Goal: Information Seeking & Learning: Compare options

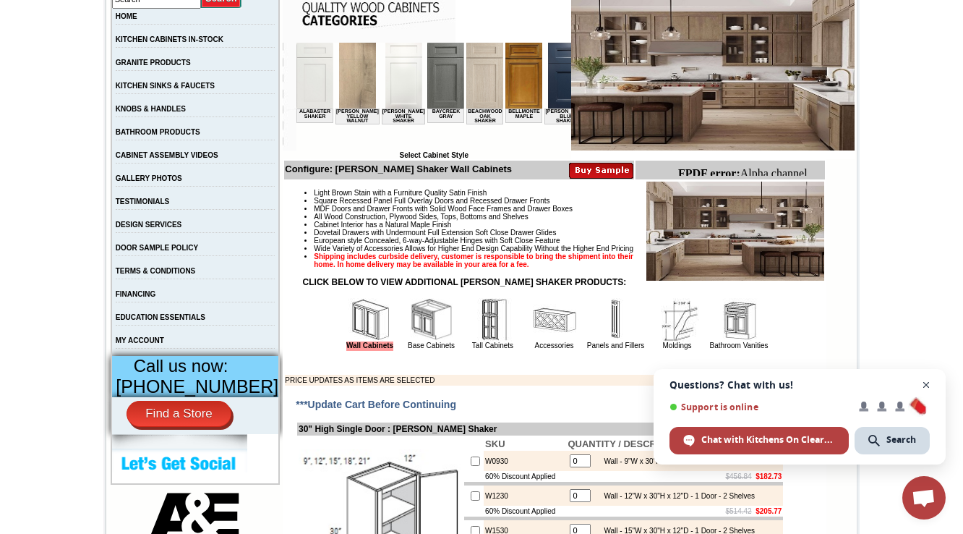
click at [926, 385] on span "Close chat" at bounding box center [927, 385] width 18 height 18
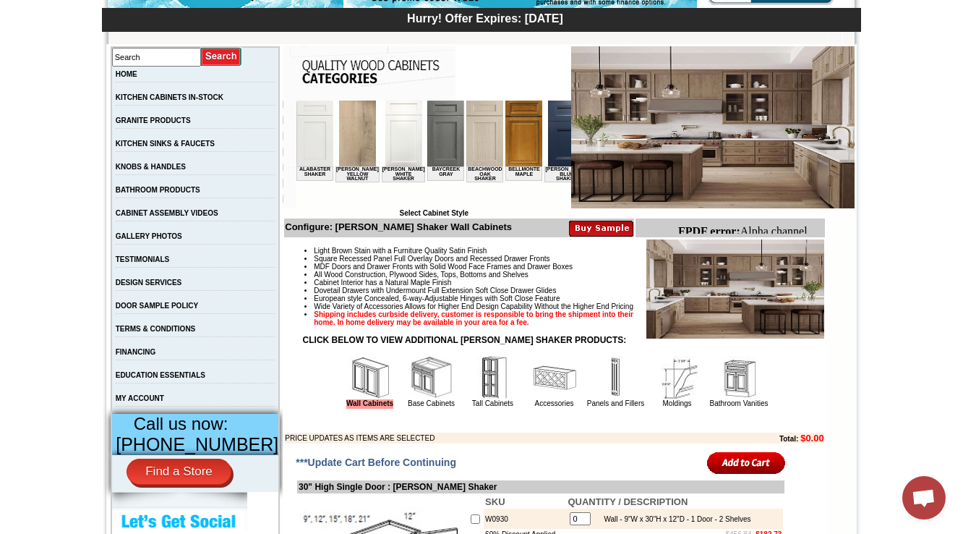
scroll to position [0, 1911]
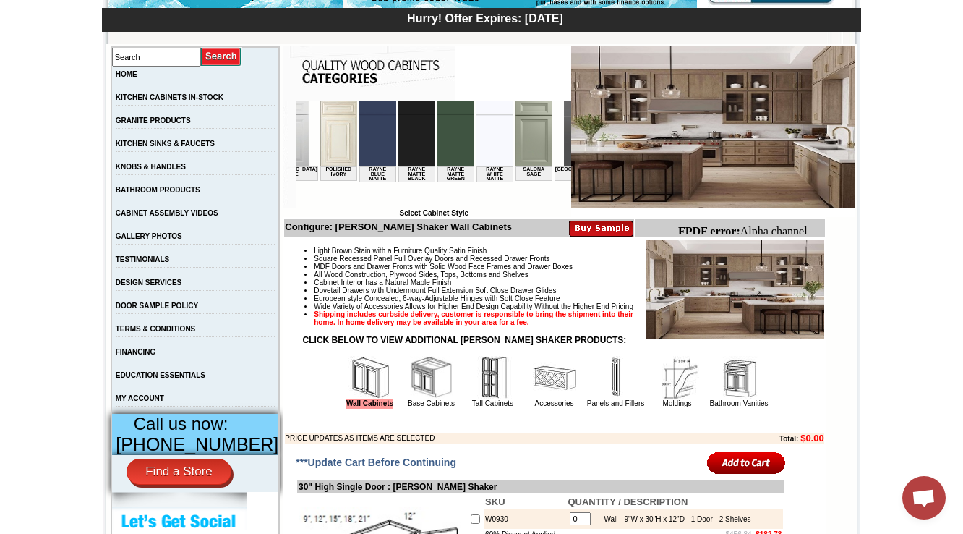
click at [564, 122] on img at bounding box center [582, 134] width 37 height 66
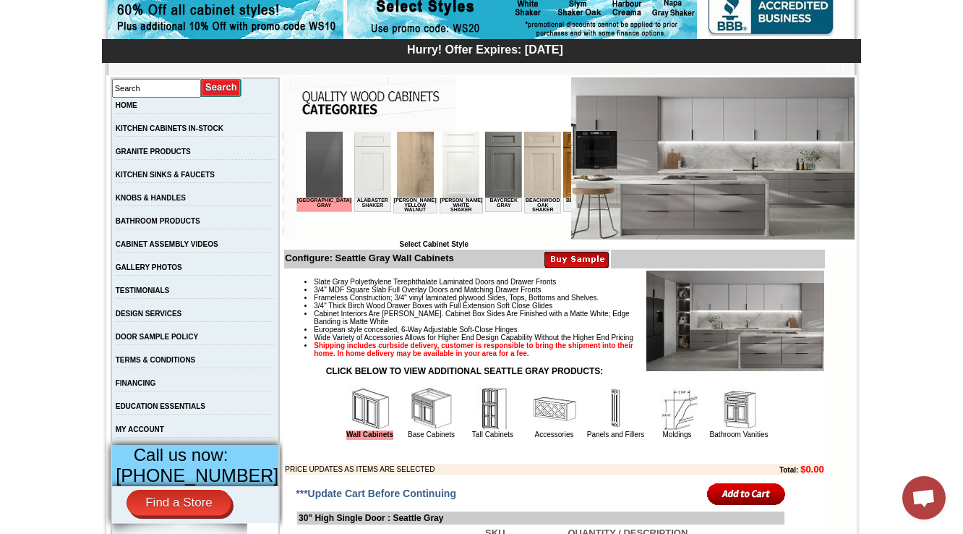
scroll to position [174, 0]
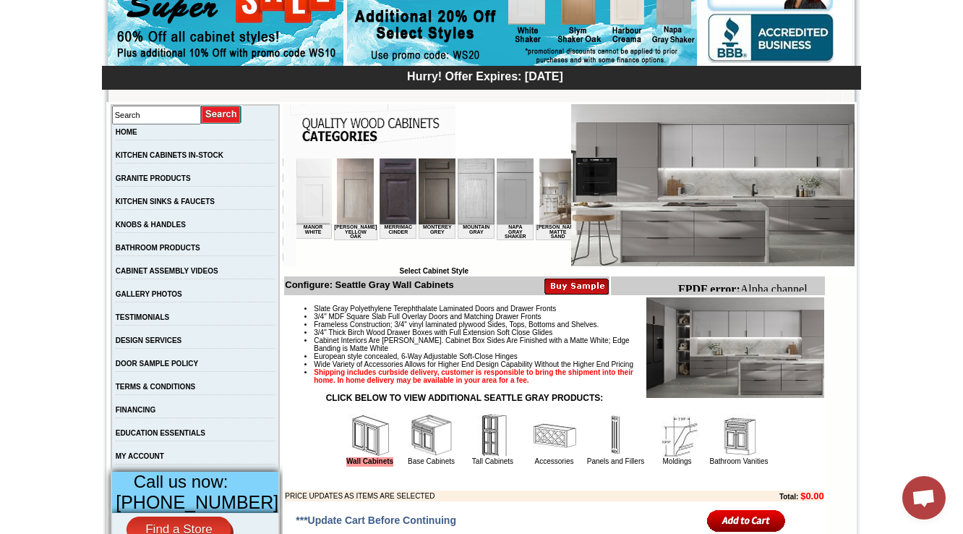
scroll to position [0, 1212]
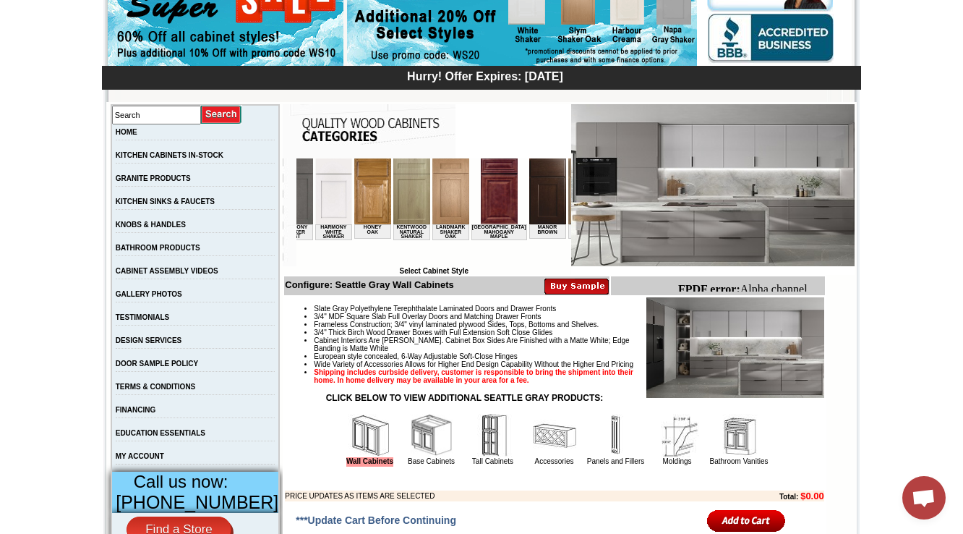
click at [568, 197] on img at bounding box center [586, 191] width 37 height 66
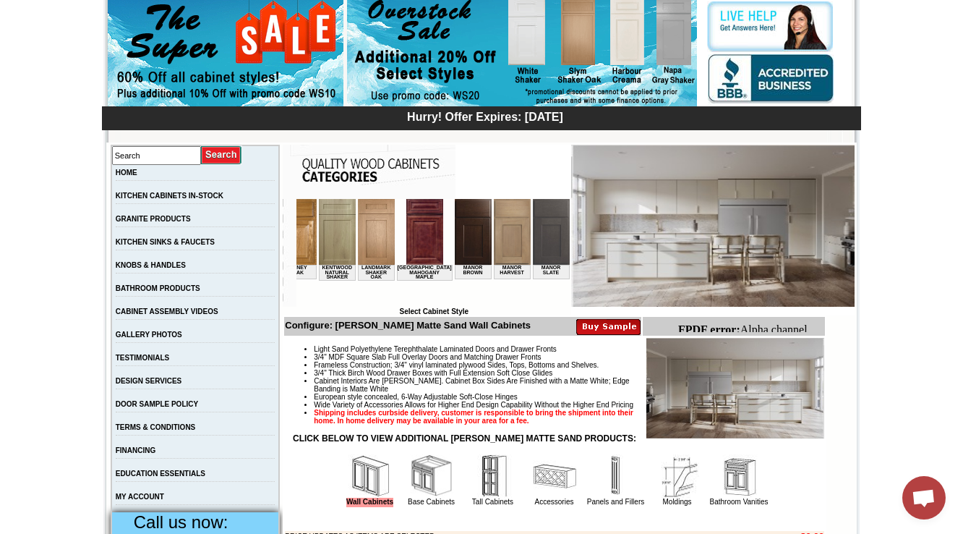
scroll to position [0, 1295]
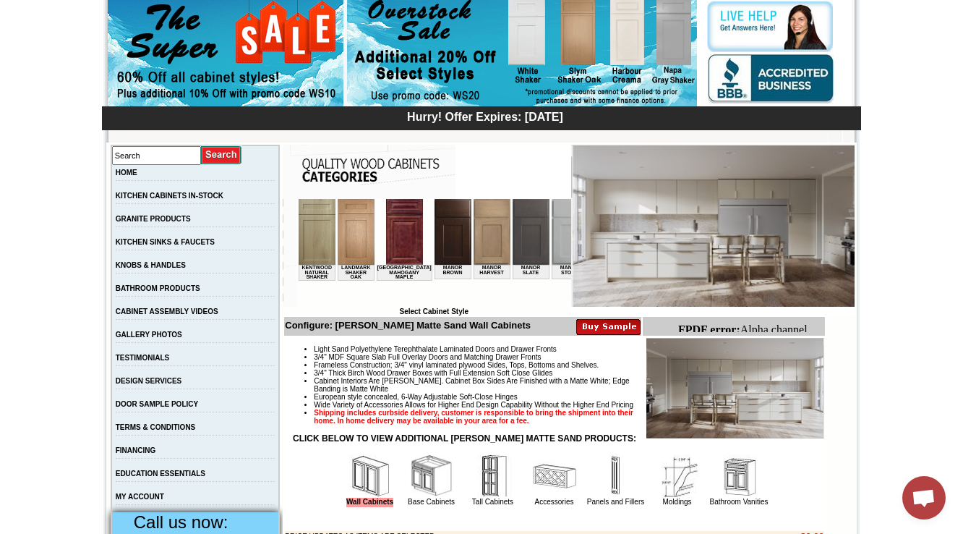
click at [591, 256] on img at bounding box center [609, 232] width 37 height 66
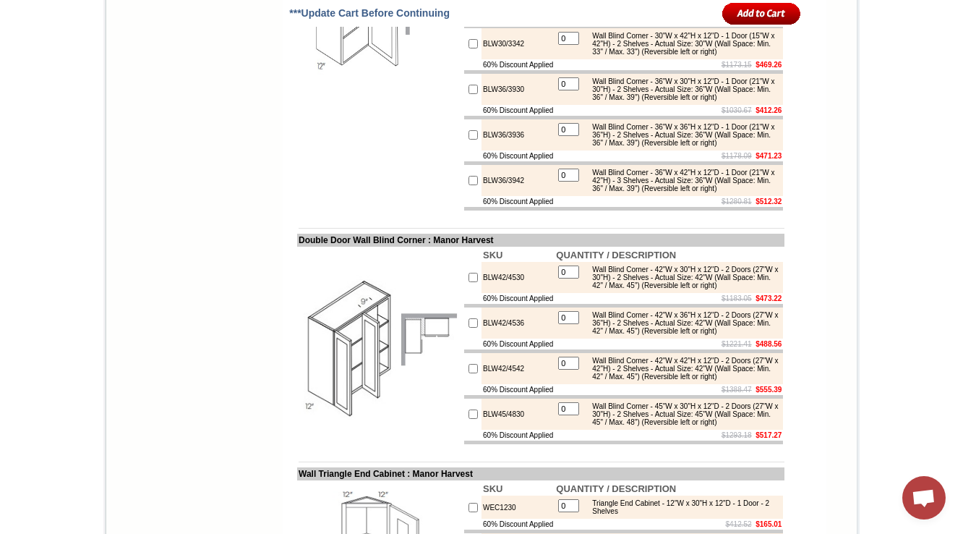
scroll to position [4857, 0]
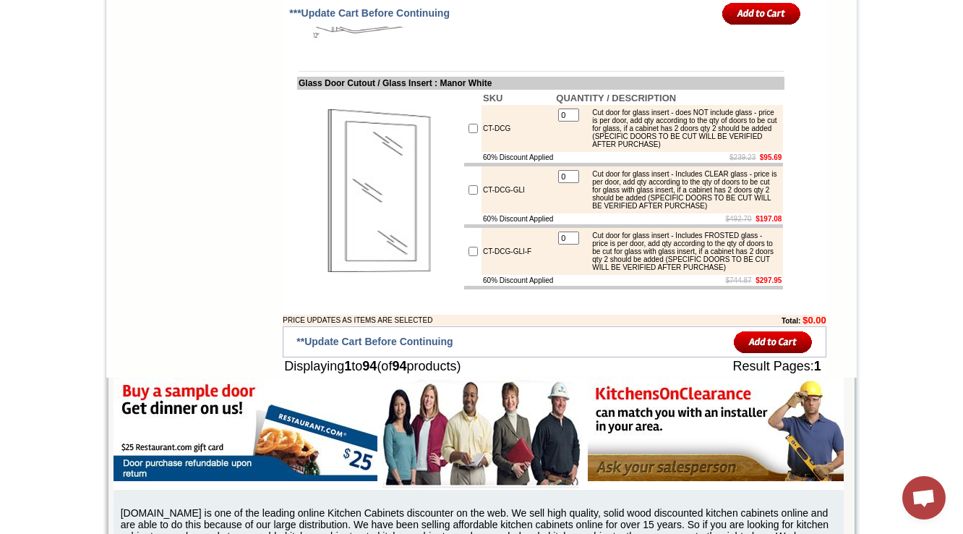
scroll to position [5926, 0]
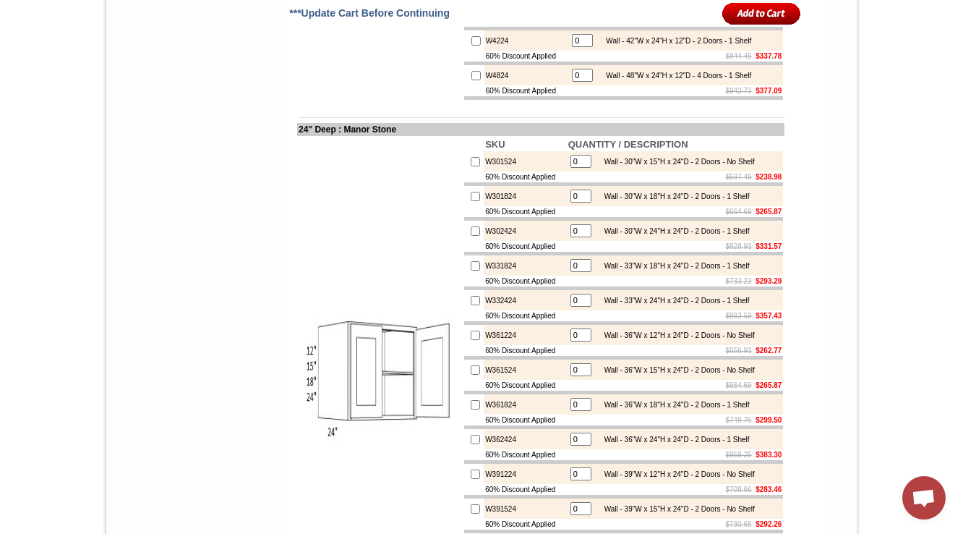
scroll to position [3329, 0]
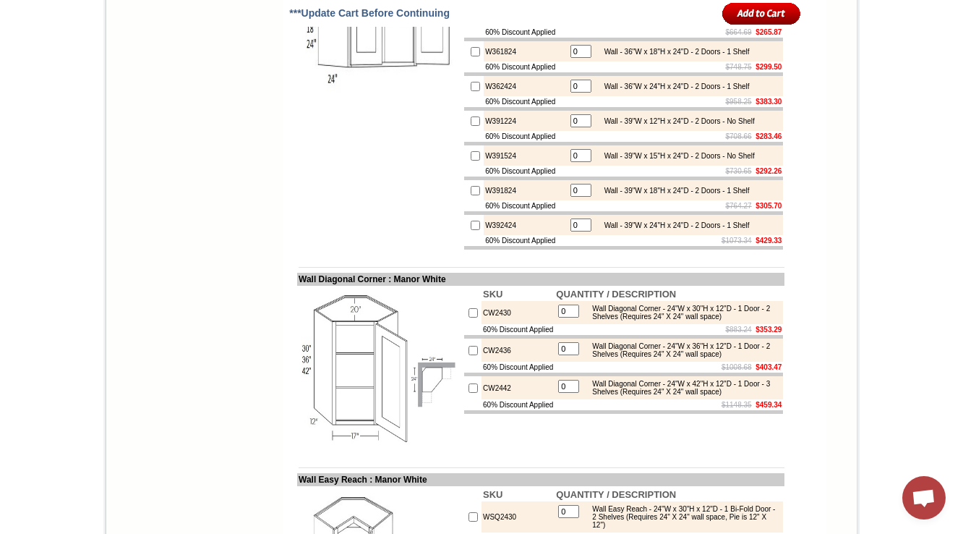
scroll to position [3773, 0]
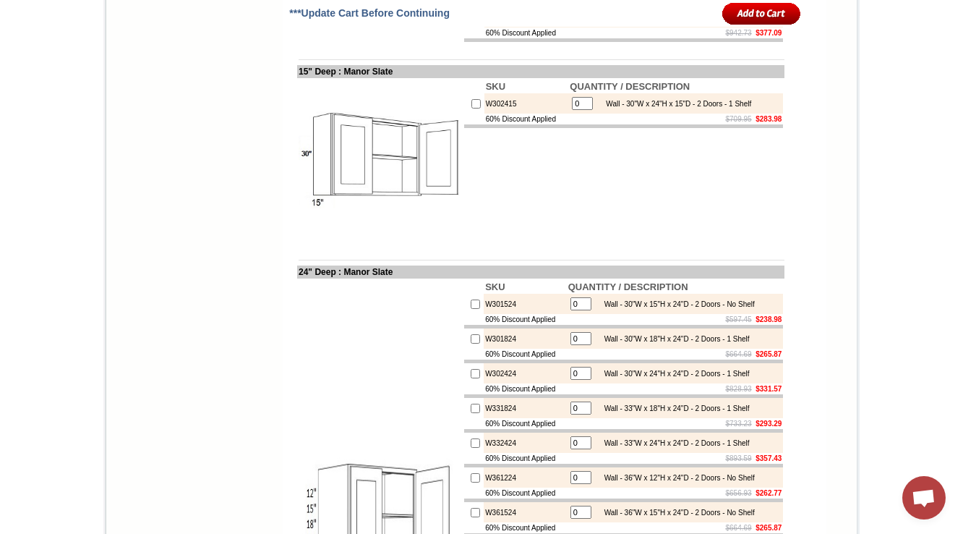
scroll to position [3933, 0]
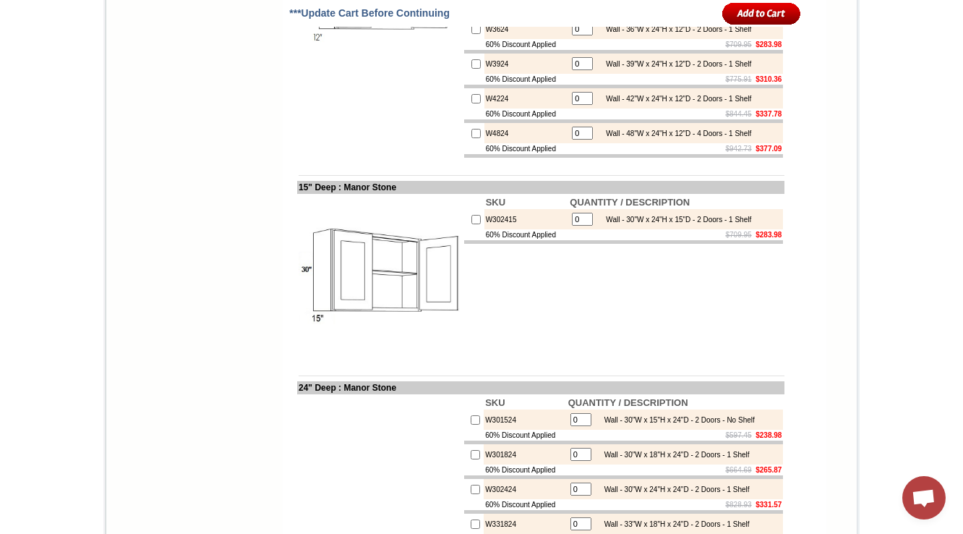
scroll to position [3933, 0]
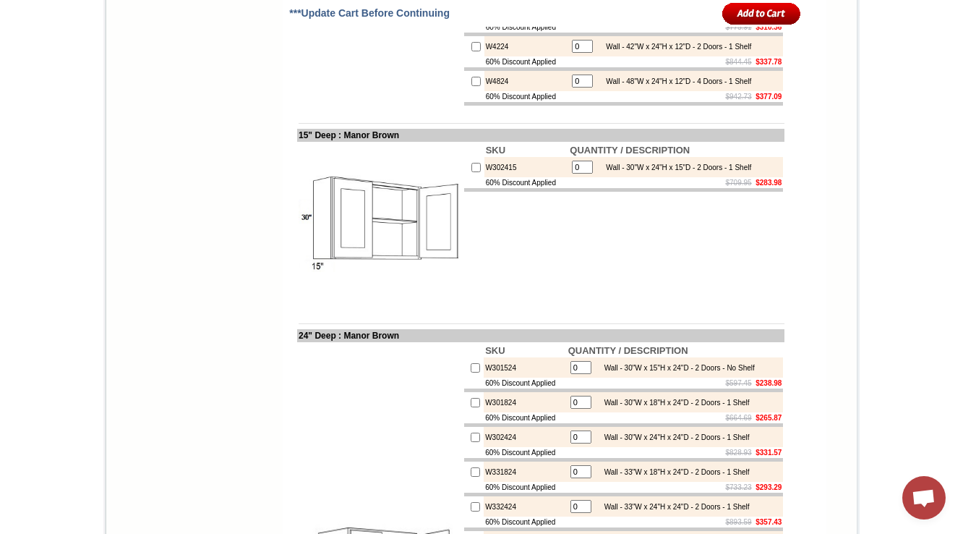
scroll to position [3435, 0]
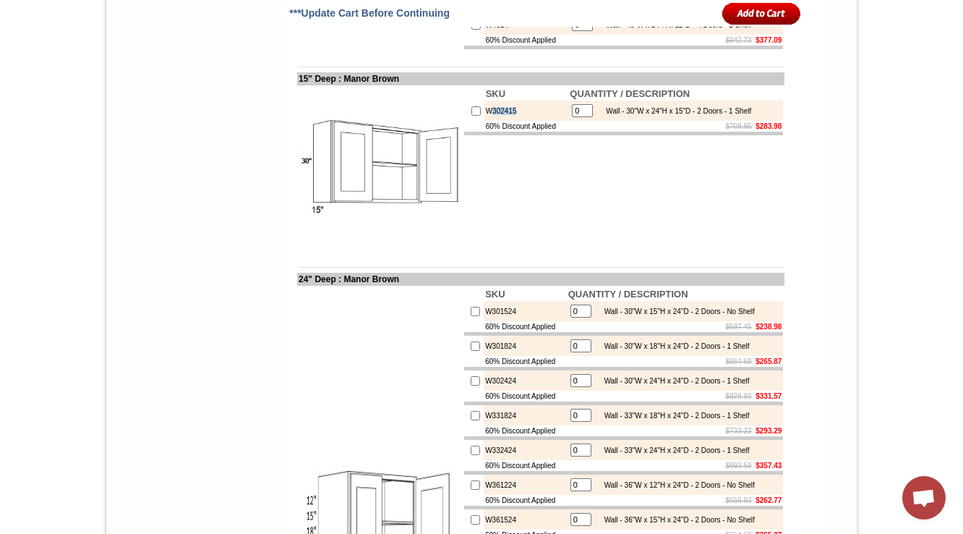
drag, startPoint x: 509, startPoint y: 232, endPoint x: 477, endPoint y: 234, distance: 31.9
click at [485, 121] on td "W302415" at bounding box center [527, 111] width 85 height 20
copy td "302415"
click at [369, 250] on img at bounding box center [380, 168] width 163 height 163
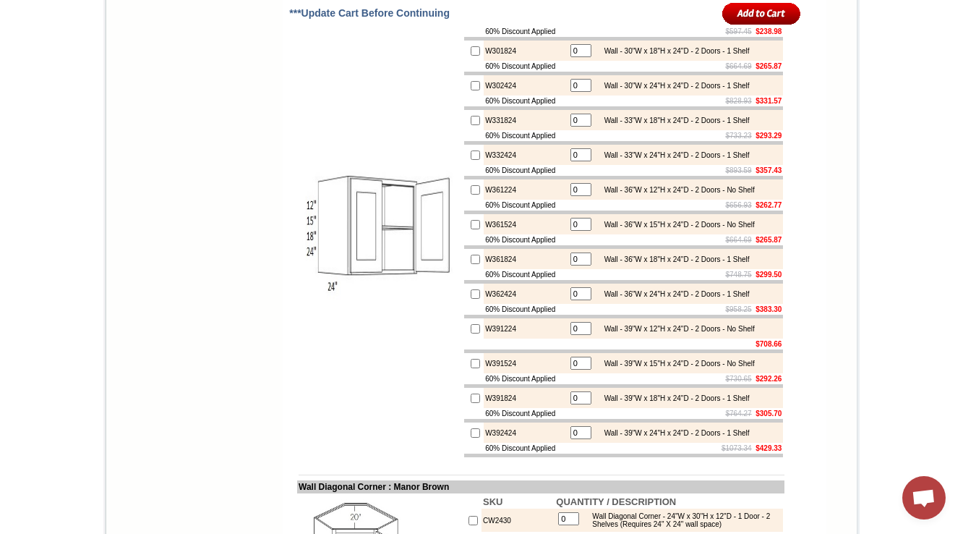
scroll to position [3808, 0]
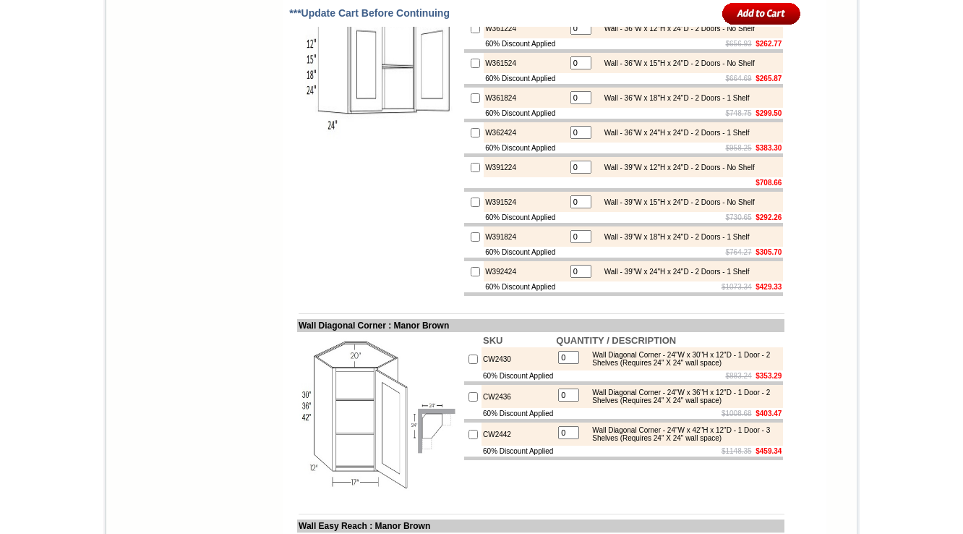
scroll to position [3924, 0]
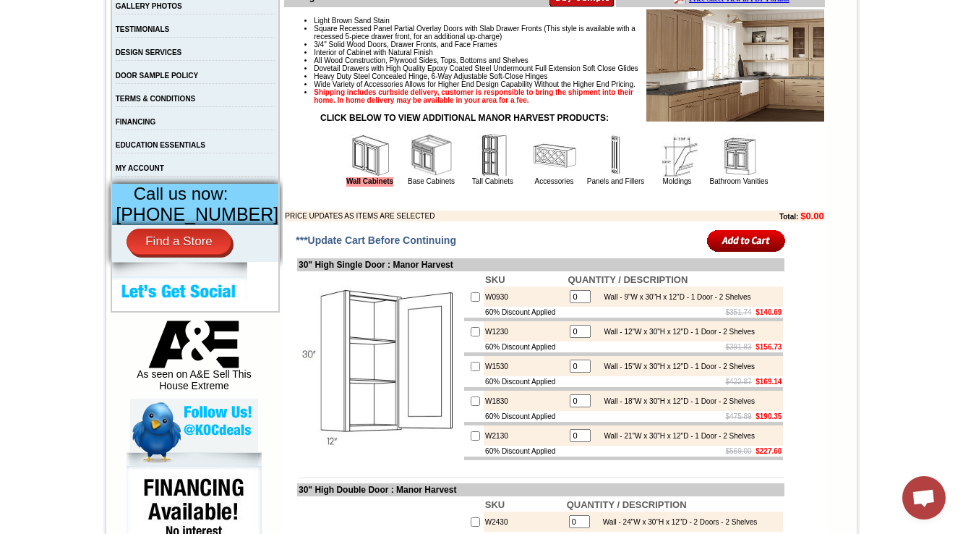
scroll to position [335, 0]
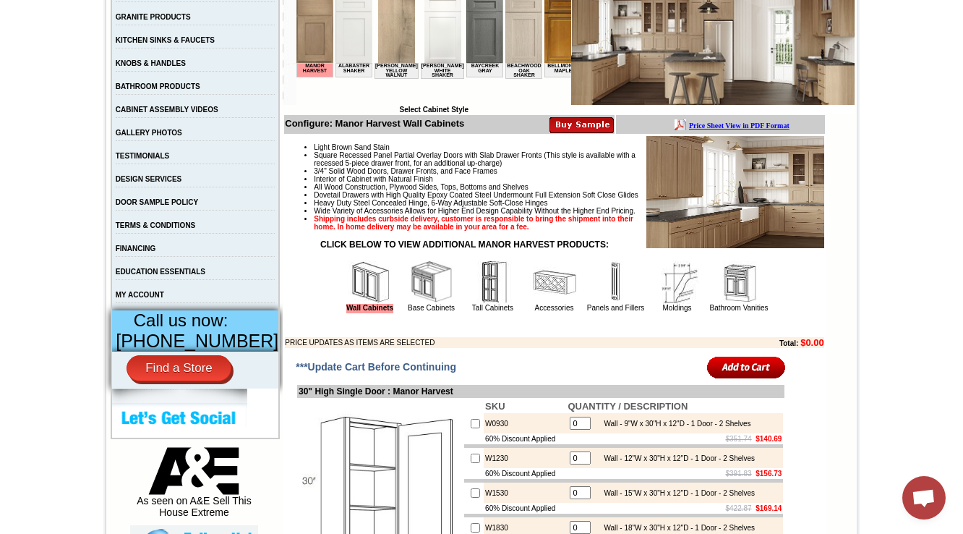
click at [417, 304] on img at bounding box center [431, 281] width 43 height 43
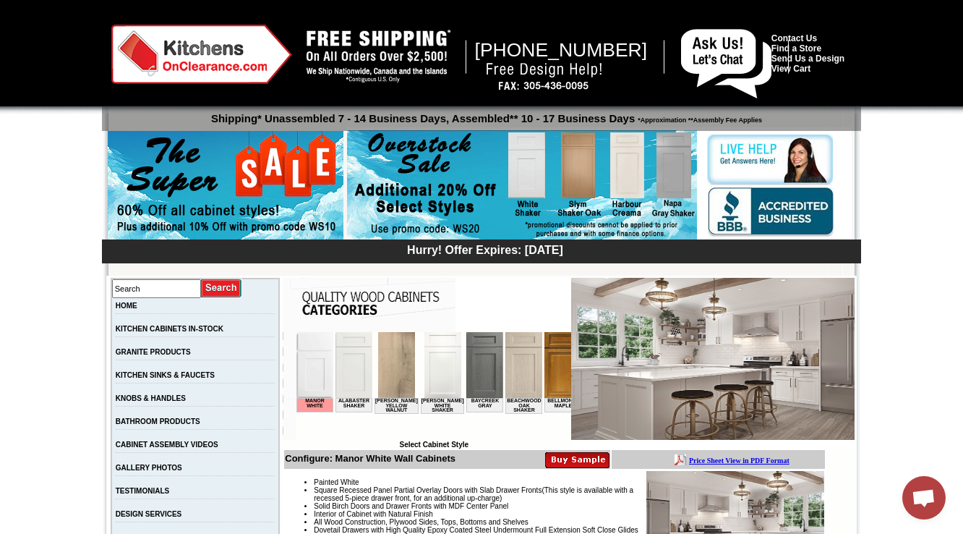
scroll to position [347, 0]
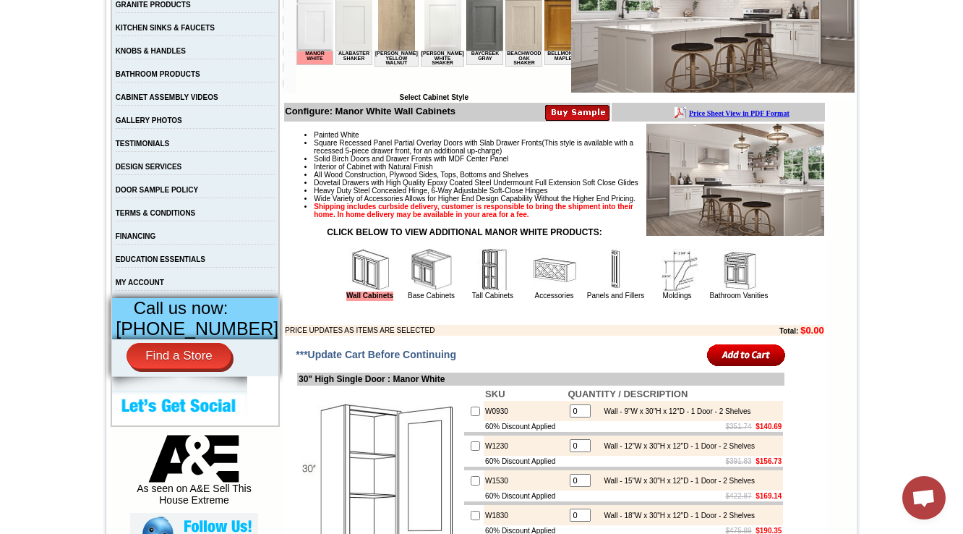
drag, startPoint x: 419, startPoint y: 303, endPoint x: 103, endPoint y: 94, distance: 379.5
click at [419, 291] on img at bounding box center [431, 269] width 43 height 43
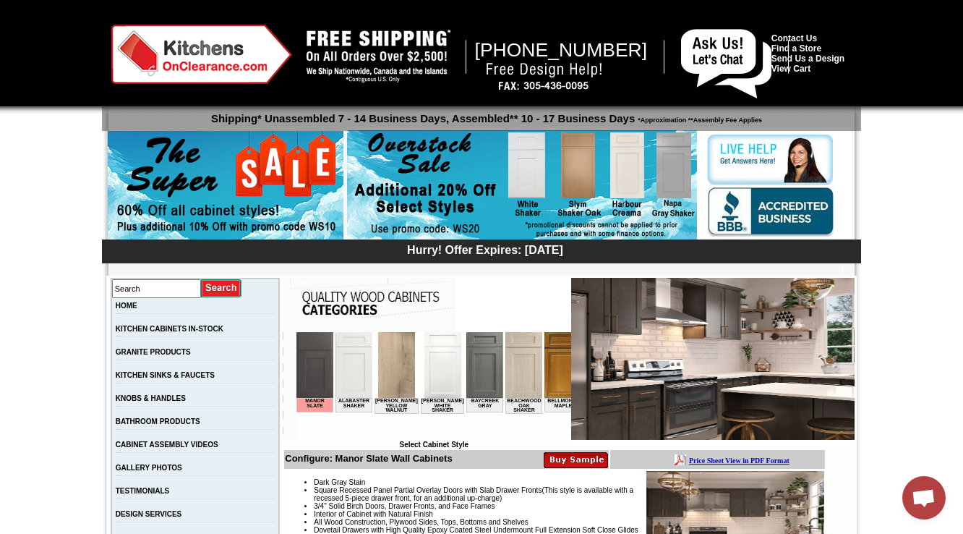
scroll to position [405, 0]
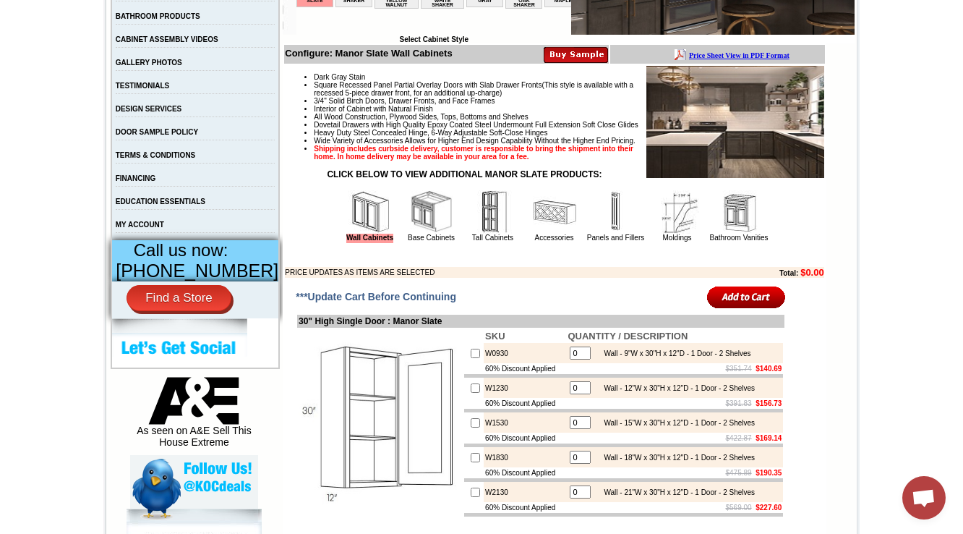
click at [410, 234] on img at bounding box center [431, 211] width 43 height 43
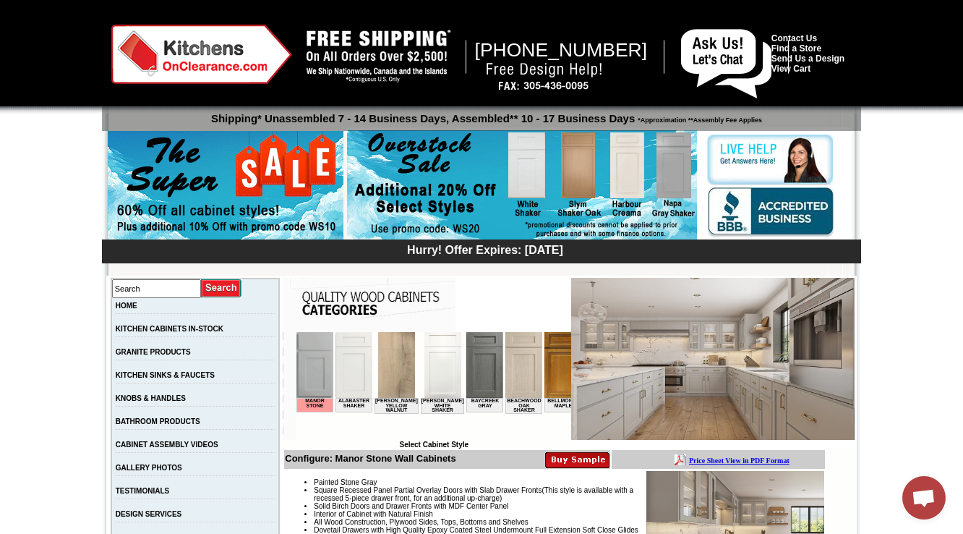
scroll to position [405, 0]
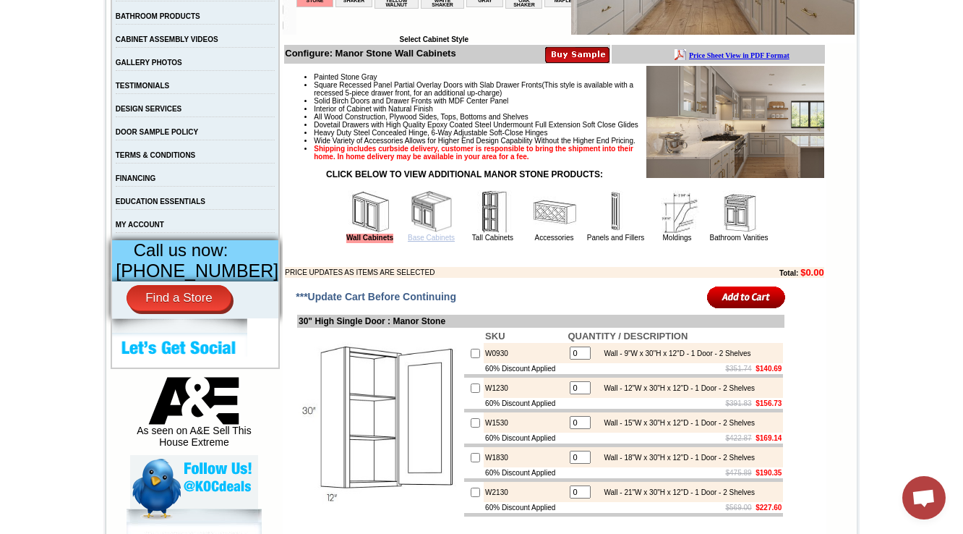
drag, startPoint x: 420, startPoint y: 271, endPoint x: 252, endPoint y: 77, distance: 257.4
click at [420, 242] on link "Base Cabinets" at bounding box center [431, 238] width 47 height 8
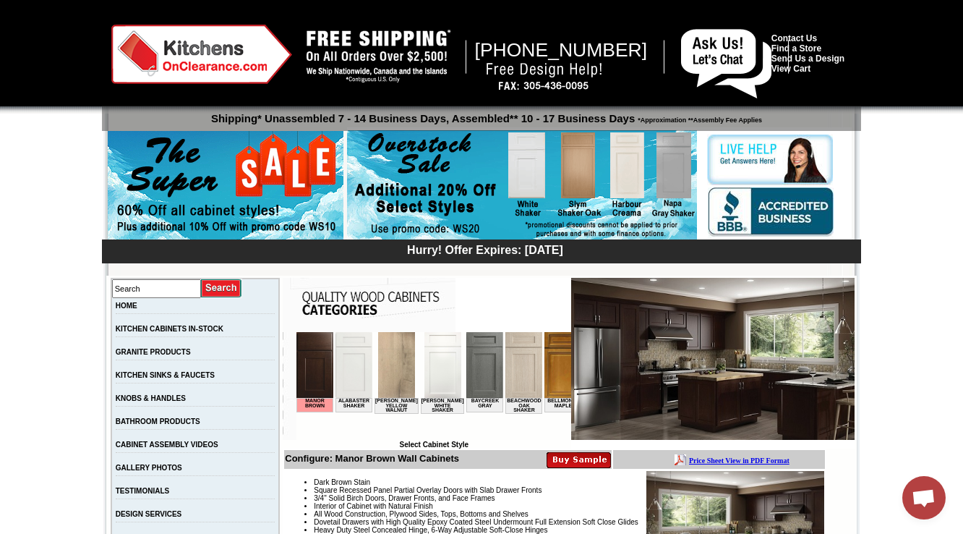
scroll to position [463, 0]
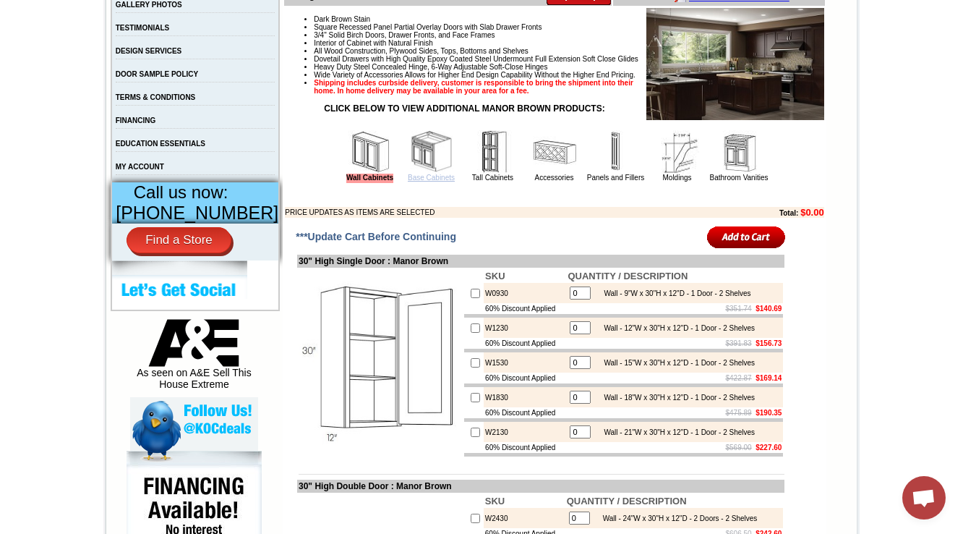
click at [417, 182] on link "Base Cabinets" at bounding box center [431, 178] width 47 height 8
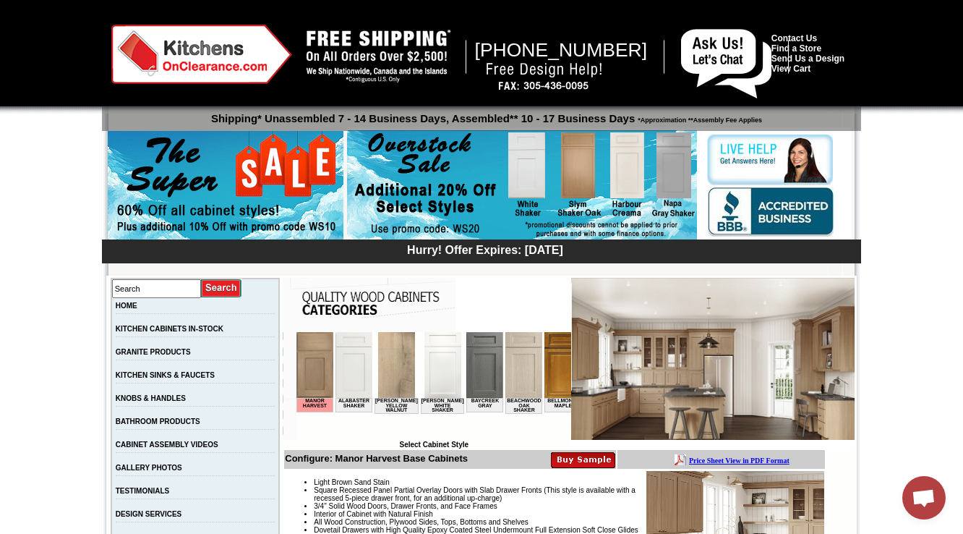
scroll to position [405, 0]
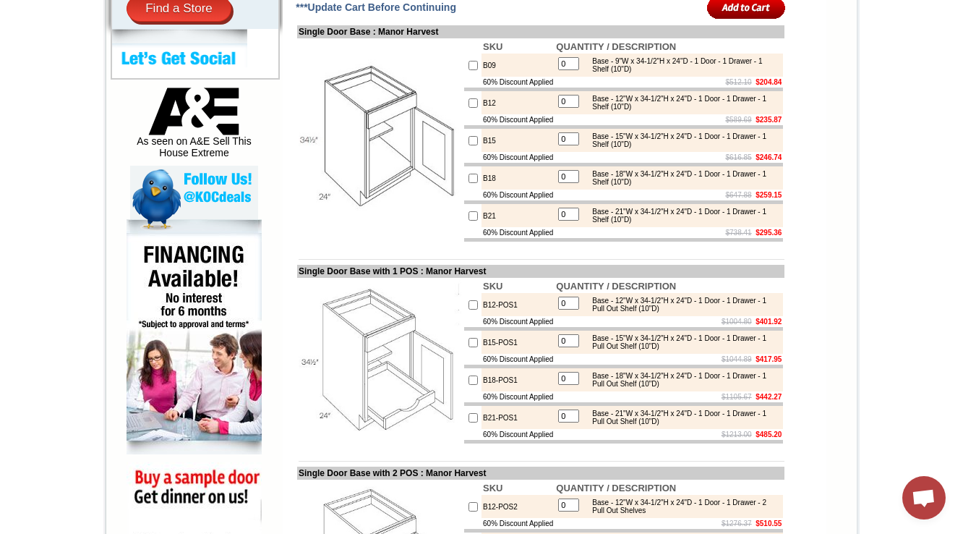
scroll to position [2320, 0]
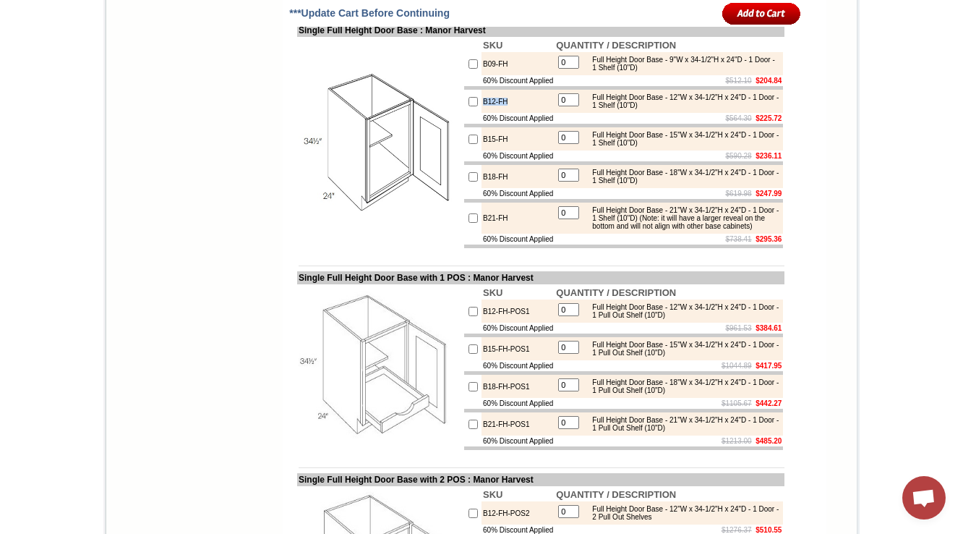
click at [419, 220] on td at bounding box center [380, 143] width 166 height 213
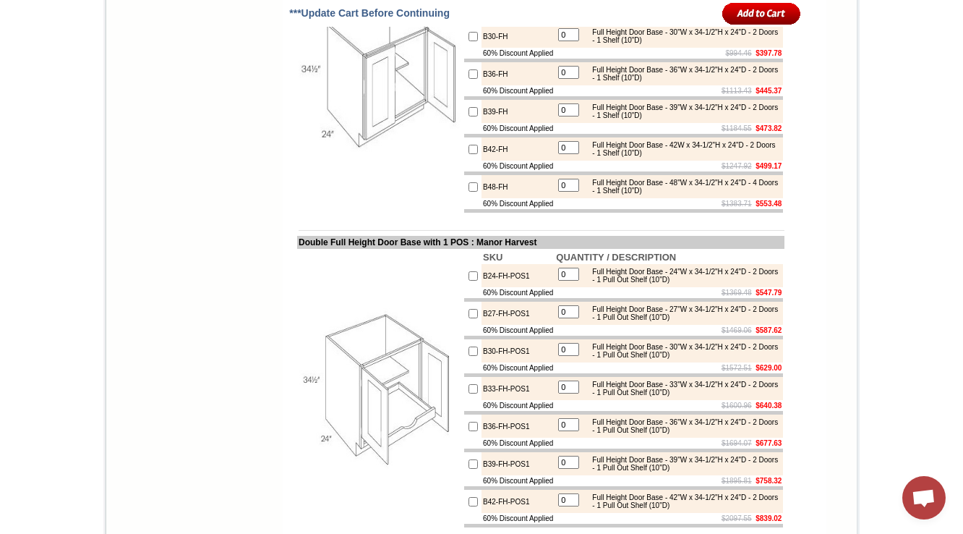
scroll to position [3128, 0]
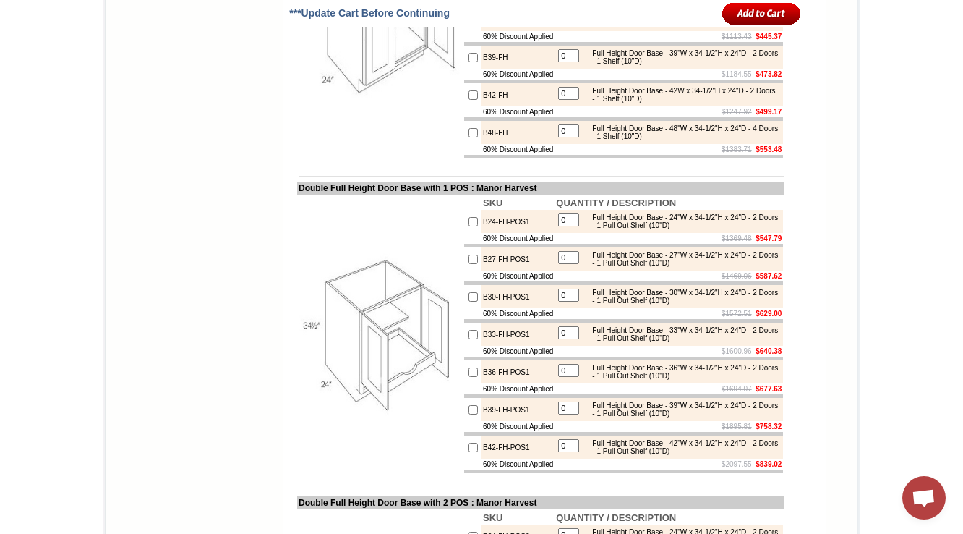
drag, startPoint x: 592, startPoint y: 202, endPoint x: 712, endPoint y: 214, distance: 120.0
copy div "Full Height Door Base - 30"W x 34-1/2"H x 24"D - 2 Doors - 1 Shelf (10"D)"
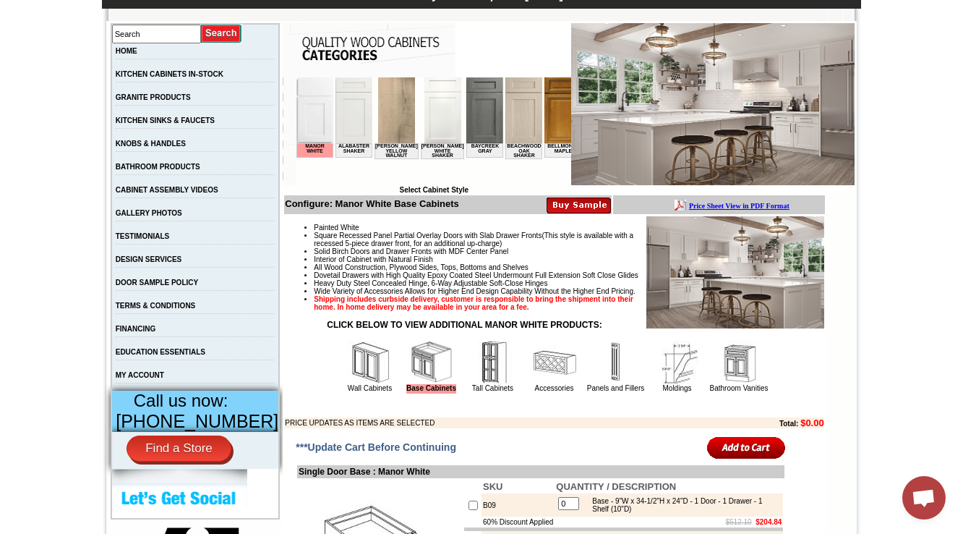
scroll to position [405, 0]
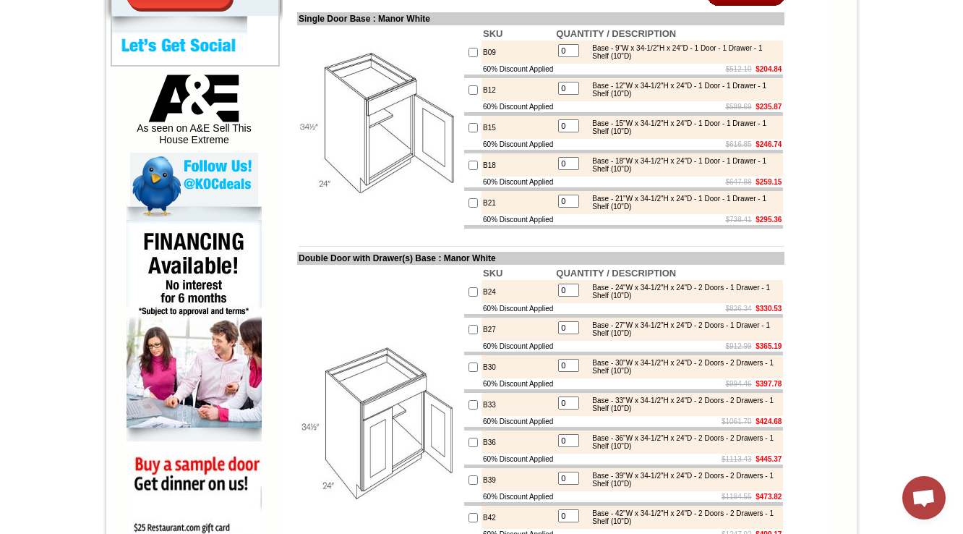
scroll to position [752, 0]
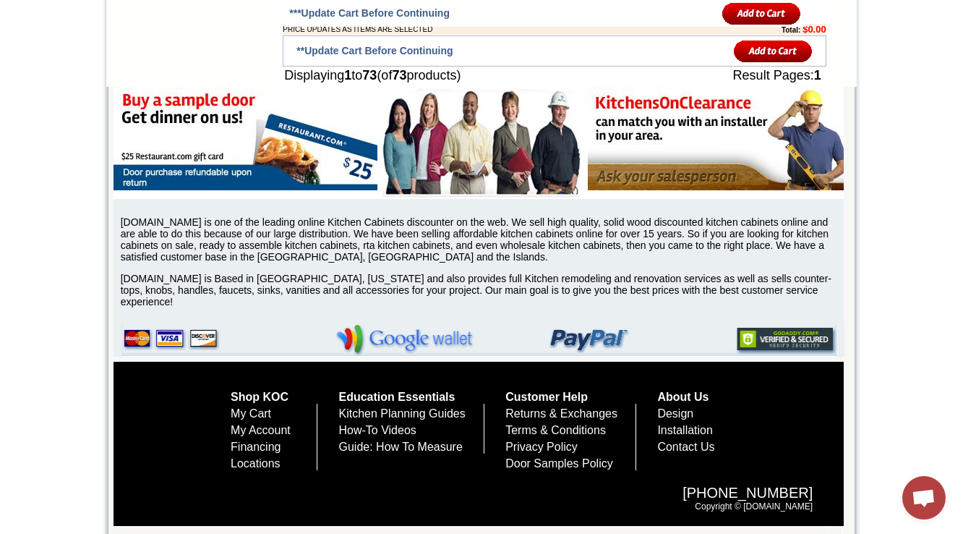
scroll to position [6835, 0]
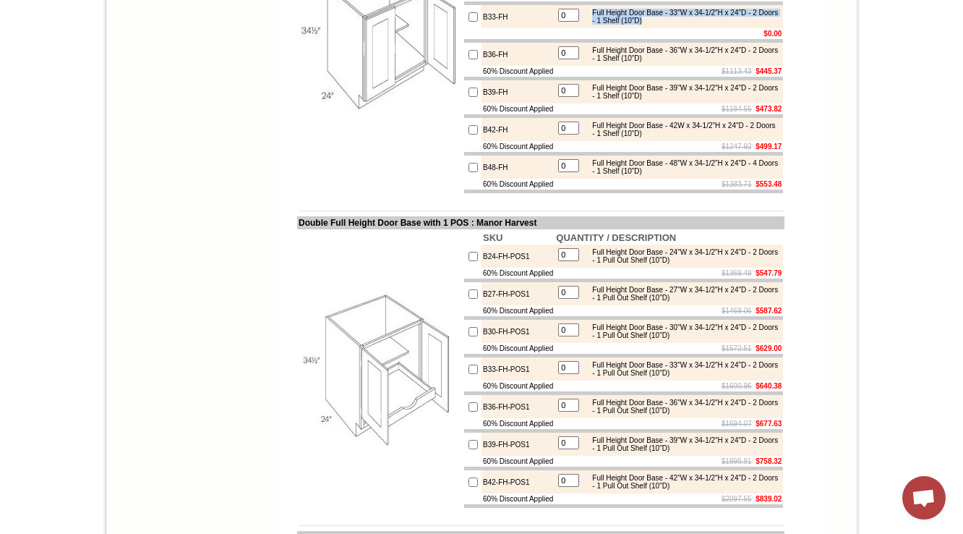
drag, startPoint x: 589, startPoint y: 241, endPoint x: 700, endPoint y: 254, distance: 111.4
click at [700, 25] on div "Full Height Door Base - 33"W x 34-1/2"H x 24"D - 2 Doors - 1 Shelf (10"D)" at bounding box center [682, 17] width 195 height 16
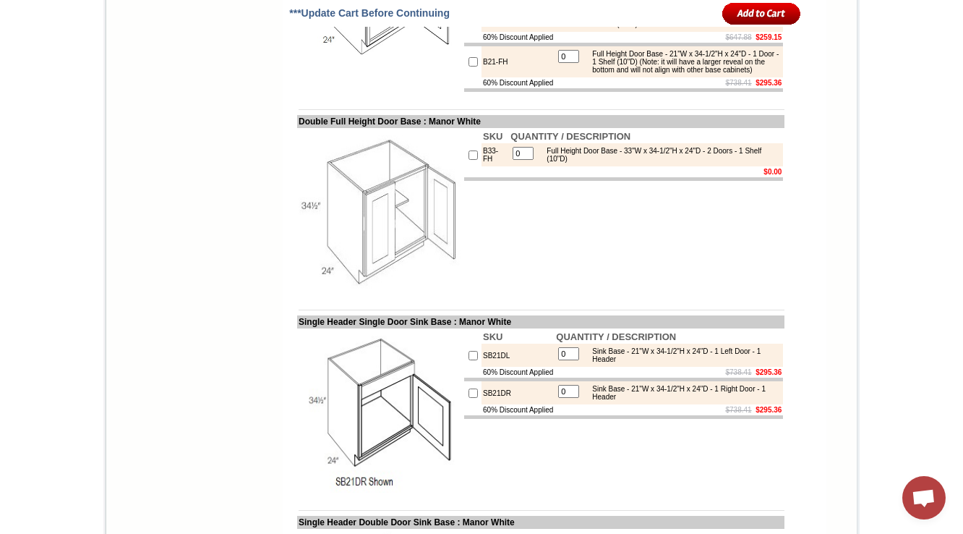
scroll to position [1559, 0]
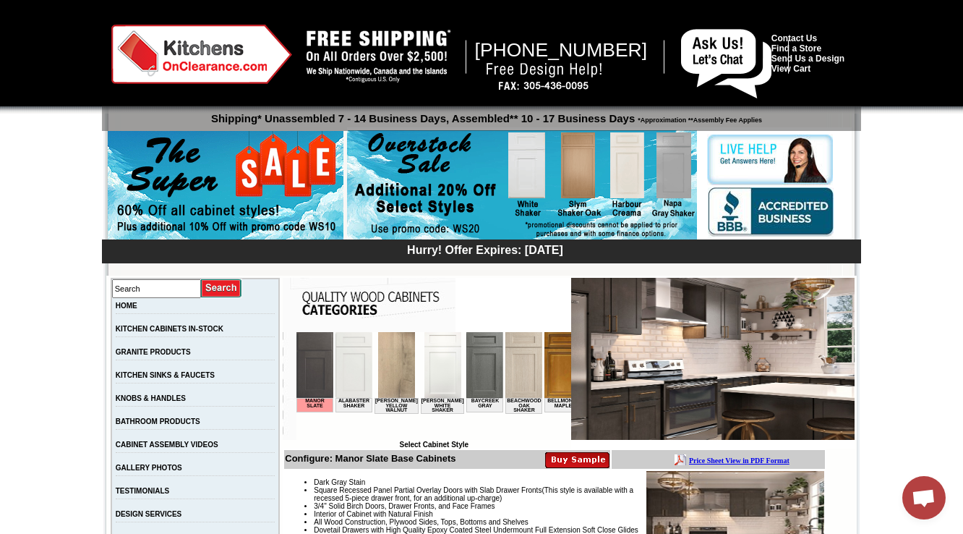
scroll to position [1444, 0]
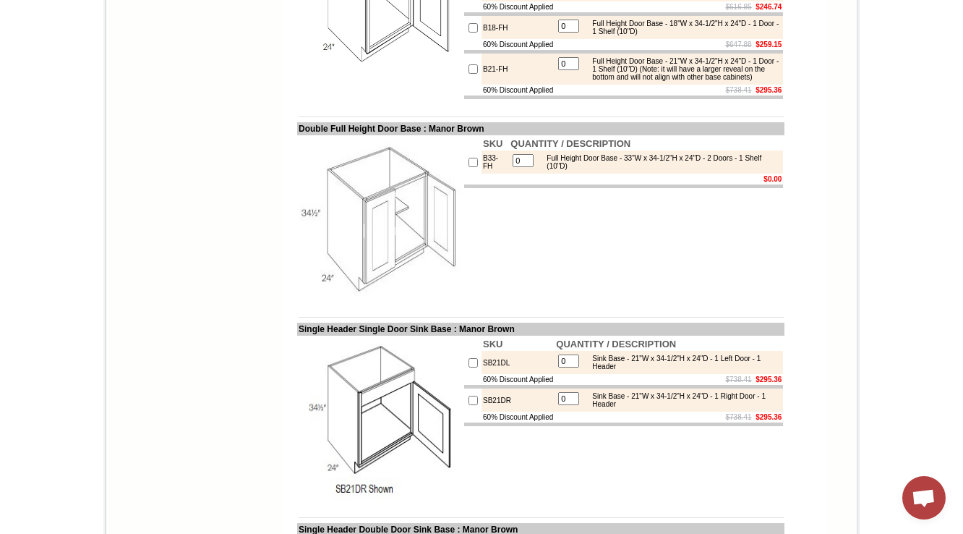
scroll to position [1434, 0]
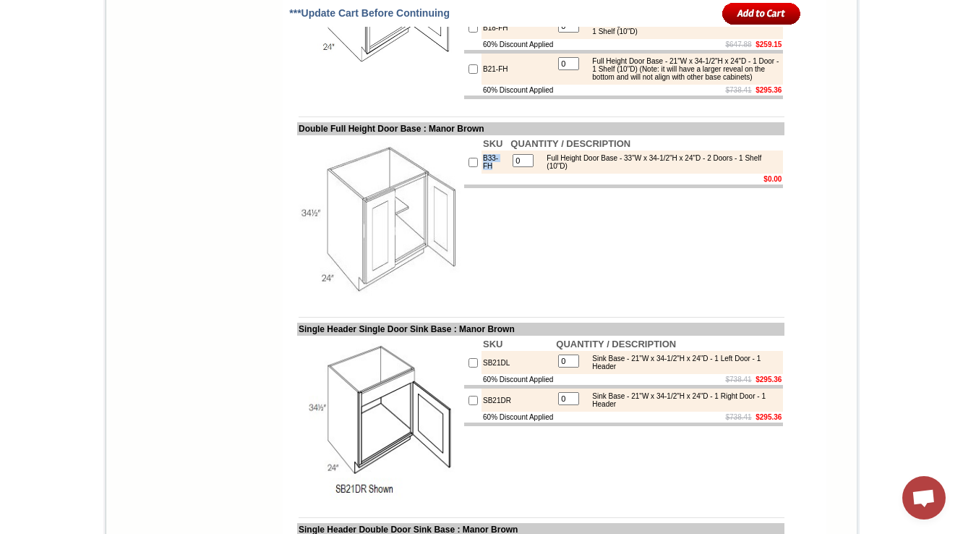
drag, startPoint x: 480, startPoint y: 270, endPoint x: 460, endPoint y: 260, distance: 22.3
click at [464, 174] on tr "B33-FH 0 Full Height Door Base - 33"W x 34-1/2"H x 24"D - 2 Doors - 1 Shelf (10…" at bounding box center [623, 161] width 319 height 23
copy tr "B33-FH"
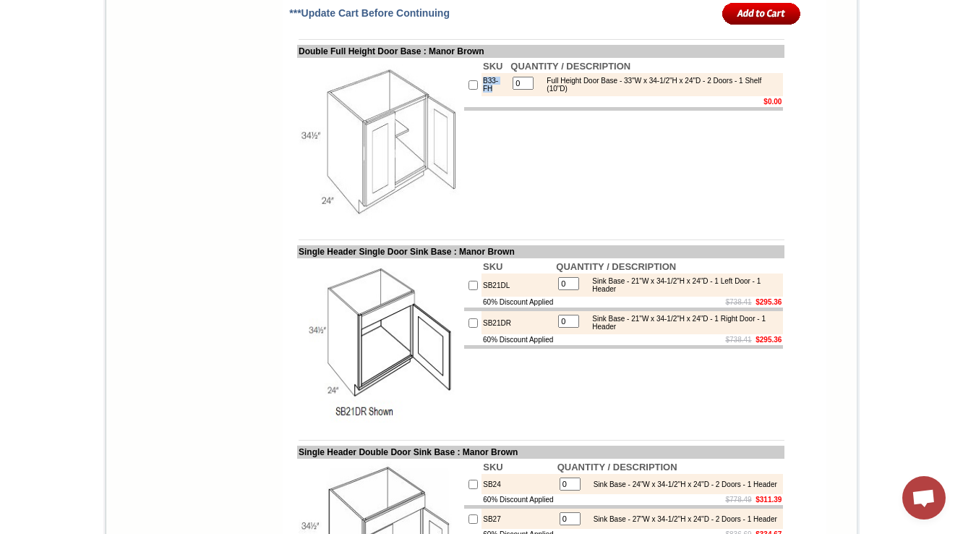
scroll to position [1550, 0]
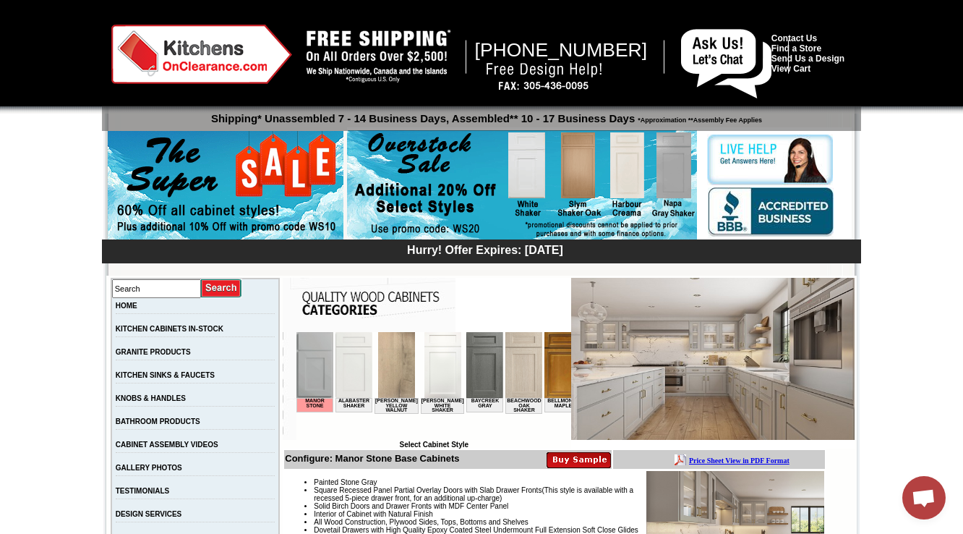
scroll to position [1444, 0]
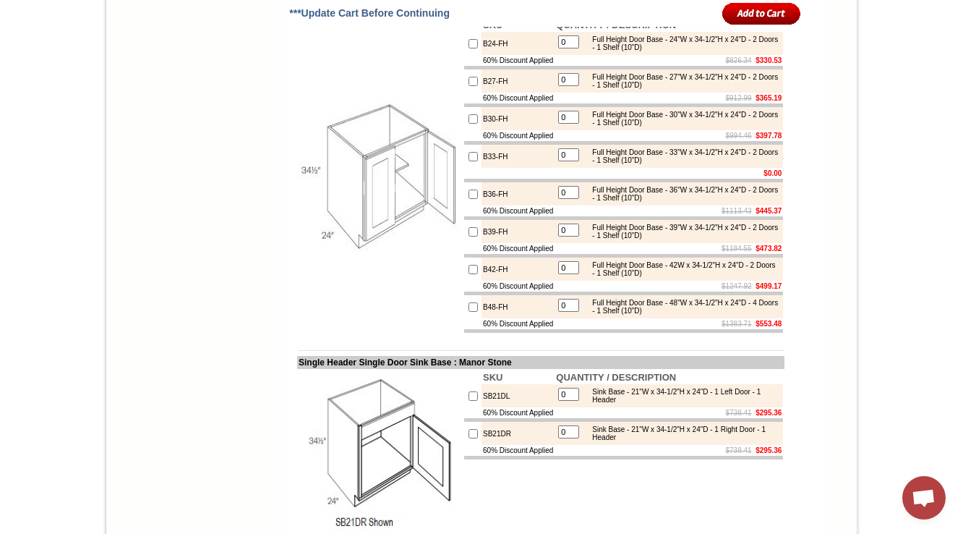
scroll to position [1556, 0]
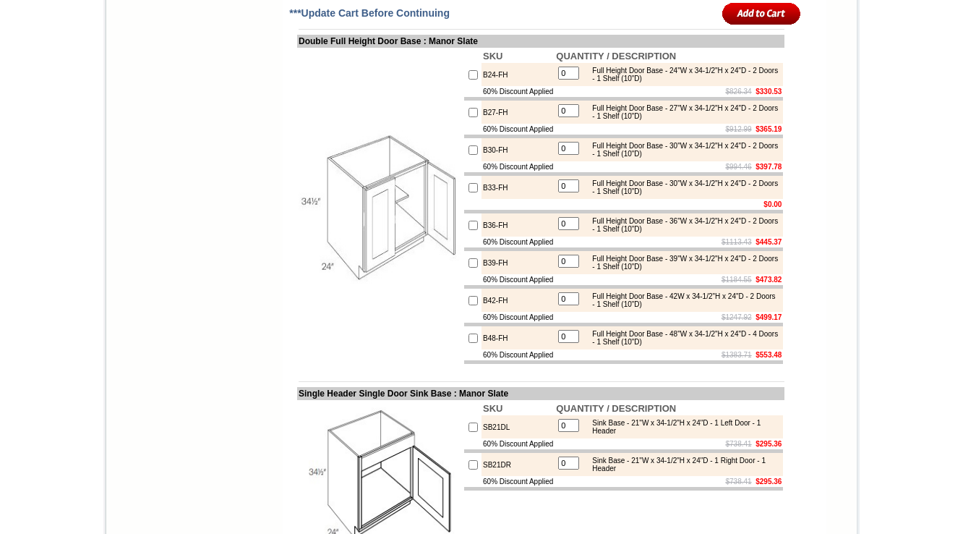
scroll to position [1556, 0]
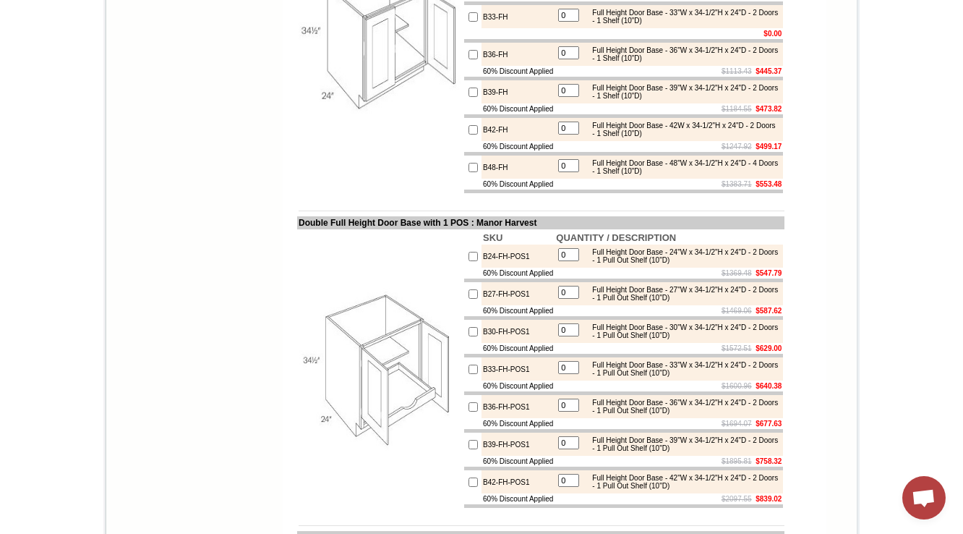
scroll to position [1004, 0]
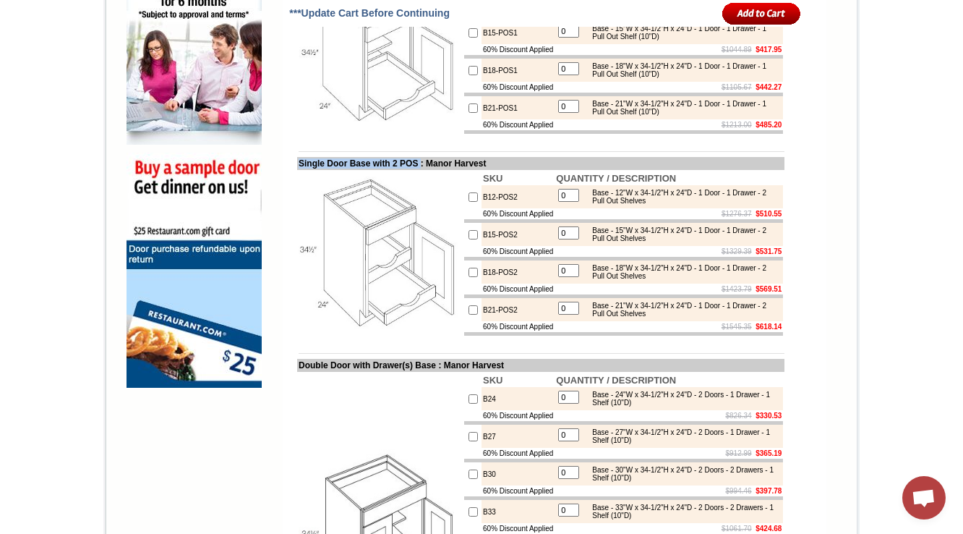
drag, startPoint x: 282, startPoint y: 231, endPoint x: 425, endPoint y: 234, distance: 142.5
click at [425, 170] on td "Single Door Base with 2 POS : Manor Harvest" at bounding box center [540, 163] width 487 height 13
copy td "Single Door Base with 2 POS"
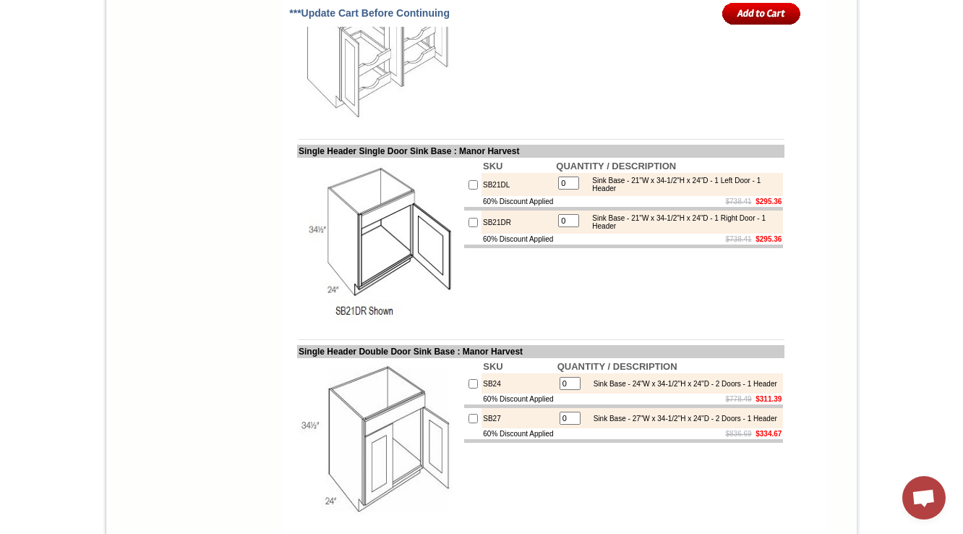
scroll to position [3848, 0]
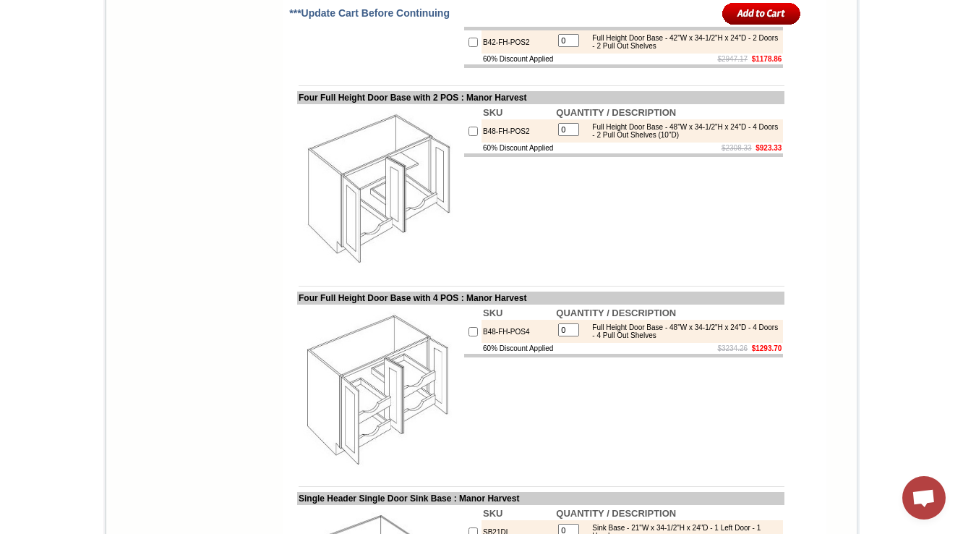
drag, startPoint x: 529, startPoint y: 125, endPoint x: 459, endPoint y: 130, distance: 71.1
drag, startPoint x: 589, startPoint y: 203, endPoint x: 41, endPoint y: 7, distance: 582.0
copy div "Full Height Door Base - 30"W x 34-1/2"H x 24"D - 2 Doors - 2 Pull Out Shelve"
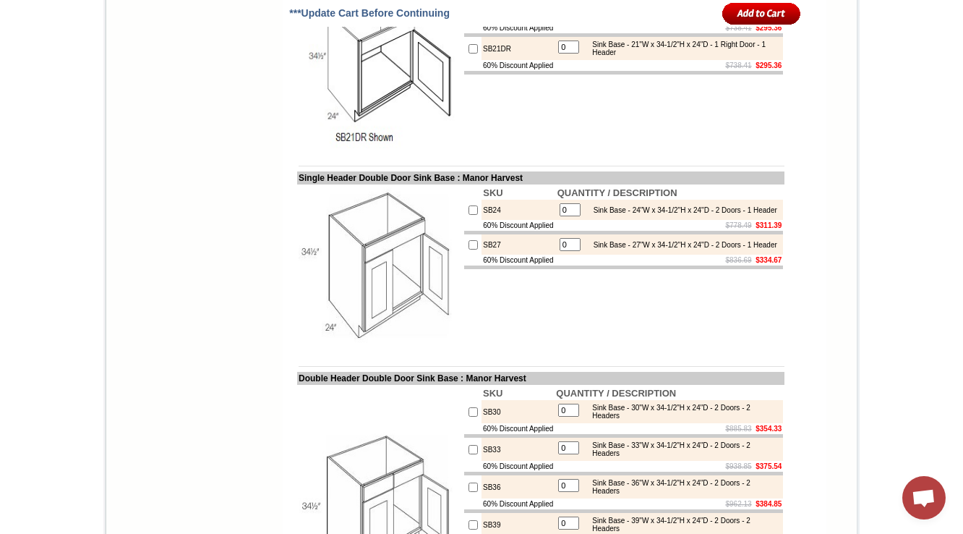
scroll to position [4962, 0]
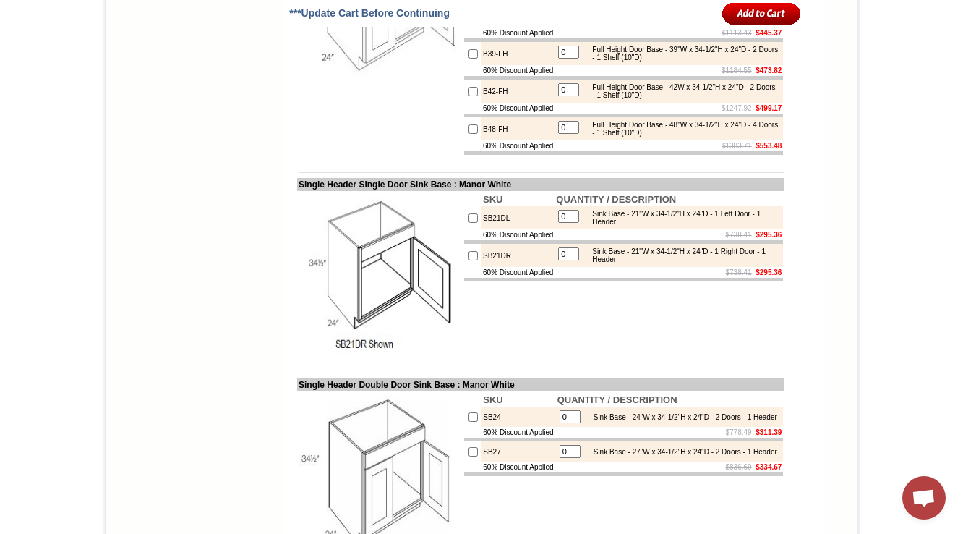
scroll to position [1675, 0]
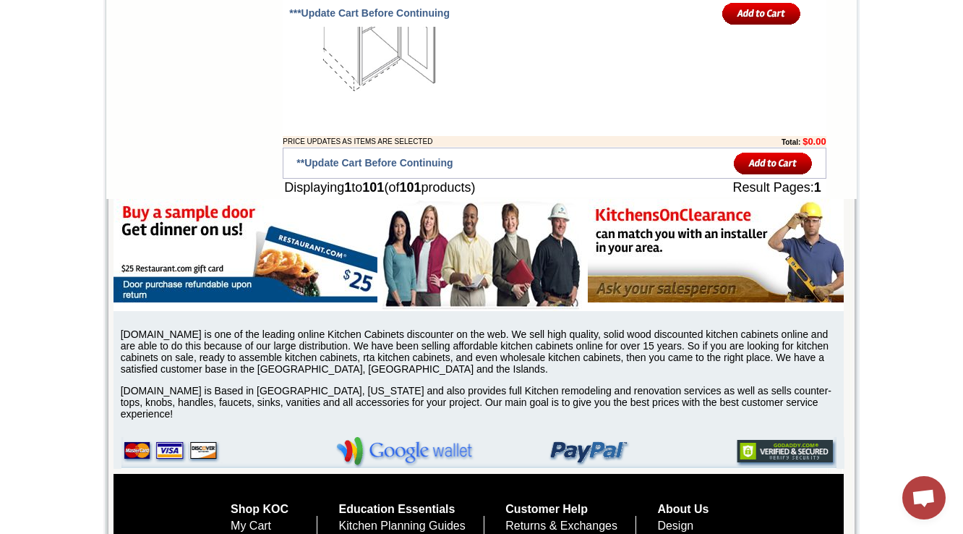
scroll to position [8385, 0]
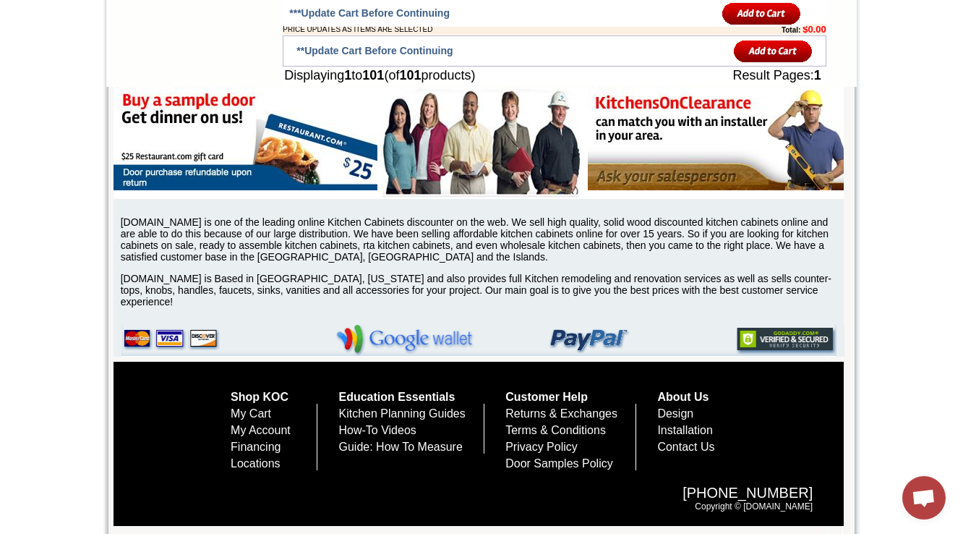
click at [376, 242] on p "[DOMAIN_NAME] is one of the leading online Kitchen Cabinets discounter on the w…" at bounding box center [482, 239] width 723 height 46
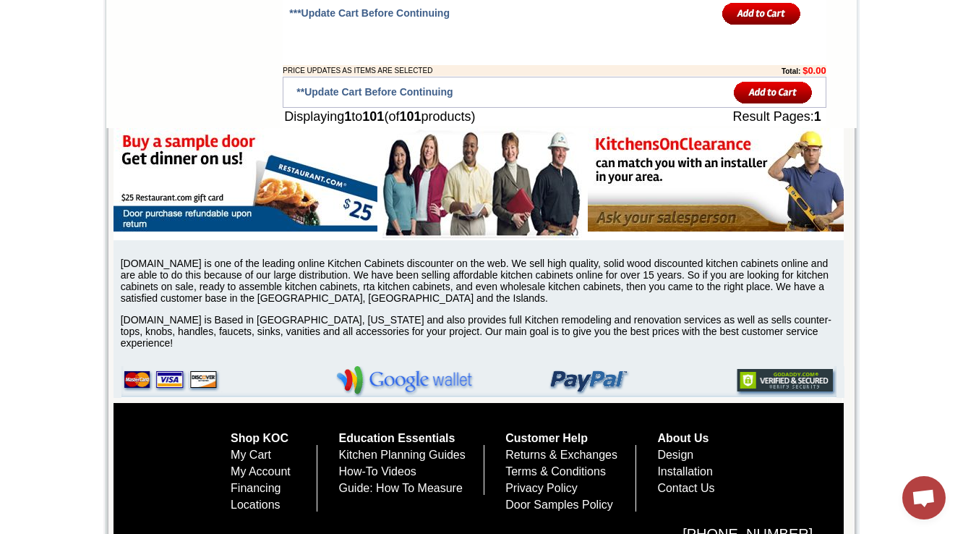
scroll to position [8366, 0]
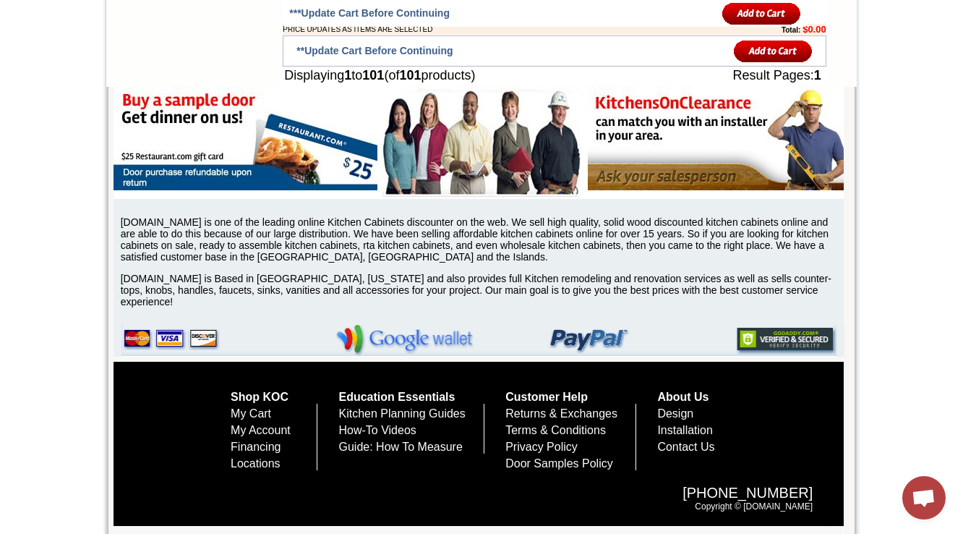
scroll to position [8375, 0]
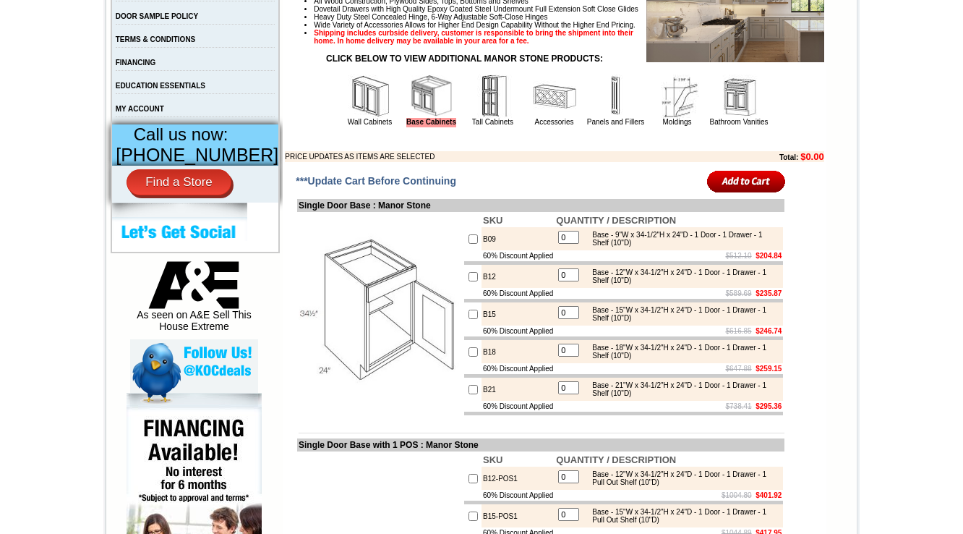
click at [573, 144] on p at bounding box center [554, 140] width 539 height 8
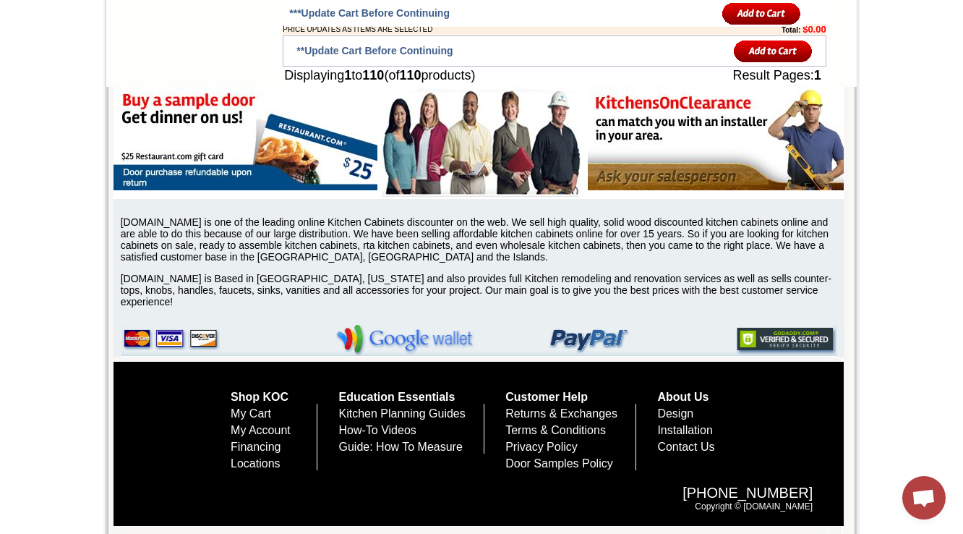
scroll to position [9051, 0]
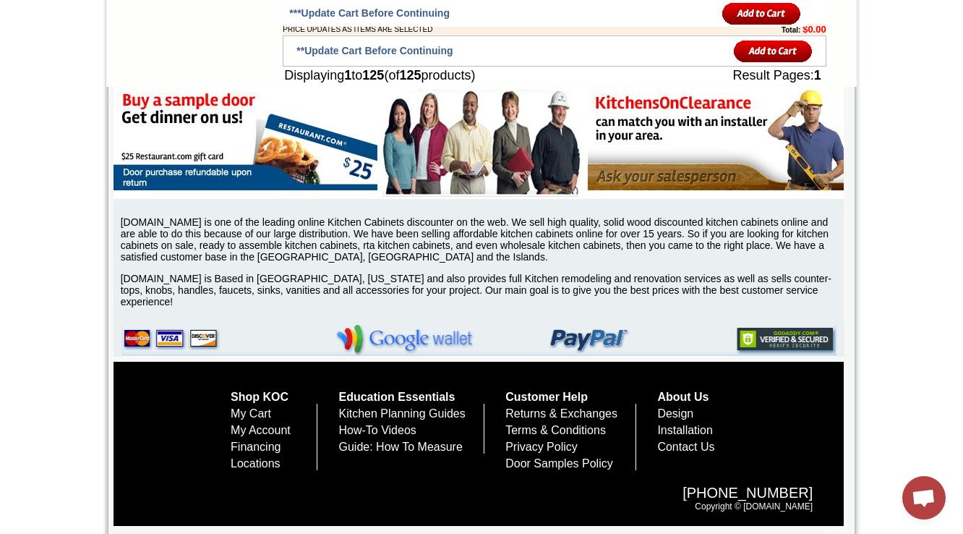
scroll to position [9640, 0]
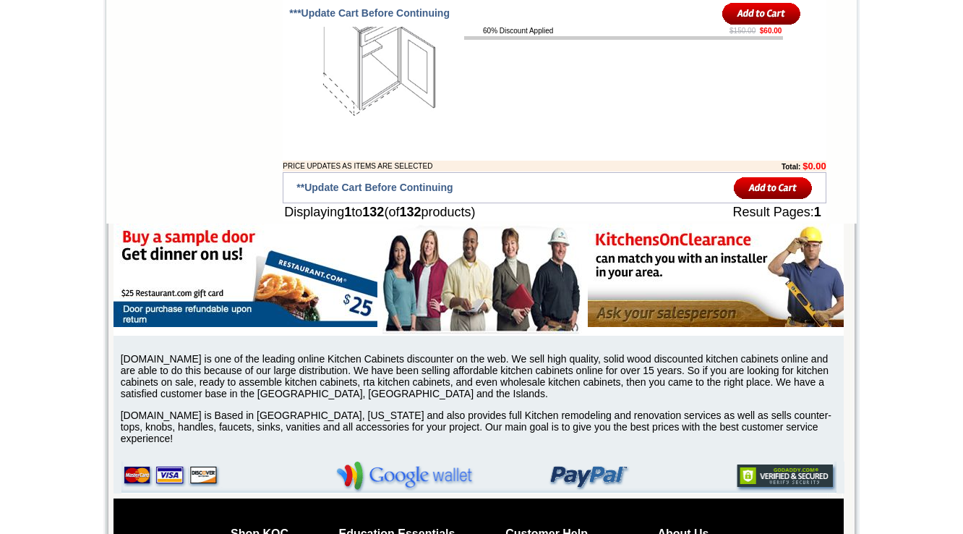
scroll to position [4235, 0]
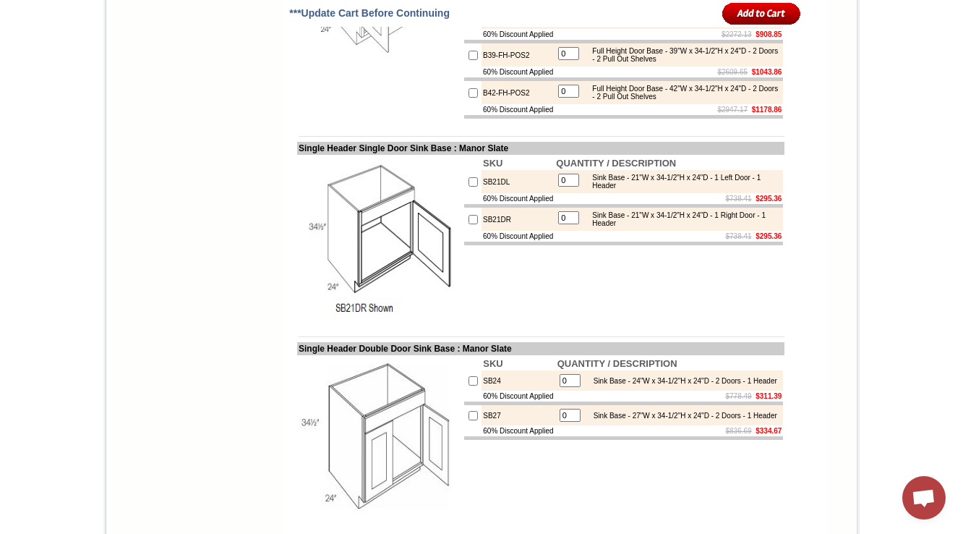
drag, startPoint x: 592, startPoint y: 260, endPoint x: 712, endPoint y: 269, distance: 119.7
copy div "Full Height Door Base - 33"W x 34-1/2"H x 24"D - 2 Doors - 2 Pull Out Shelves"
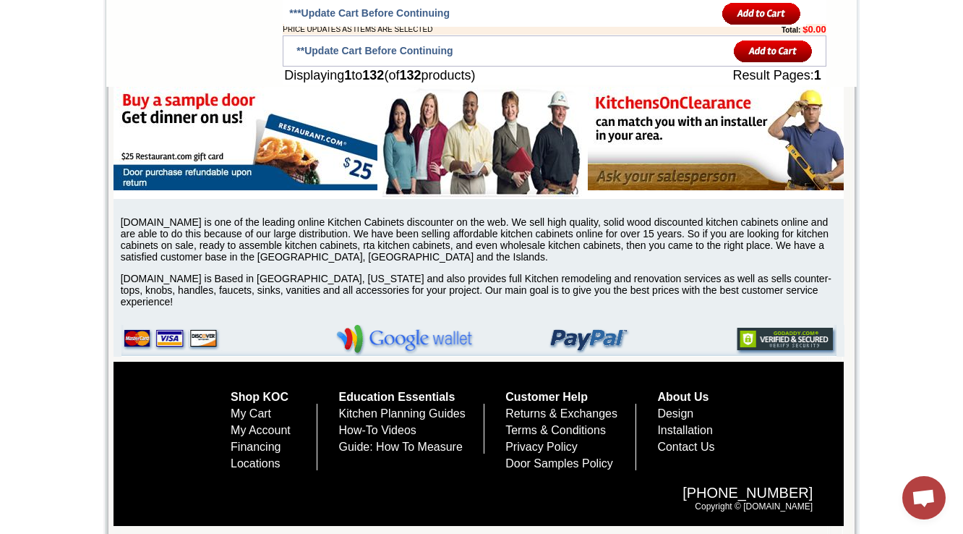
scroll to position [6576, 0]
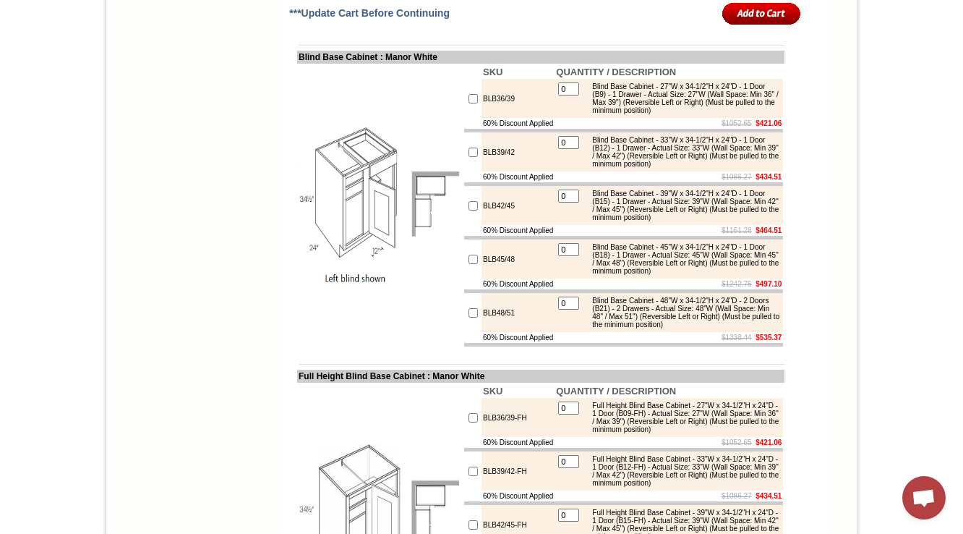
scroll to position [5764, 0]
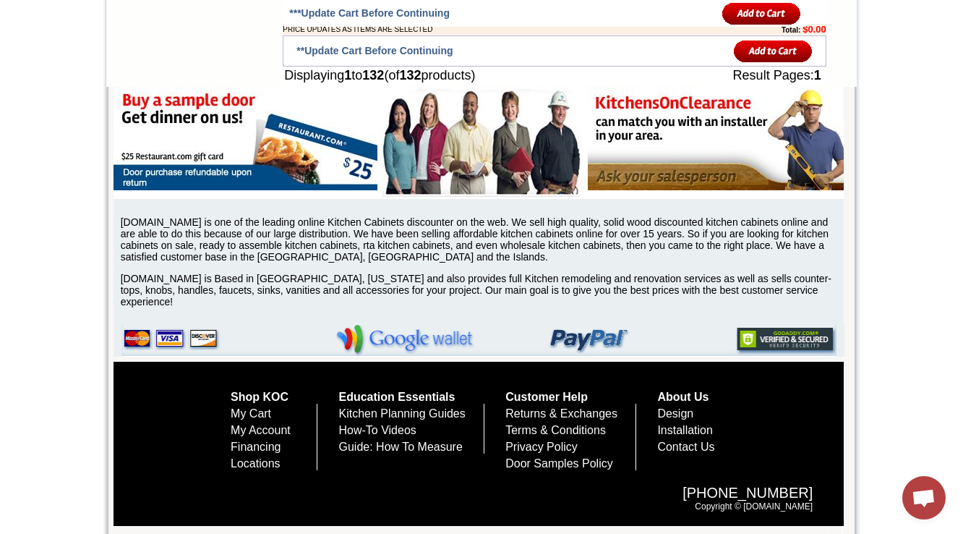
scroll to position [6576, 0]
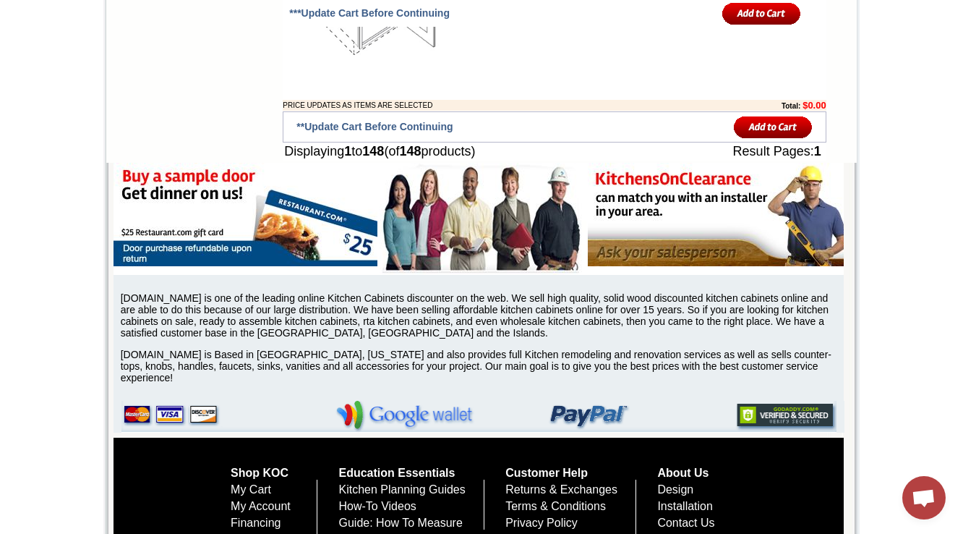
scroll to position [7013, 0]
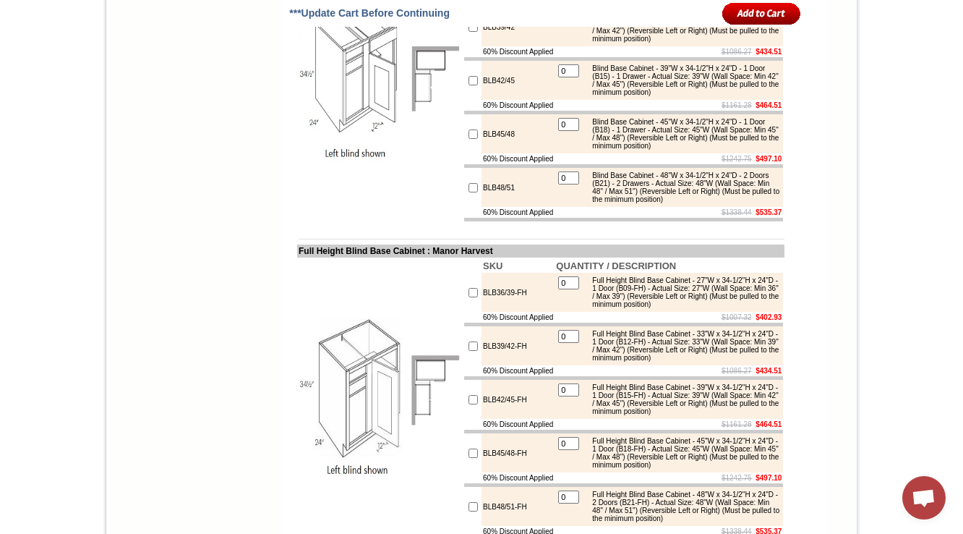
drag, startPoint x: 282, startPoint y: 43, endPoint x: 487, endPoint y: 46, distance: 205.4
copy td "Easy Reach (with Lazy Susan) Corner Bas"
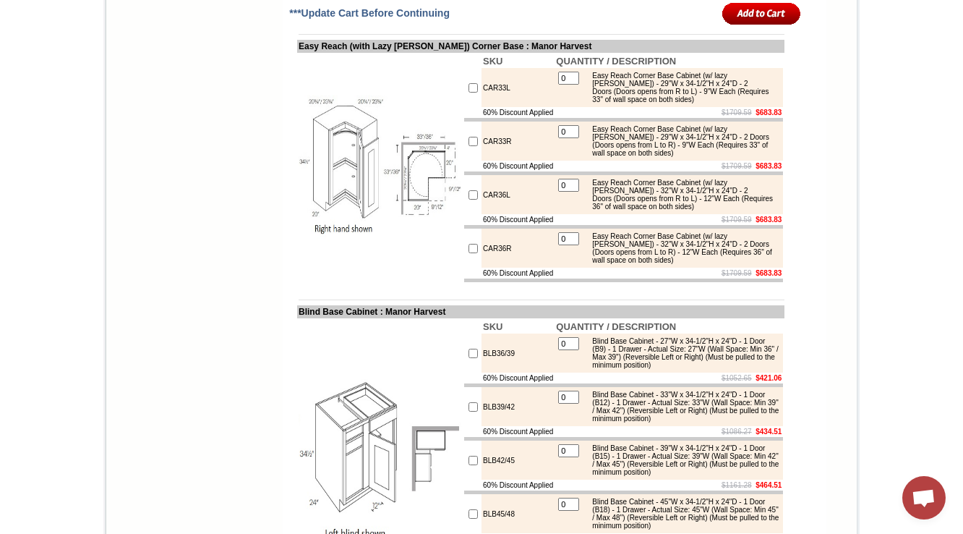
drag, startPoint x: 284, startPoint y: 221, endPoint x: 539, endPoint y: 225, distance: 255.3
copy td "Easy Reach Full Depth (w/ Lazy Susan) Corner Base"
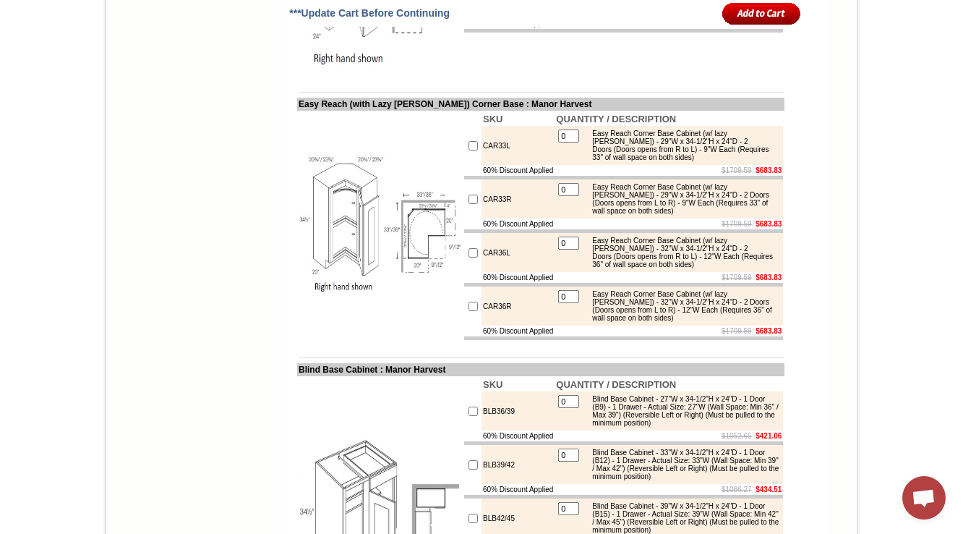
drag, startPoint x: 284, startPoint y: 78, endPoint x: 452, endPoint y: 76, distance: 167.8
copy td "Easy Reach Full Depth Corner Base"
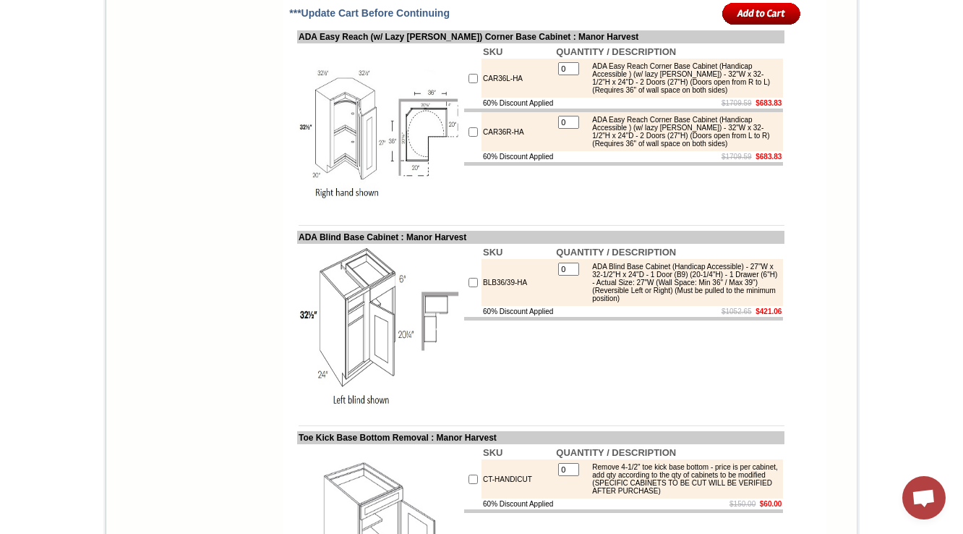
scroll to position [9517, 0]
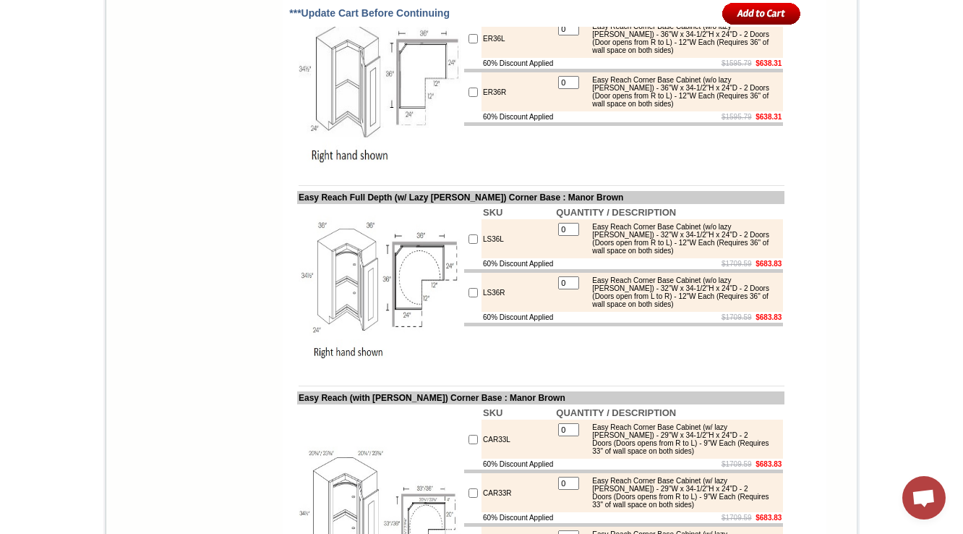
scroll to position [6799, 0]
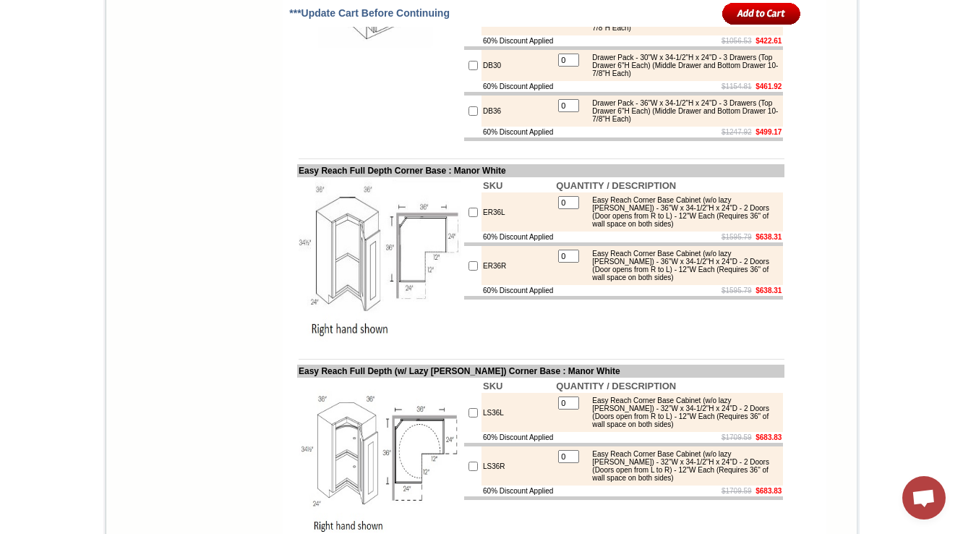
scroll to position [5567, 0]
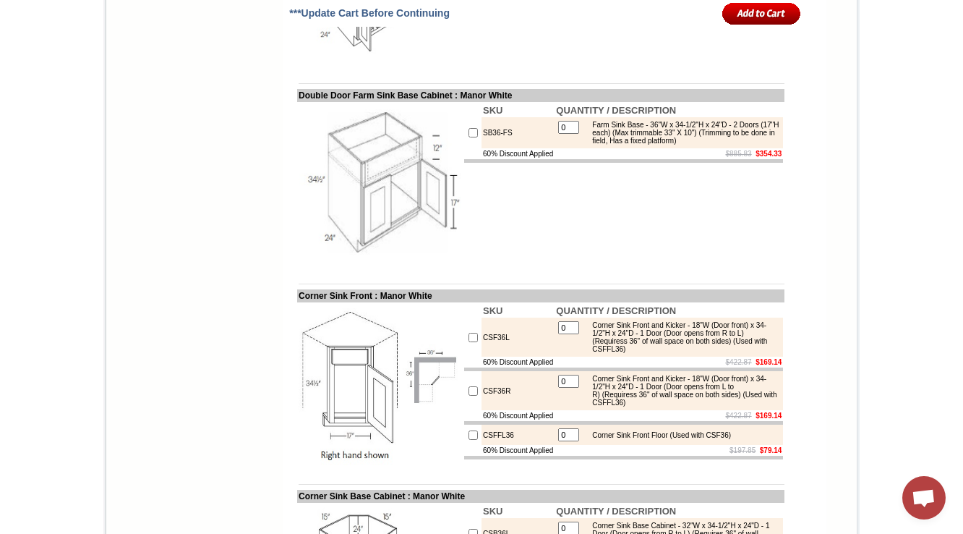
drag, startPoint x: 488, startPoint y: 270, endPoint x: 468, endPoint y: 272, distance: 20.4
copy td "SB54"
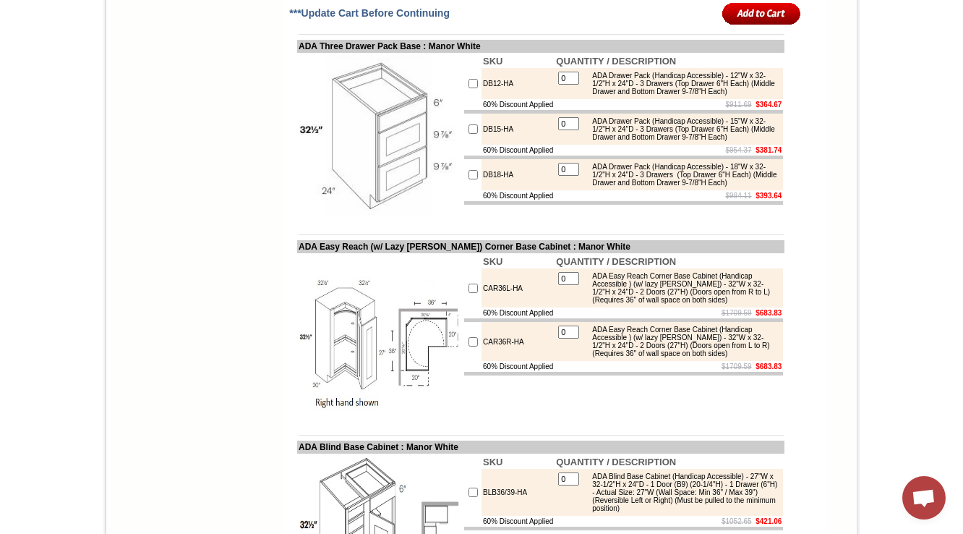
scroll to position [9905, 0]
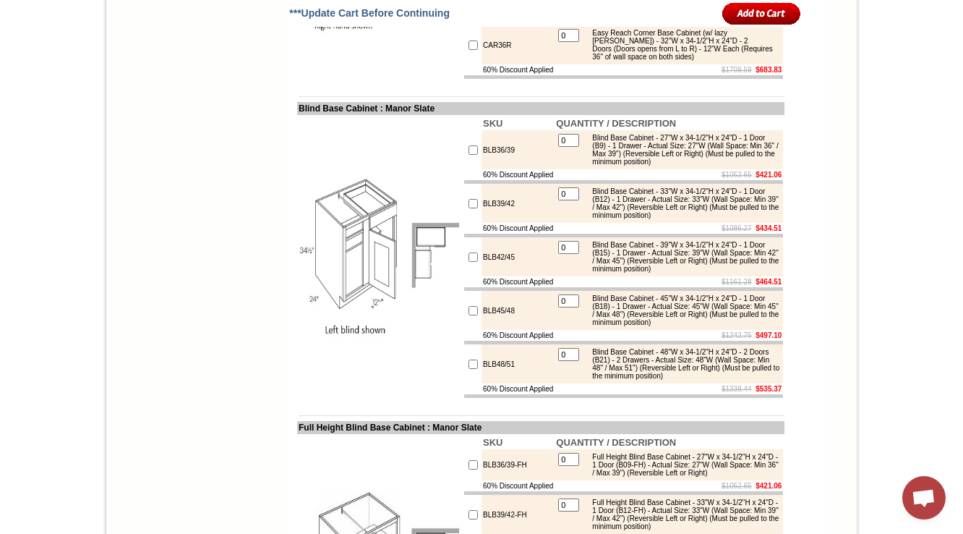
scroll to position [5567, 0]
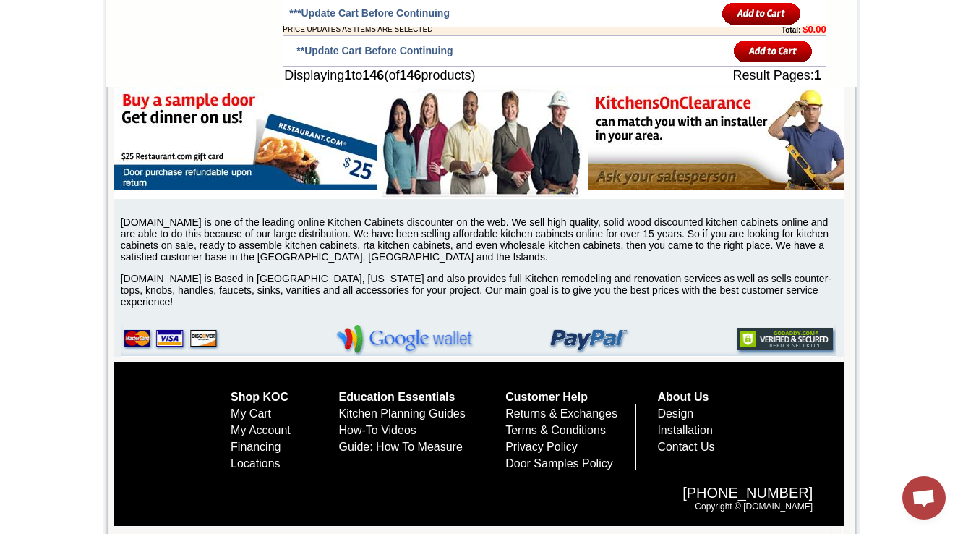
scroll to position [5557, 0]
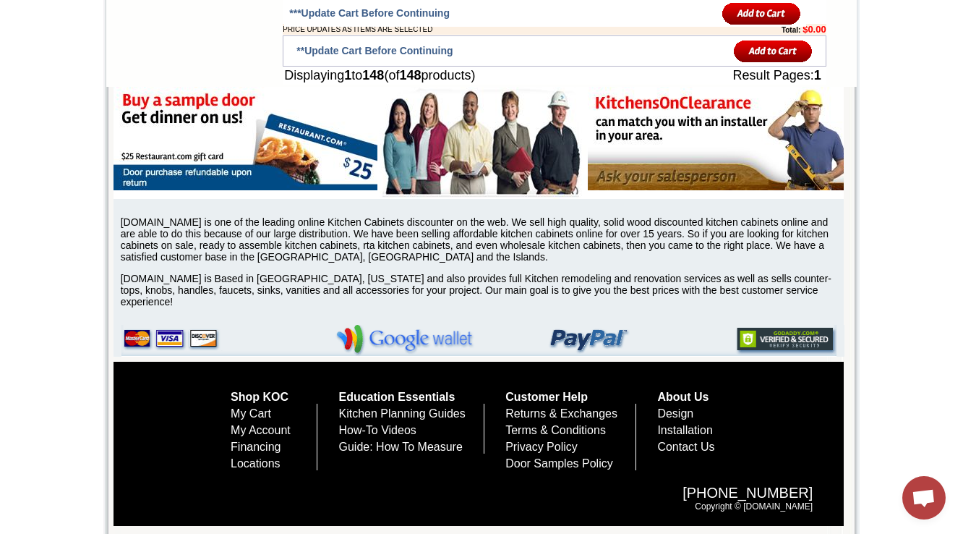
scroll to position [10914, 0]
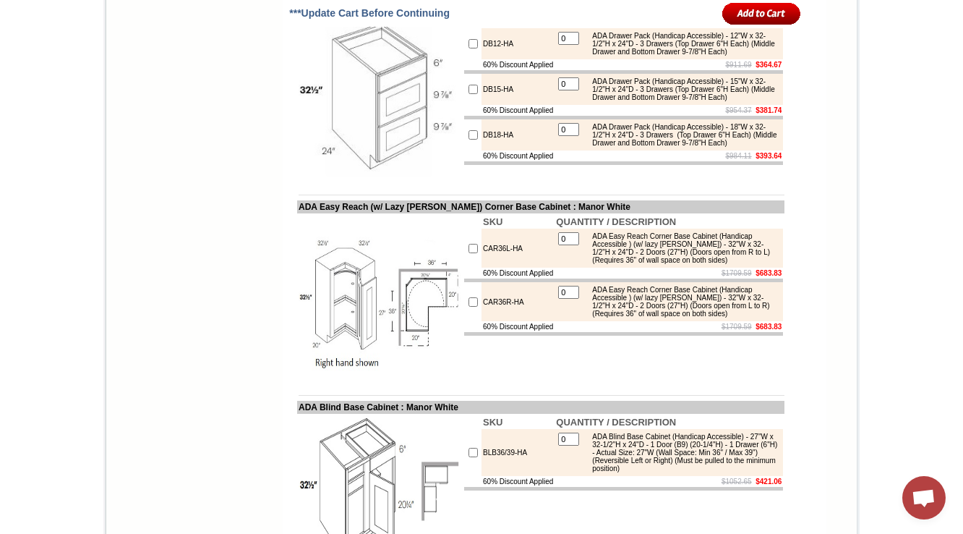
scroll to position [9813, 0]
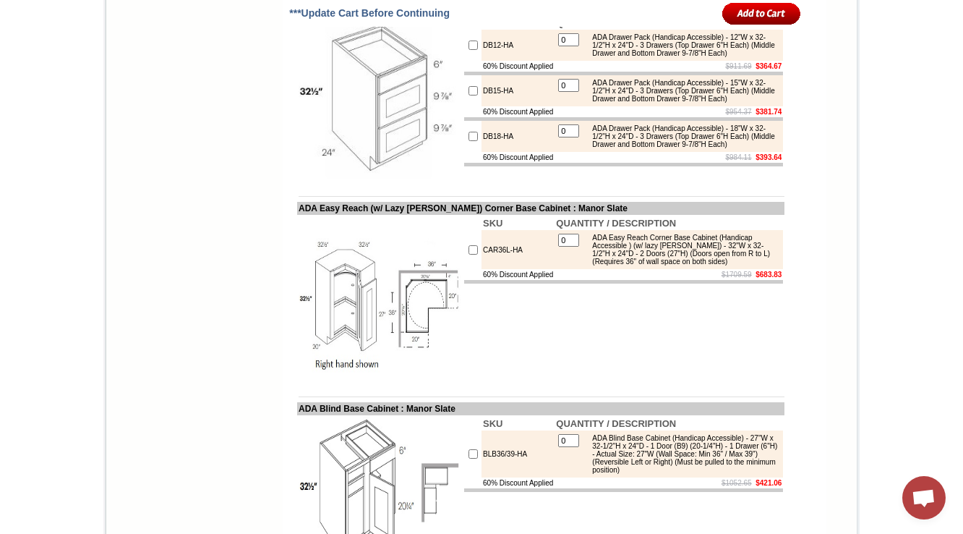
scroll to position [9804, 0]
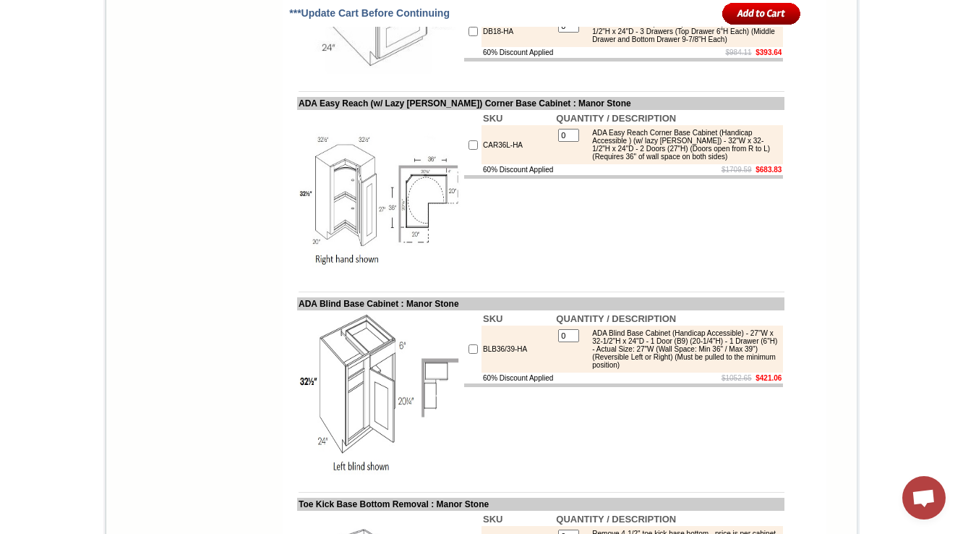
scroll to position [9794, 0]
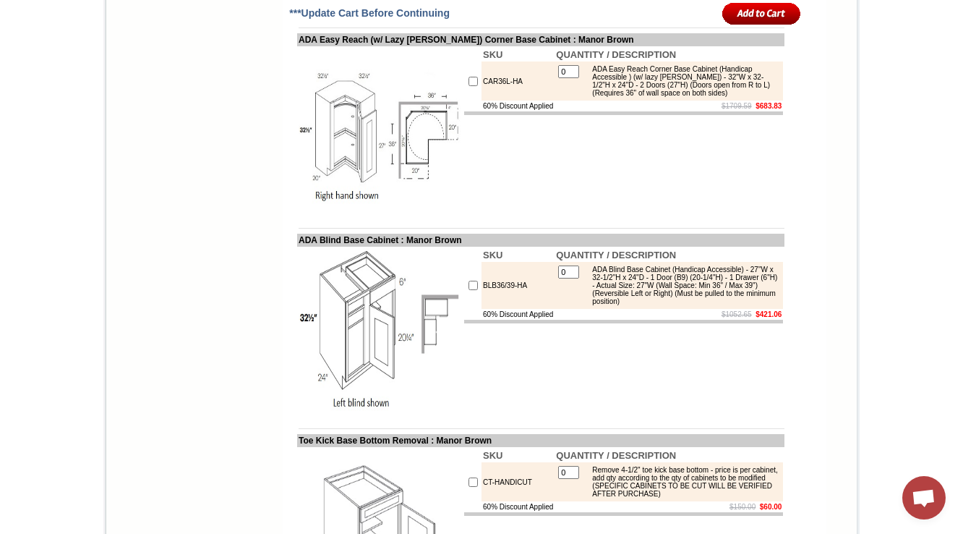
scroll to position [9861, 0]
drag, startPoint x: 518, startPoint y: 295, endPoint x: 467, endPoint y: 294, distance: 50.6
copy td "SB30-HR-INS"
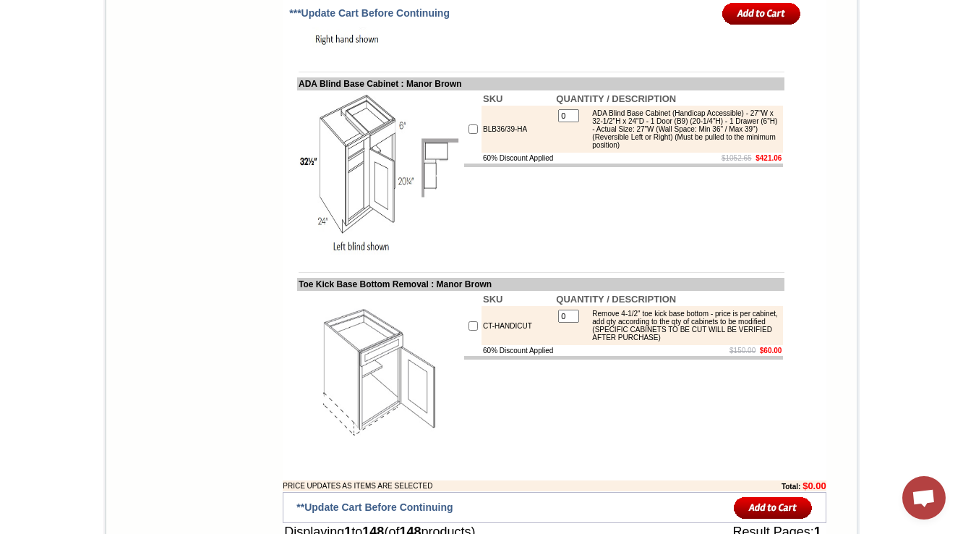
scroll to position [10035, 0]
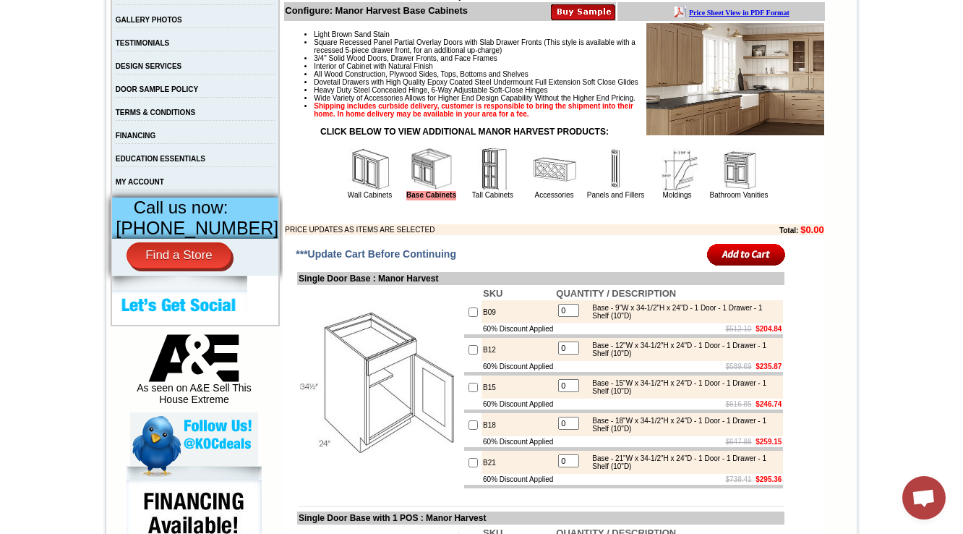
scroll to position [521, 0]
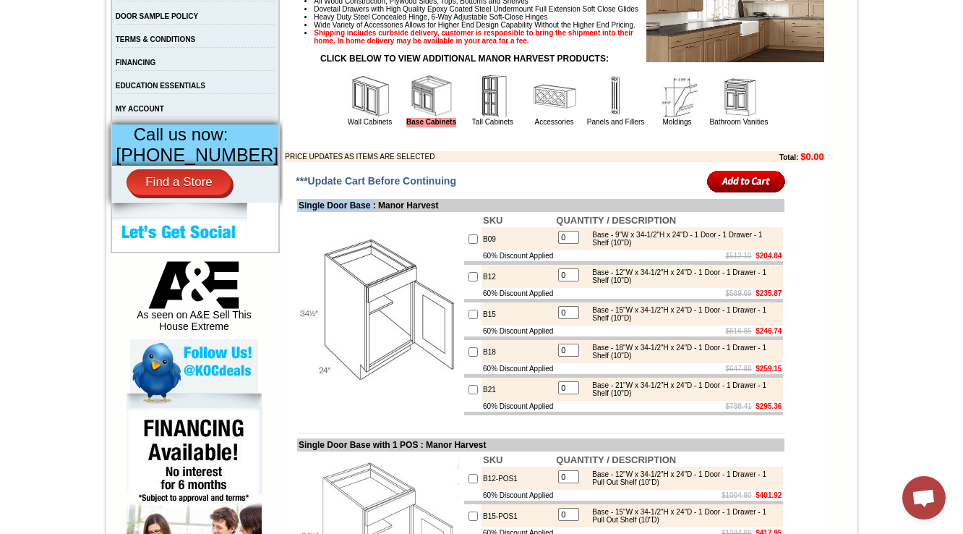
drag, startPoint x: 368, startPoint y: 241, endPoint x: 272, endPoint y: 237, distance: 96.3
copy table "Single Door Base"
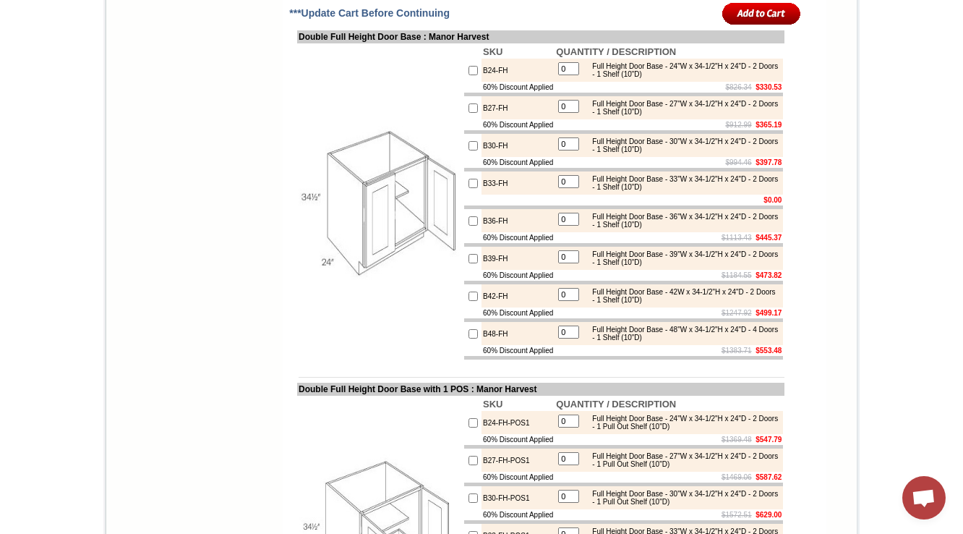
scroll to position [2893, 0]
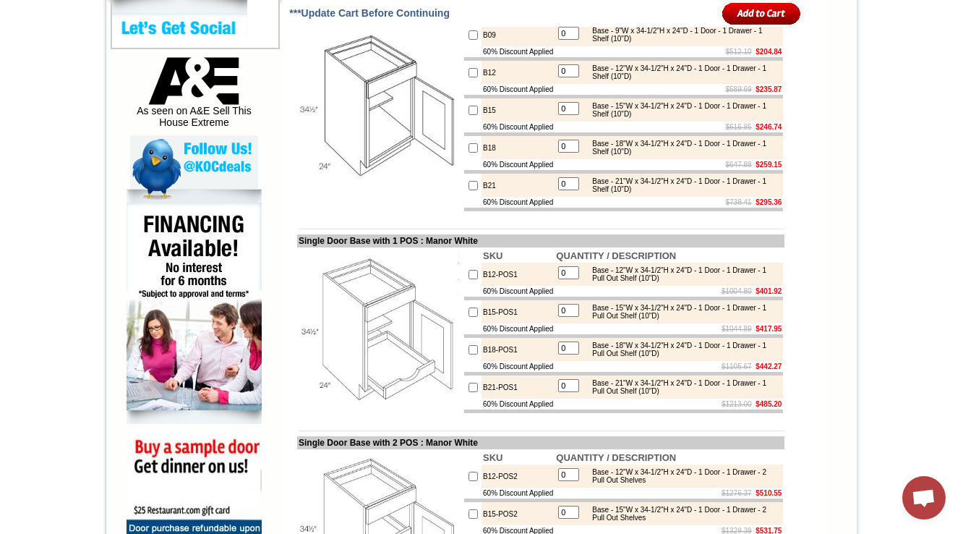
scroll to position [726, 0]
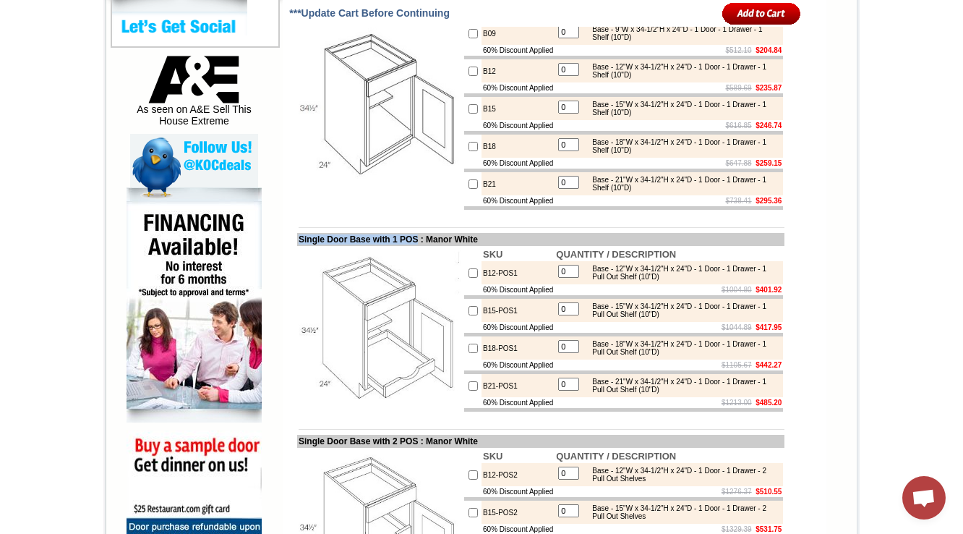
drag, startPoint x: 422, startPoint y: 293, endPoint x: 224, endPoint y: 182, distance: 227.3
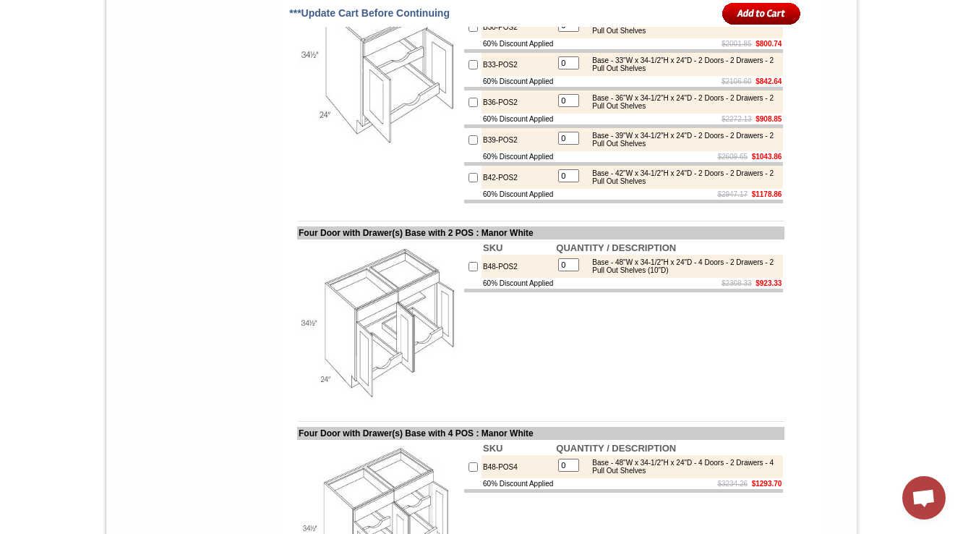
scroll to position [2462, 0]
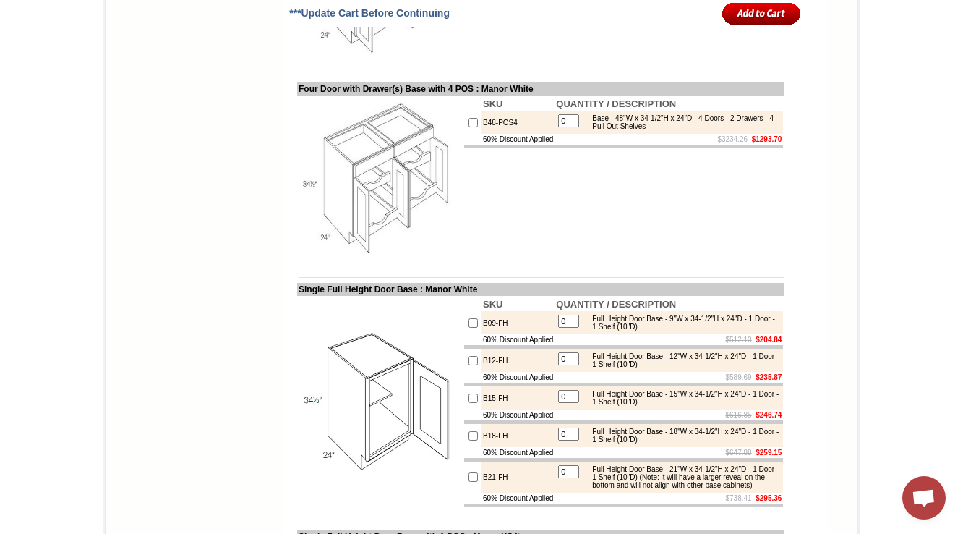
drag, startPoint x: 509, startPoint y: 85, endPoint x: 509, endPoint y: 135, distance: 49.9
copy td "B48-POS2"
drag, startPoint x: 490, startPoint y: 49, endPoint x: 281, endPoint y: 52, distance: 208.3
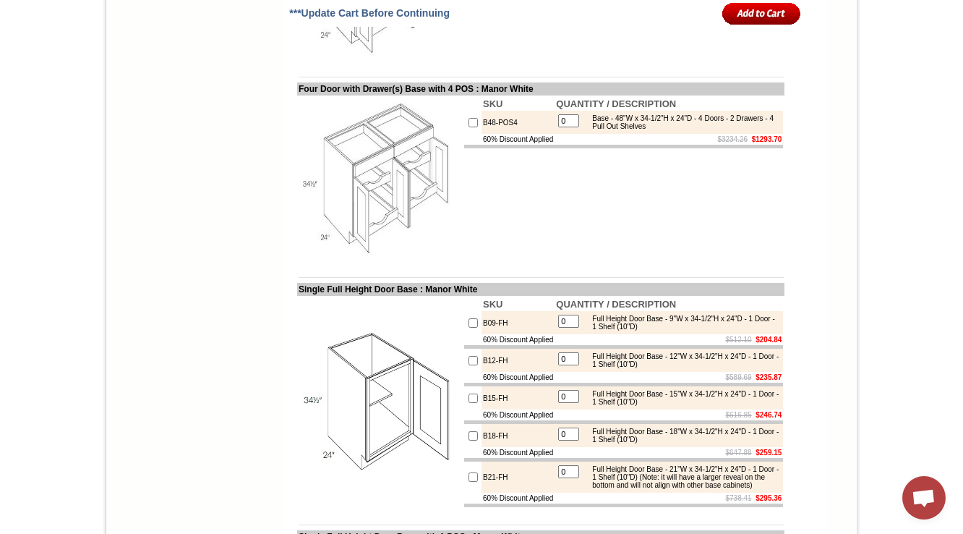
copy td "Four Door with Drawer(s) Base with 2 POS"
drag, startPoint x: 518, startPoint y: 287, endPoint x: 466, endPoint y: 281, distance: 51.7
click at [482, 134] on td "B48-POS4" at bounding box center [518, 122] width 73 height 23
copy td "B48-POS4"
drag, startPoint x: 286, startPoint y: 252, endPoint x: 487, endPoint y: 248, distance: 200.4
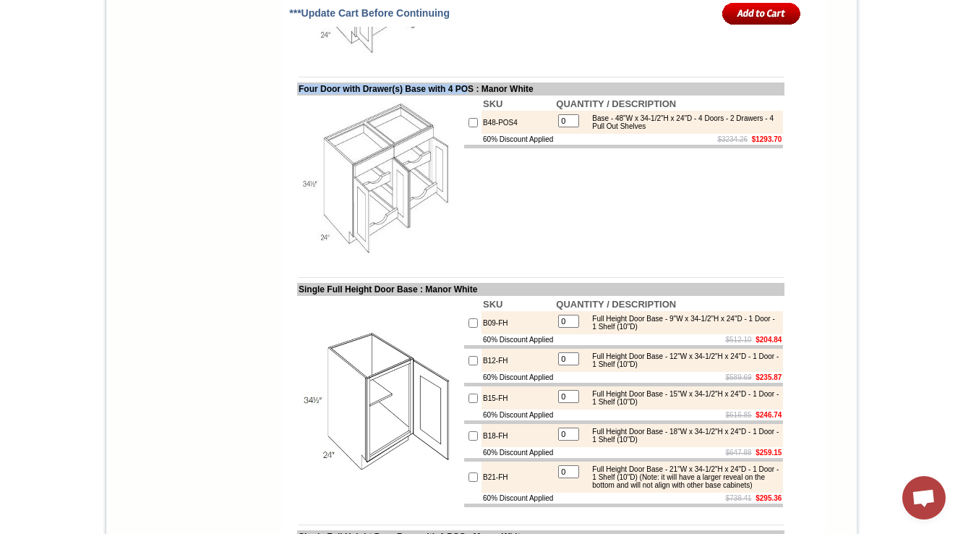
click at [487, 95] on td "Four Door with Drawer(s) Base with 4 POS : Manor White" at bounding box center [540, 88] width 487 height 13
copy td "Four Door with Drawer(s) Base with 4 PO"
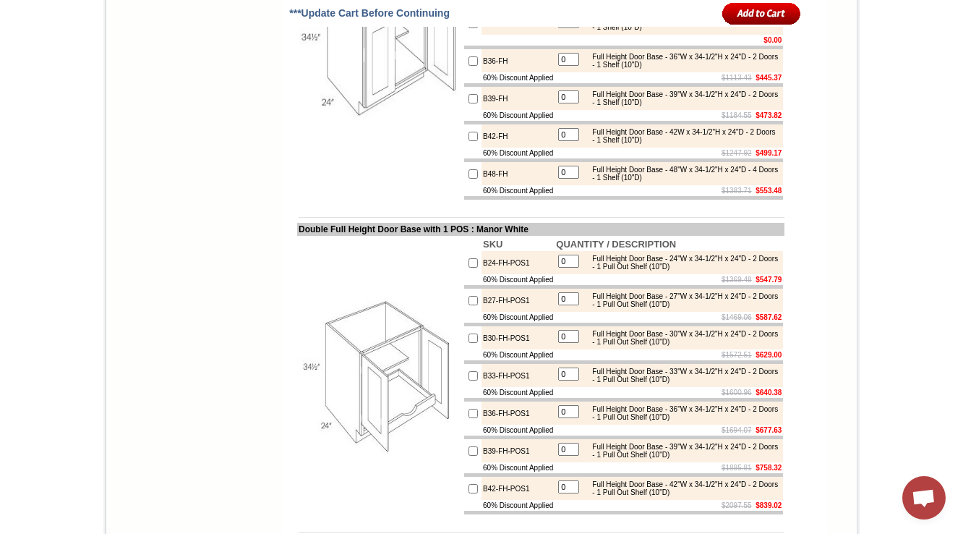
scroll to position [3561, 0]
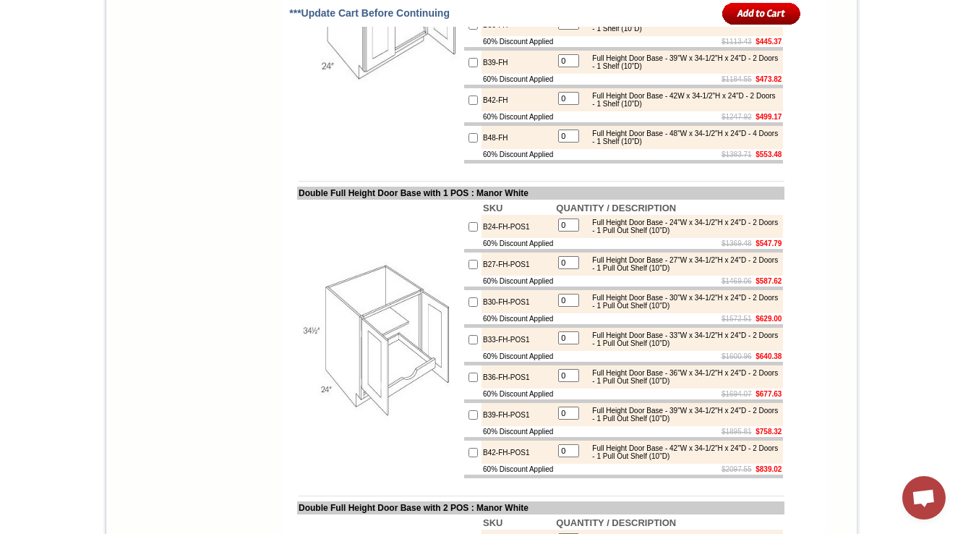
drag, startPoint x: 512, startPoint y: 134, endPoint x: 465, endPoint y: 140, distance: 47.4
drag, startPoint x: 282, startPoint y: 61, endPoint x: 425, endPoint y: 65, distance: 142.5
copy td "Double Full Height Door Base"
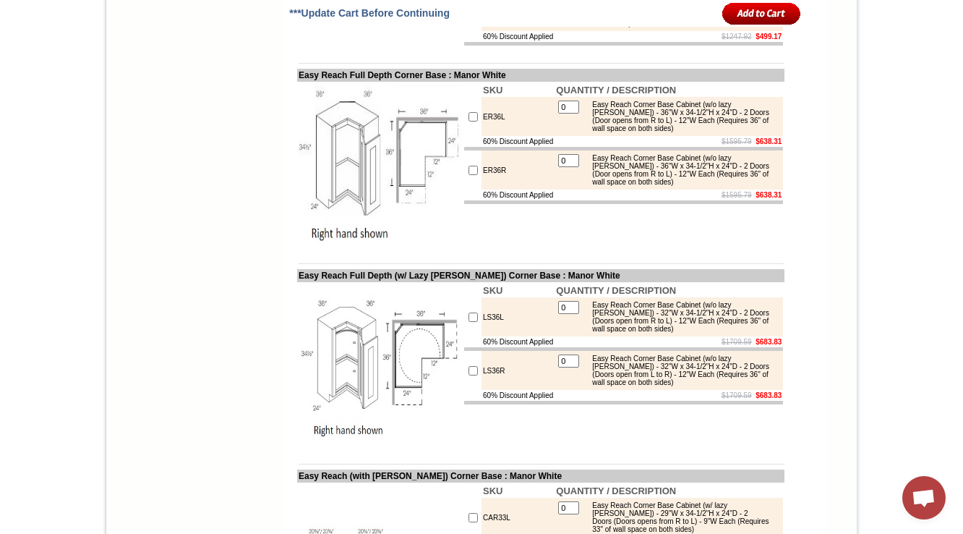
scroll to position [6570, 0]
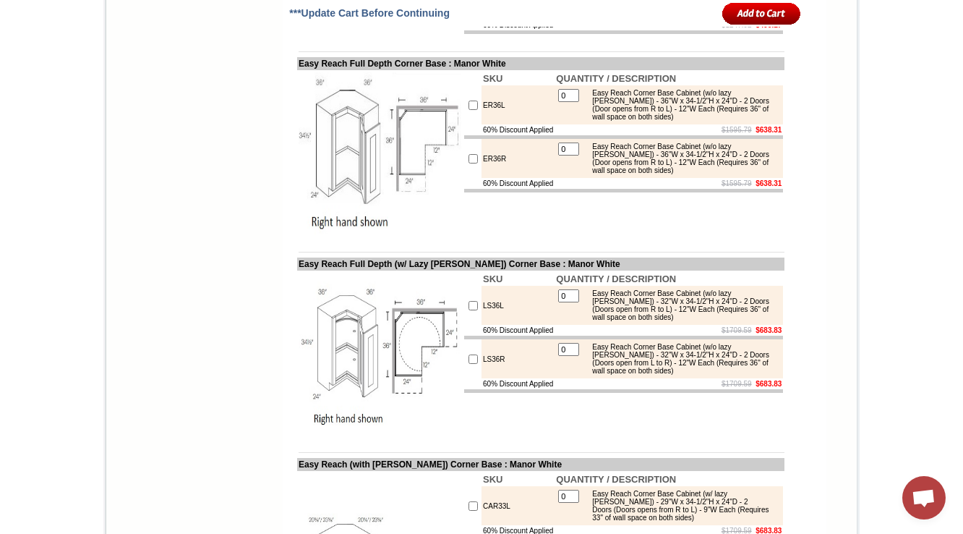
drag, startPoint x: 284, startPoint y: 36, endPoint x: 386, endPoint y: 30, distance: 102.2
copy td "Three Drawer Pack B"
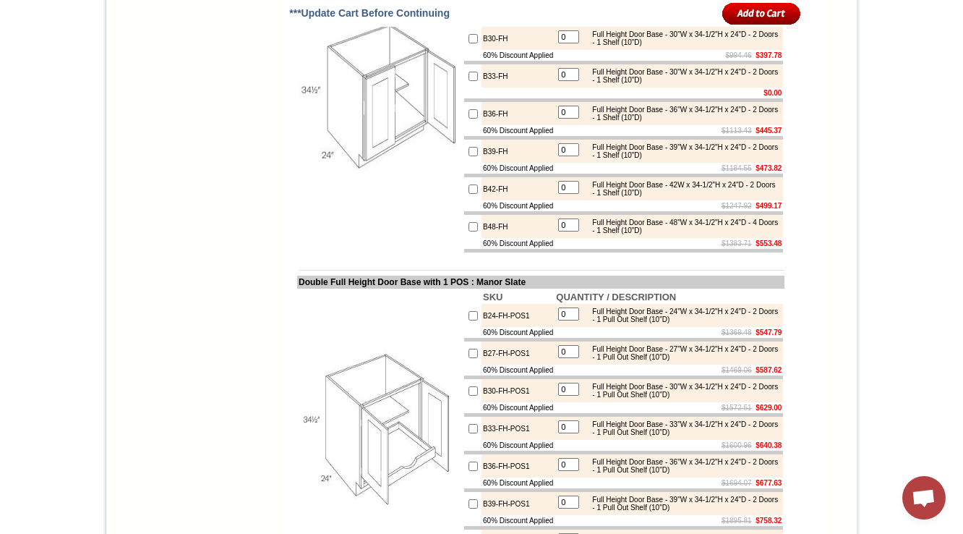
scroll to position [3474, 0]
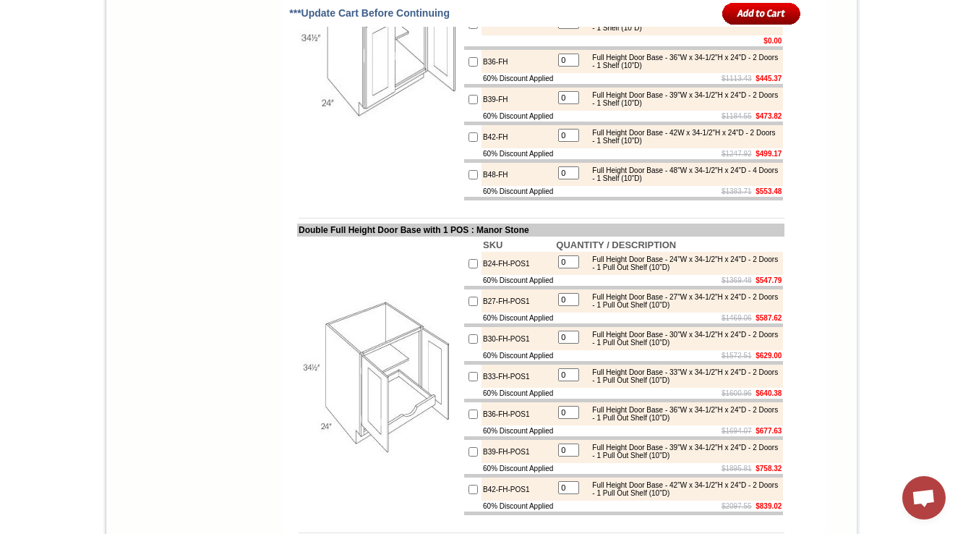
scroll to position [3532, 0]
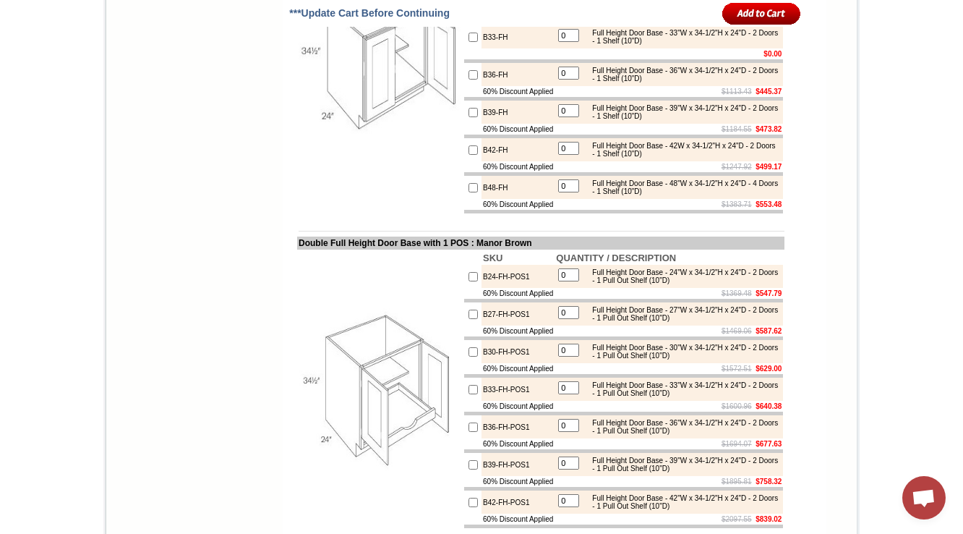
scroll to position [3522, 0]
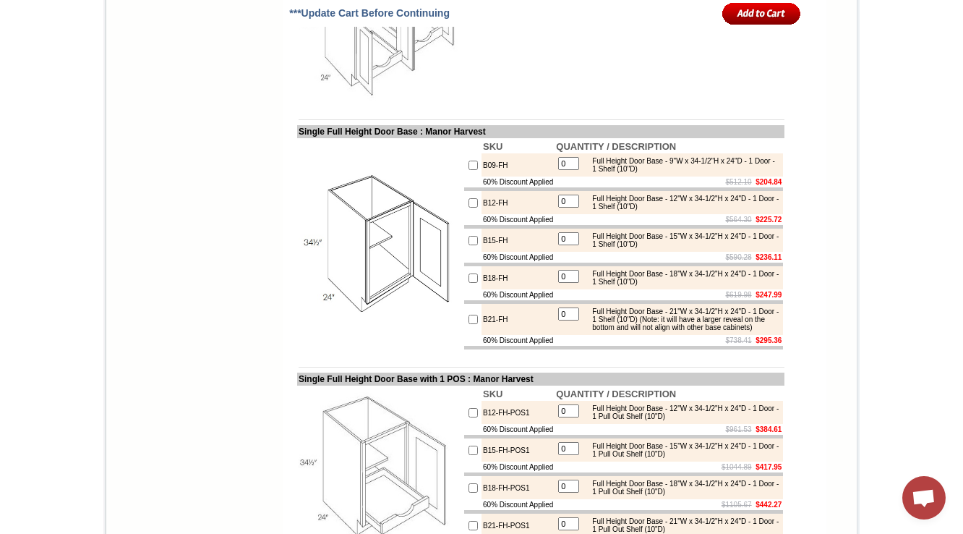
scroll to position [2419, 0]
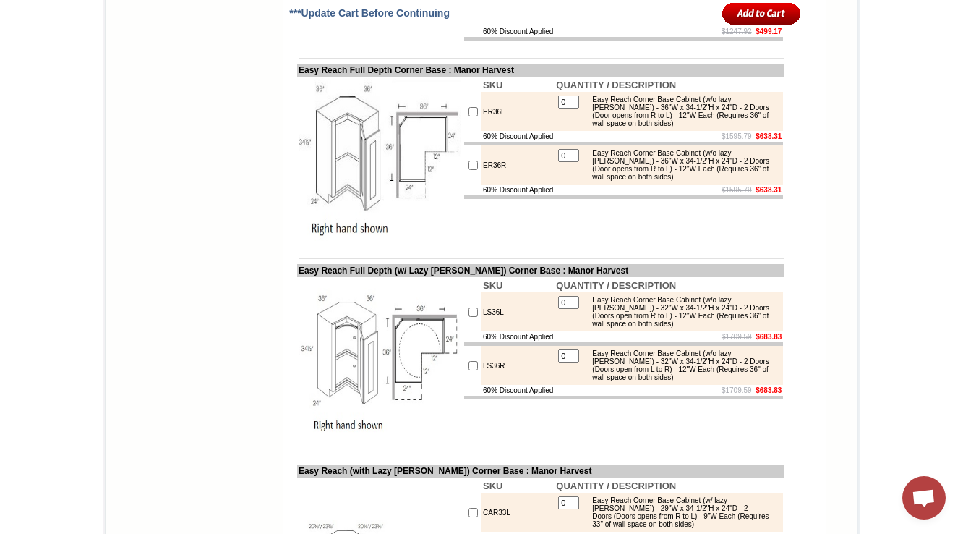
scroll to position [6555, 0]
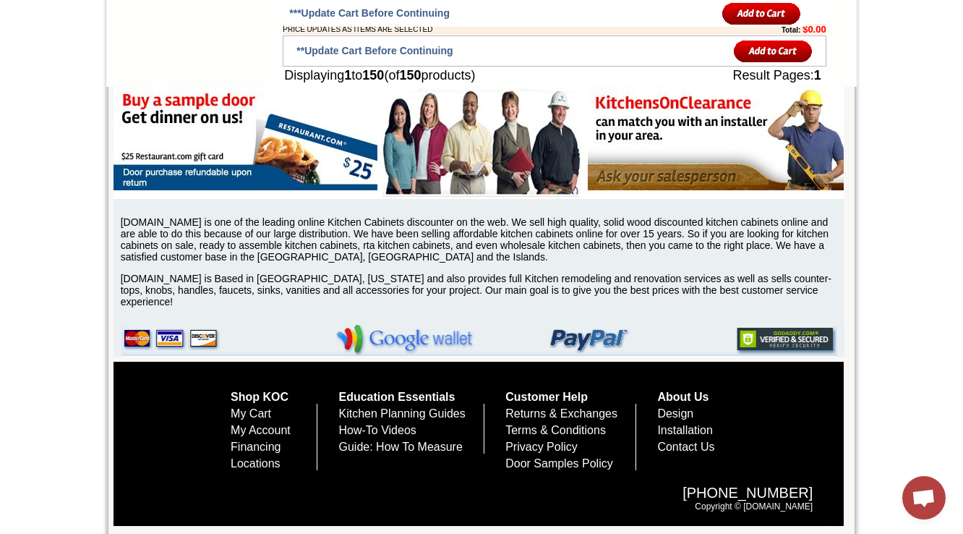
scroll to position [10449, 0]
click at [250, 158] on img at bounding box center [246, 138] width 264 height 103
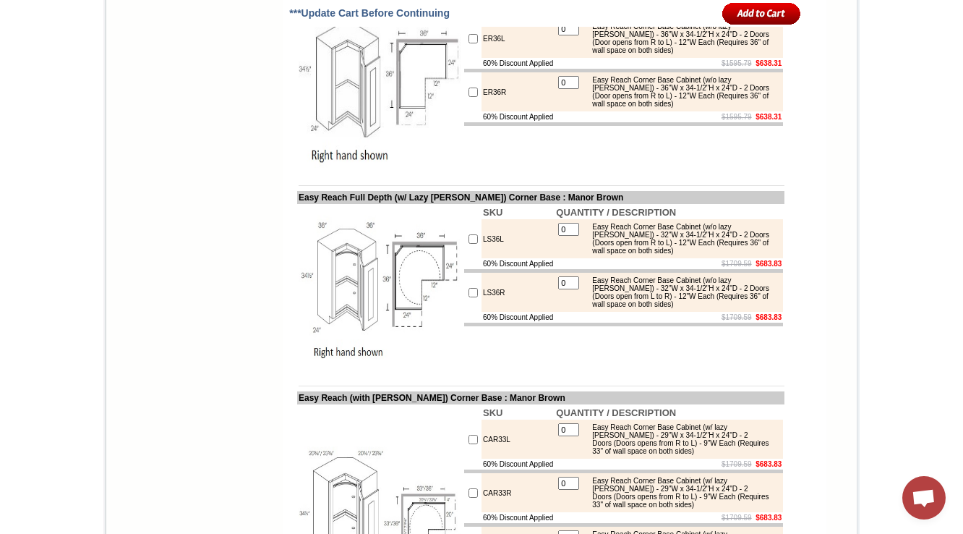
scroll to position [6391, 0]
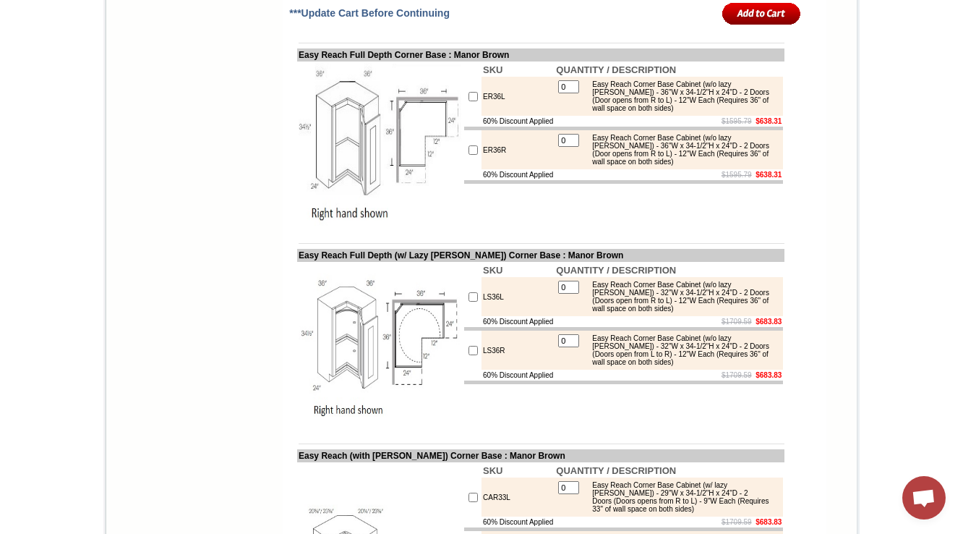
scroll to position [6738, 0]
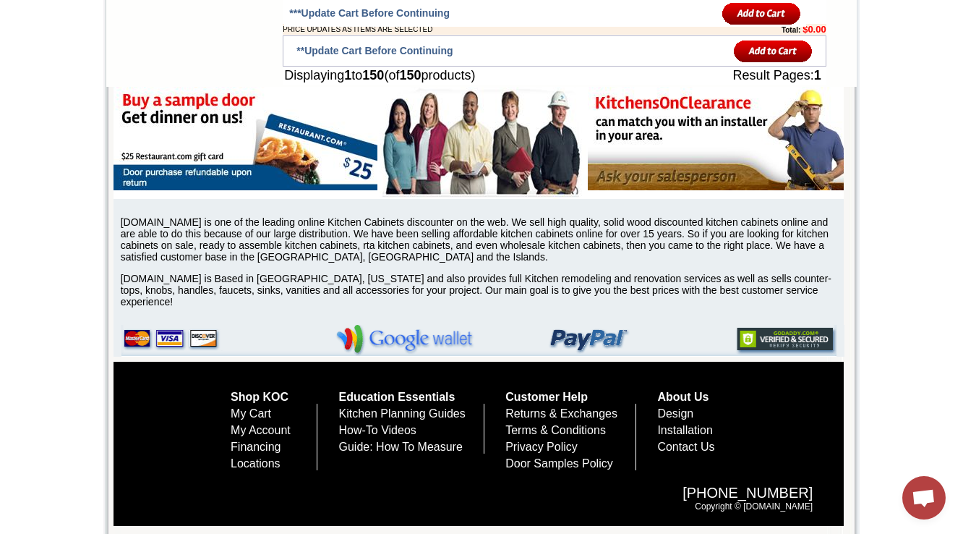
scroll to position [11197, 0]
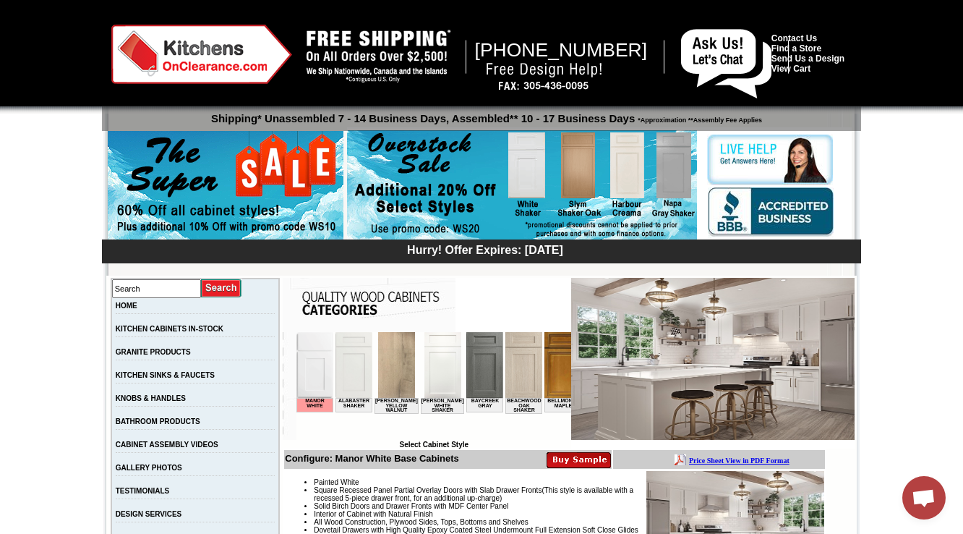
scroll to position [289, 0]
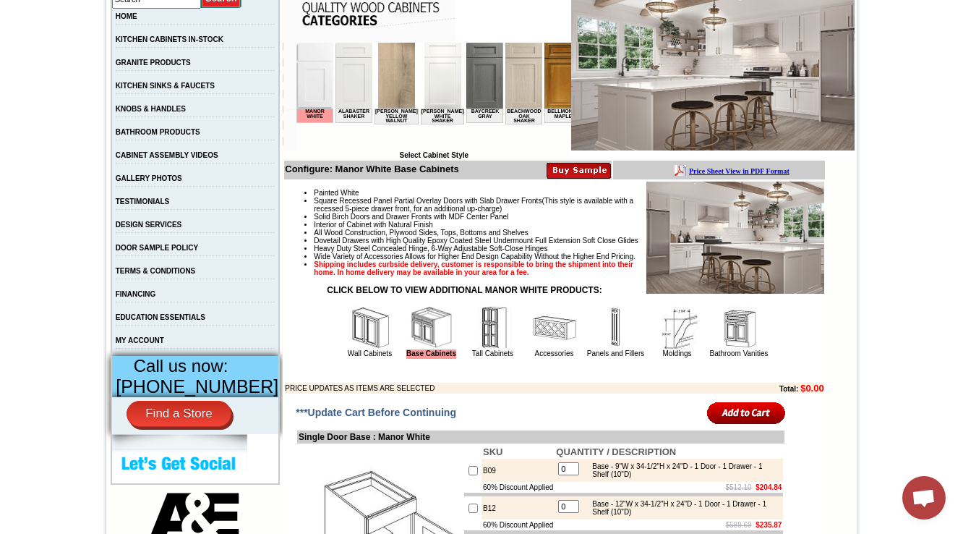
click at [472, 349] on img at bounding box center [493, 327] width 43 height 43
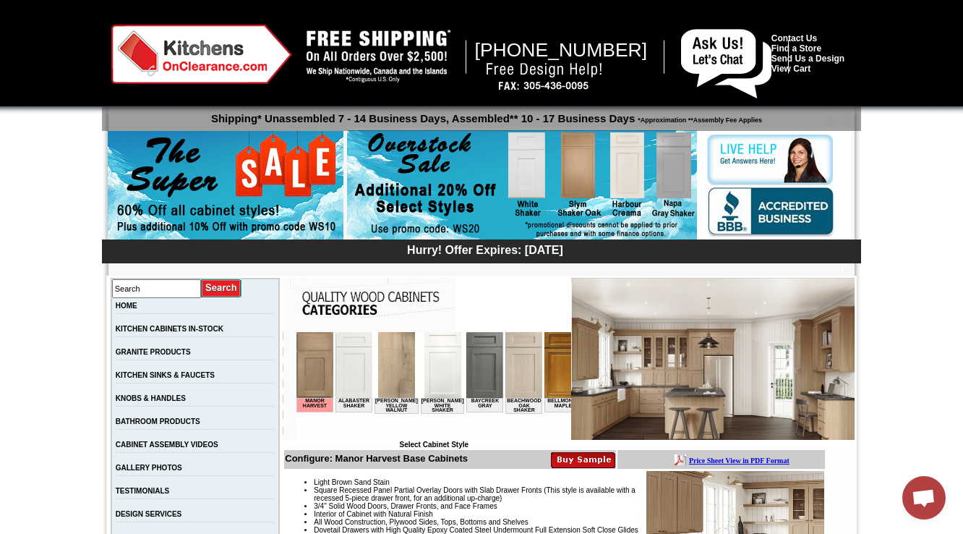
scroll to position [405, 0]
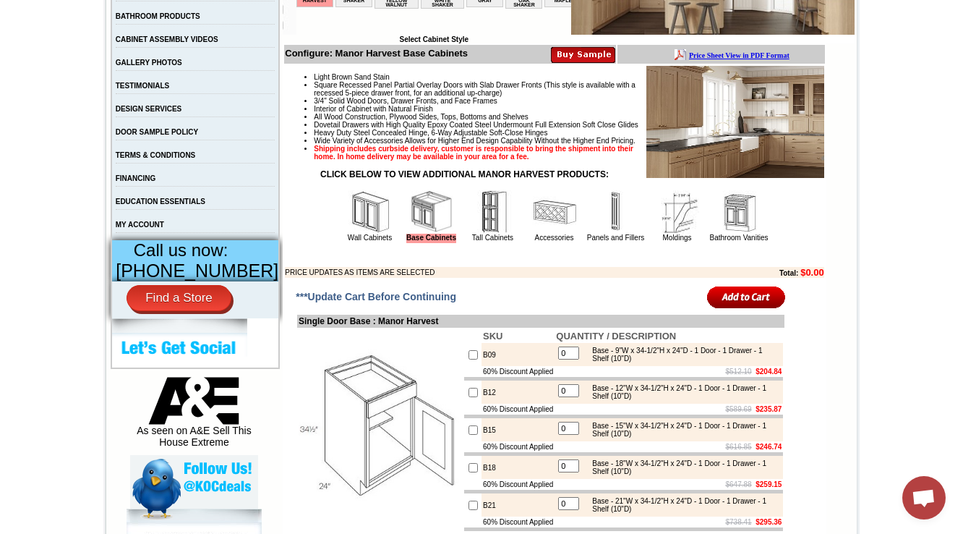
click at [472, 234] on img at bounding box center [493, 211] width 43 height 43
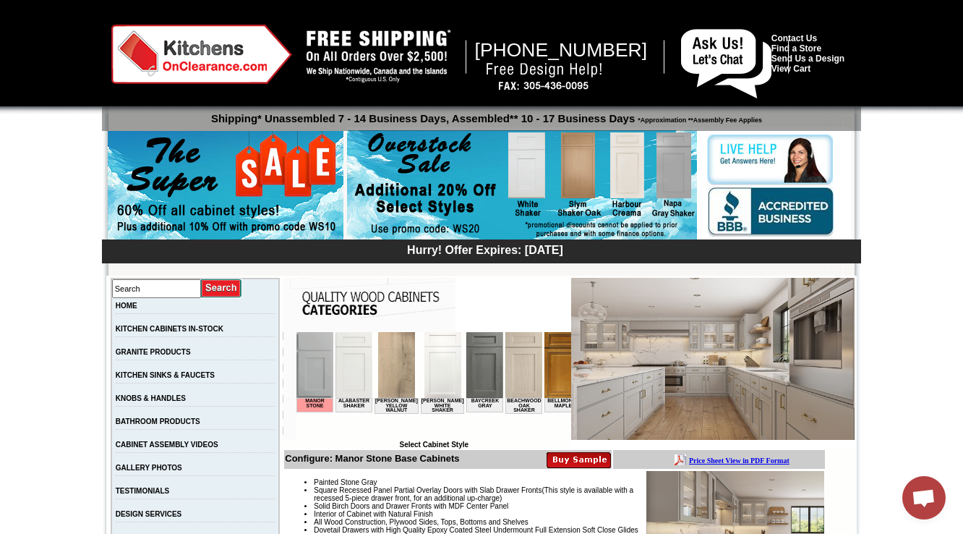
scroll to position [347, 0]
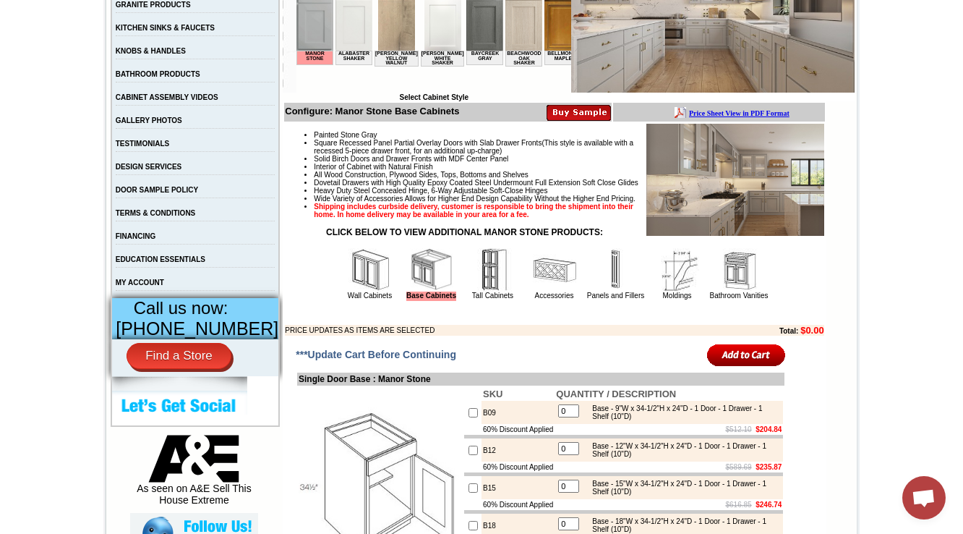
click at [498, 291] on img at bounding box center [493, 269] width 43 height 43
click at [477, 291] on img at bounding box center [493, 269] width 43 height 43
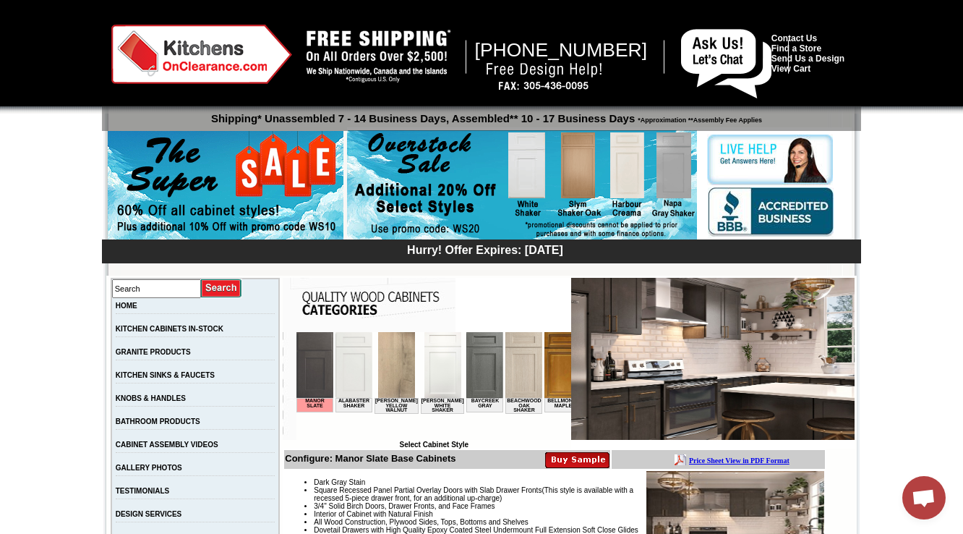
scroll to position [289, 0]
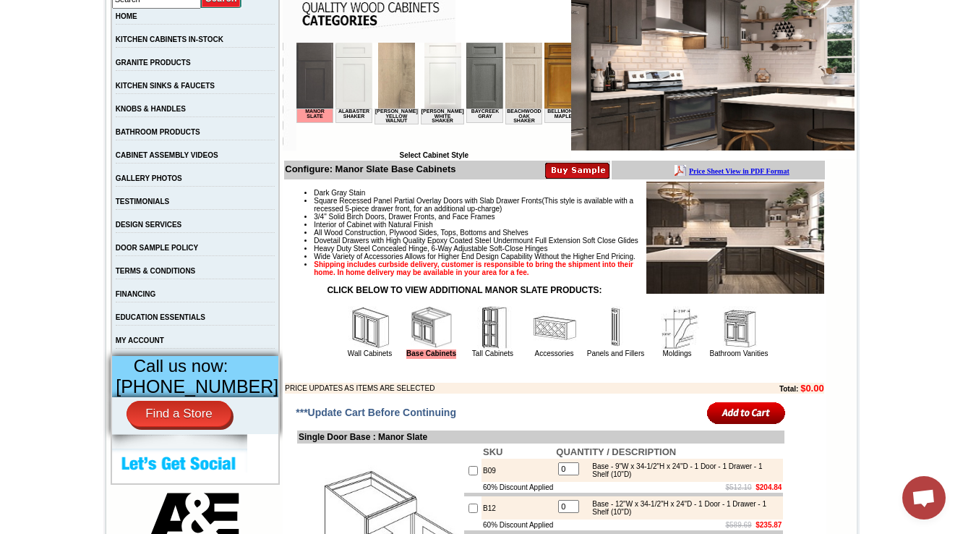
click at [472, 349] on img at bounding box center [493, 327] width 43 height 43
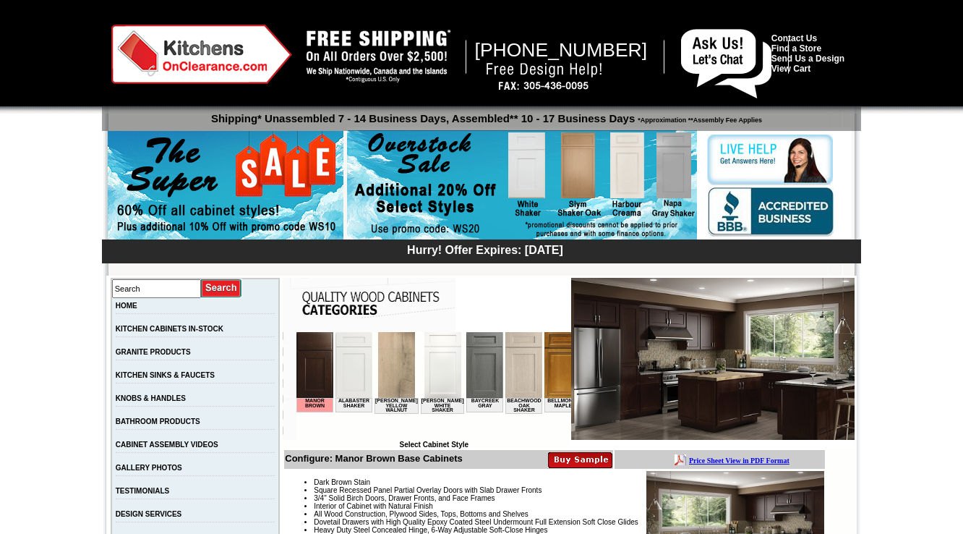
scroll to position [463, 0]
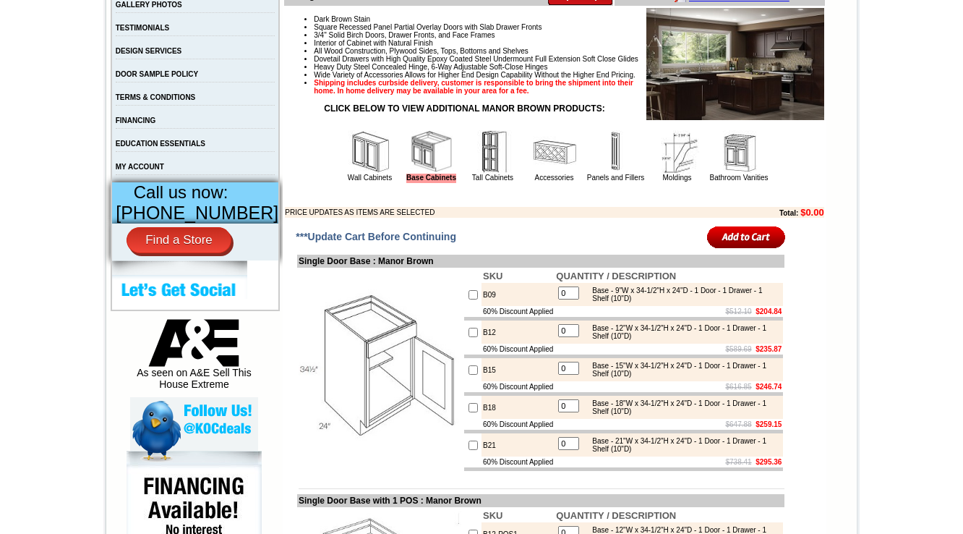
click at [472, 174] on img at bounding box center [493, 151] width 43 height 43
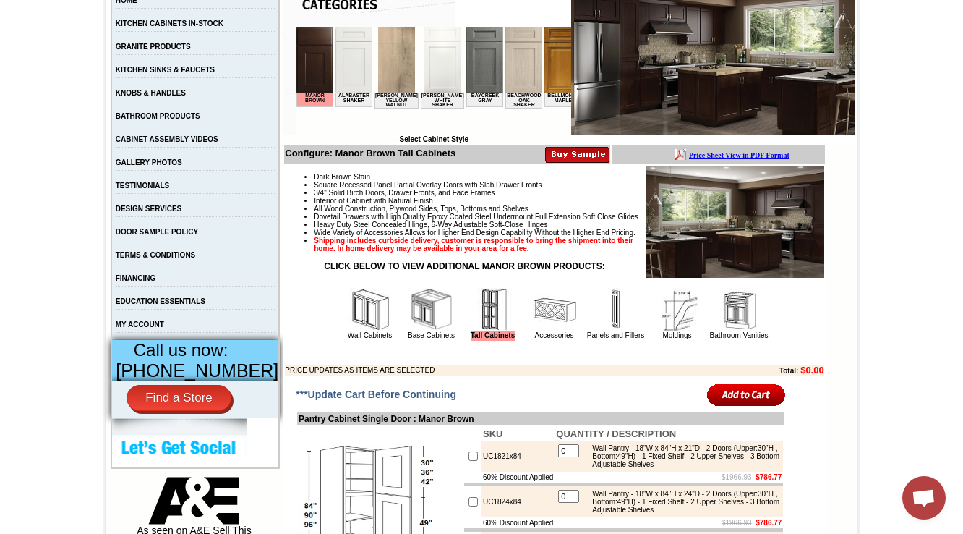
scroll to position [347, 0]
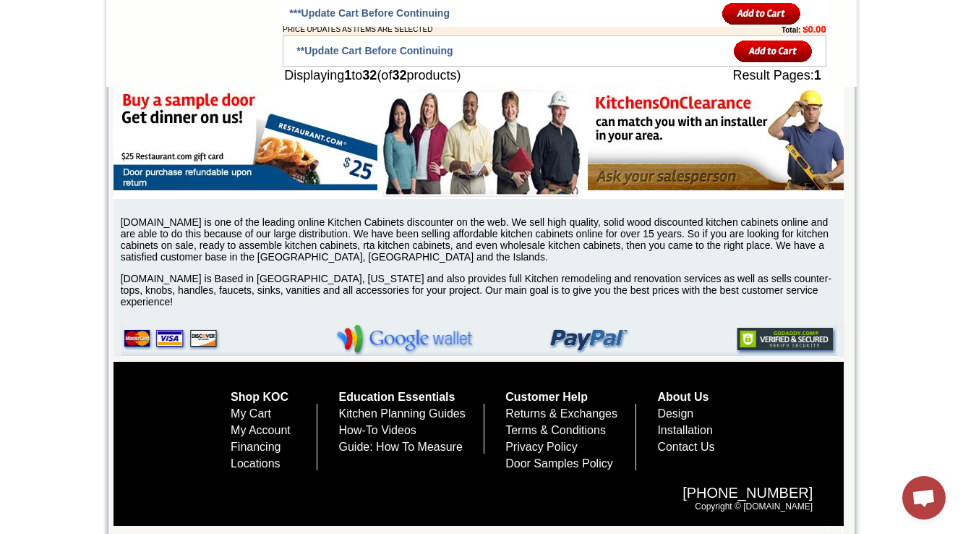
scroll to position [1142, 0]
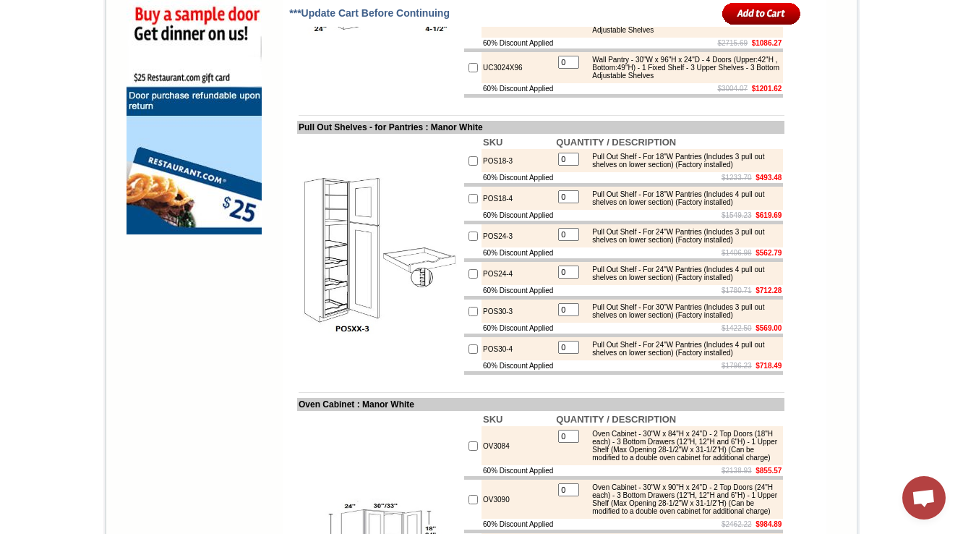
scroll to position [1620, 0]
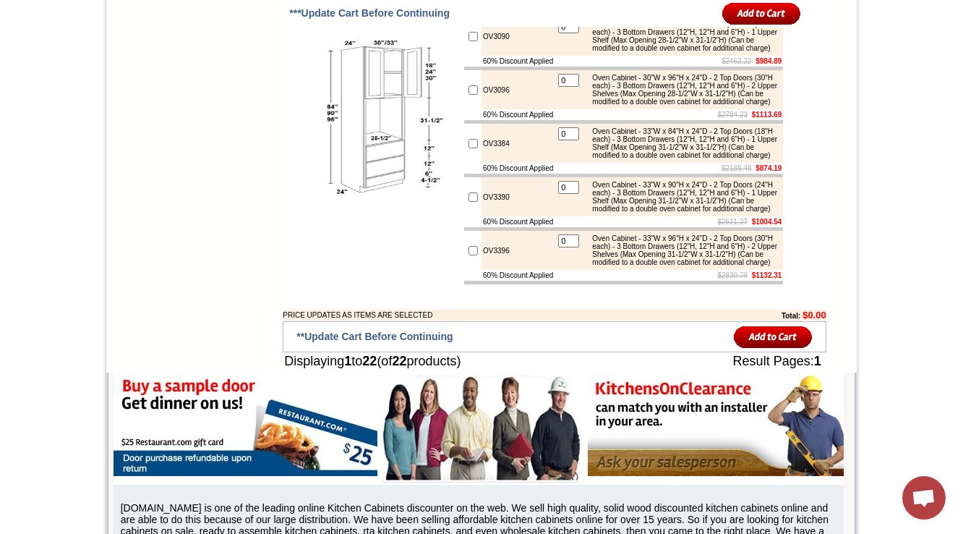
drag, startPoint x: 326, startPoint y: 197, endPoint x: 269, endPoint y: 238, distance: 70.5
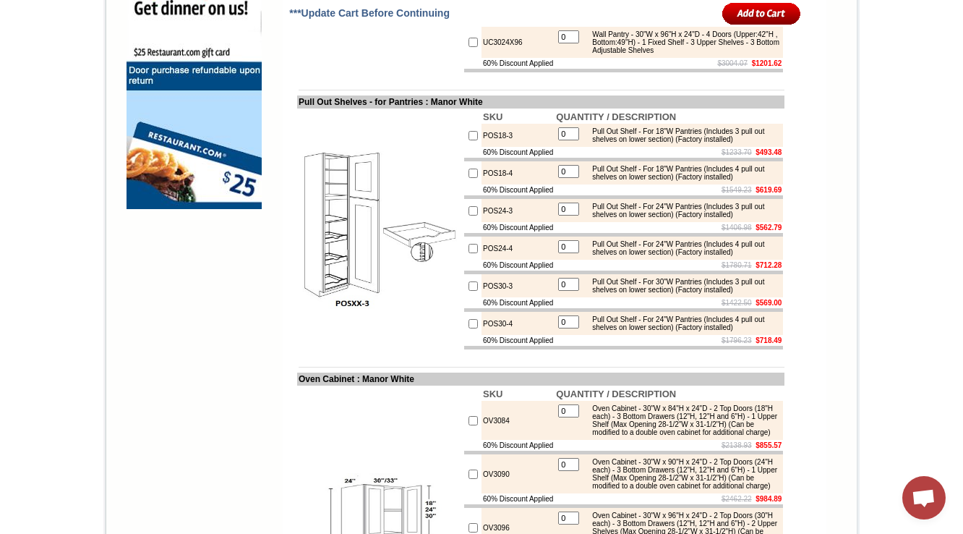
scroll to position [1242, 0]
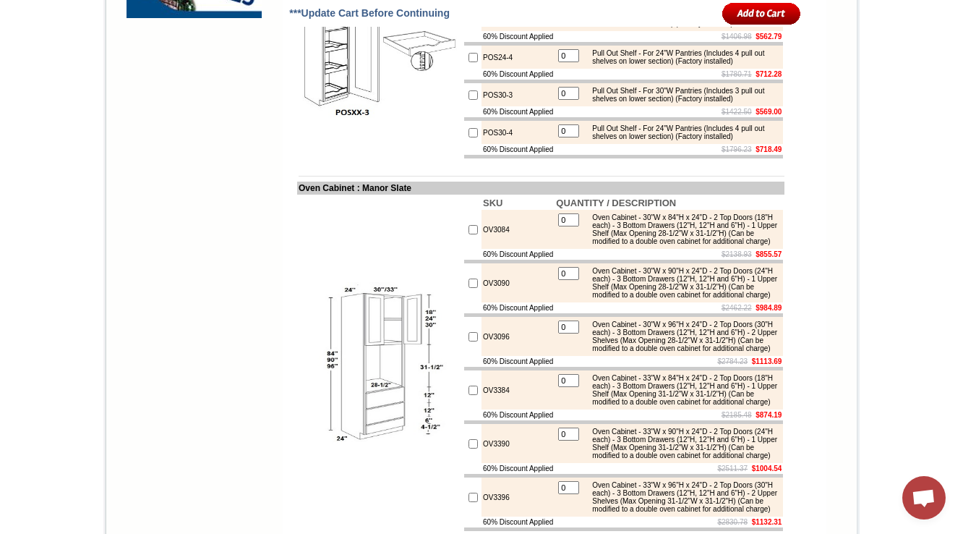
scroll to position [1316, 0]
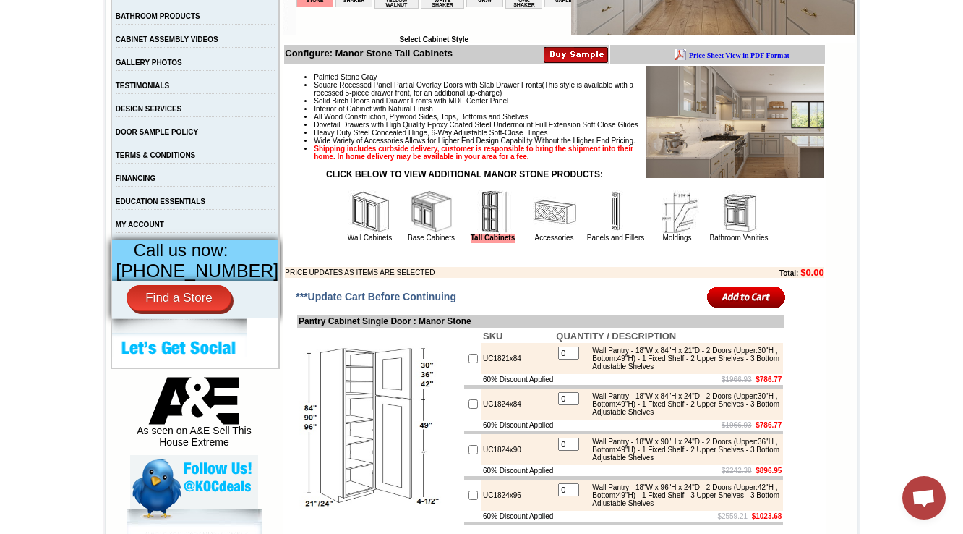
scroll to position [810, 0]
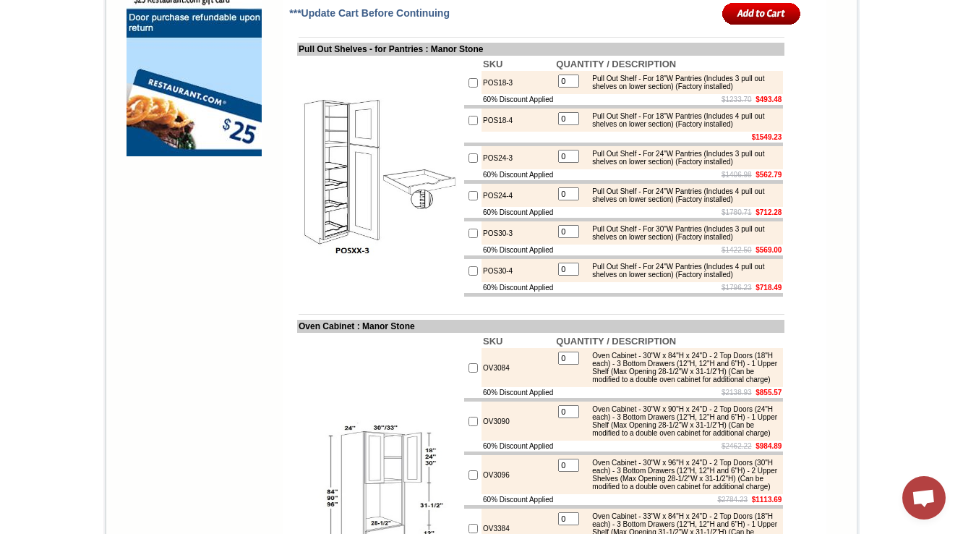
scroll to position [1258, 0]
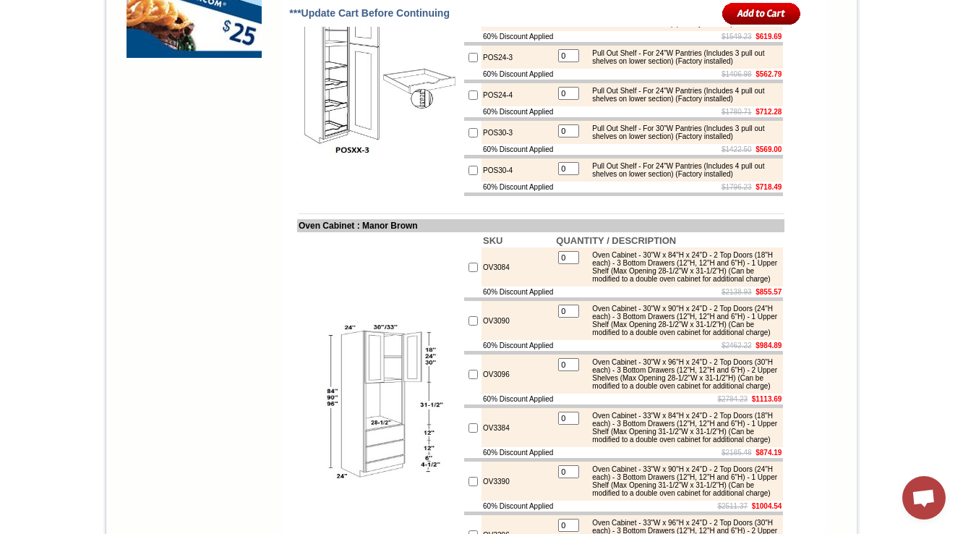
scroll to position [1306, 0]
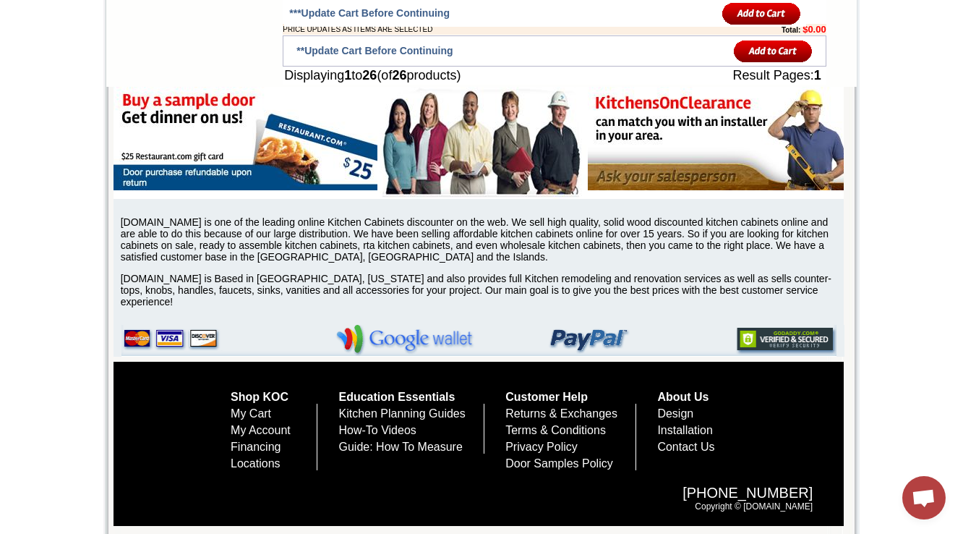
scroll to position [2058, 0]
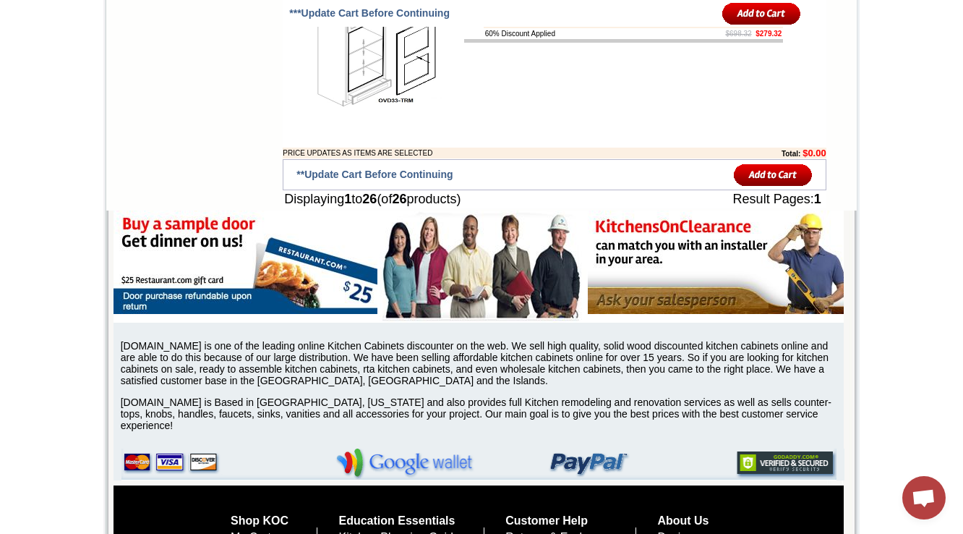
scroll to position [2166, 0]
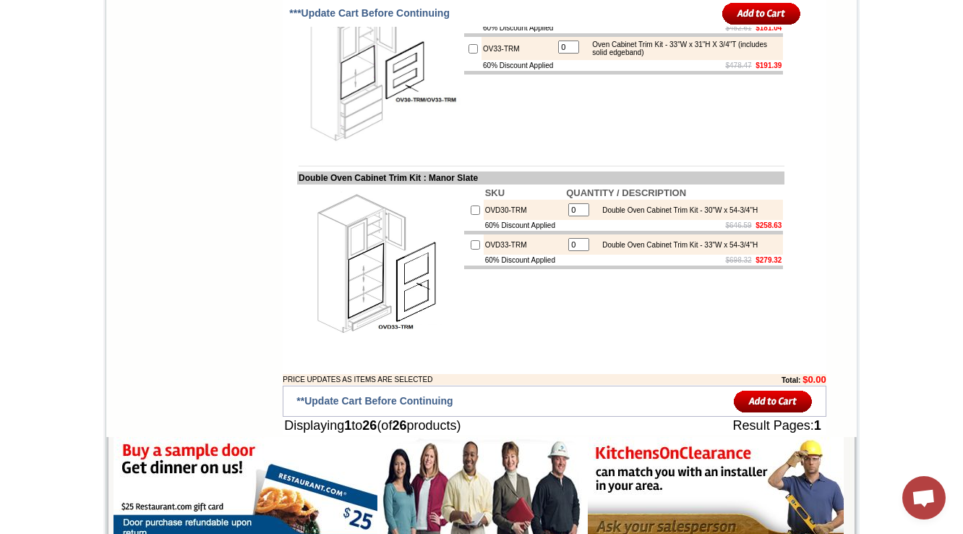
scroll to position [1935, 0]
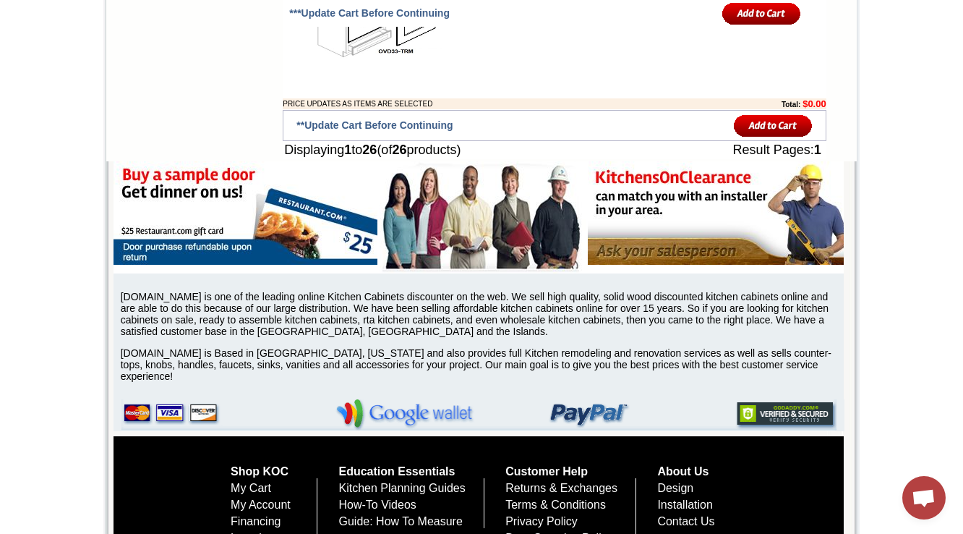
scroll to position [2129, 0]
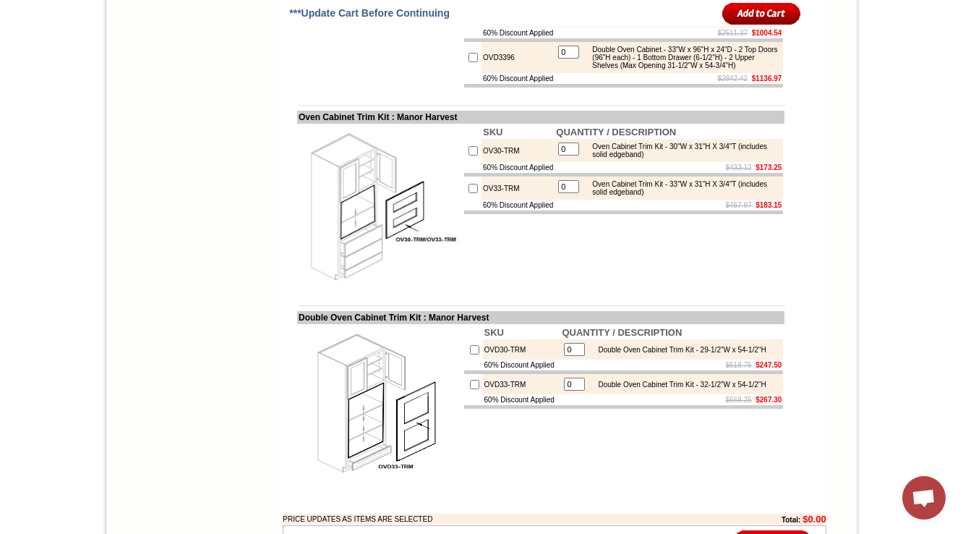
scroll to position [2129, 0]
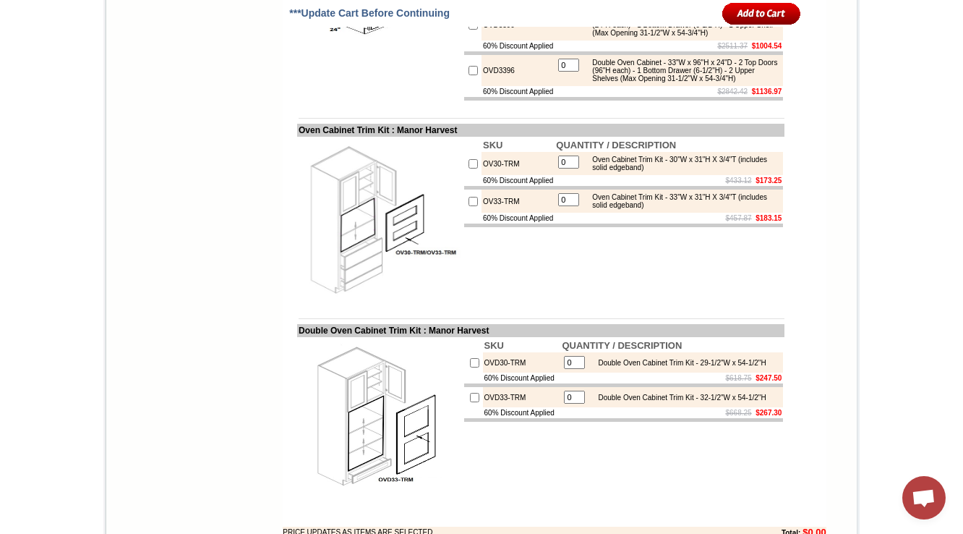
drag, startPoint x: 593, startPoint y: 88, endPoint x: 641, endPoint y: 114, distance: 54.7
copy div "Double Oven Cabinet - 30"W x 84"H x 24"D - 2 Top Doors (18"H each) - 1 Bottom D…"
drag, startPoint x: 619, startPoint y: 178, endPoint x: 586, endPoint y: 152, distance: 42.2
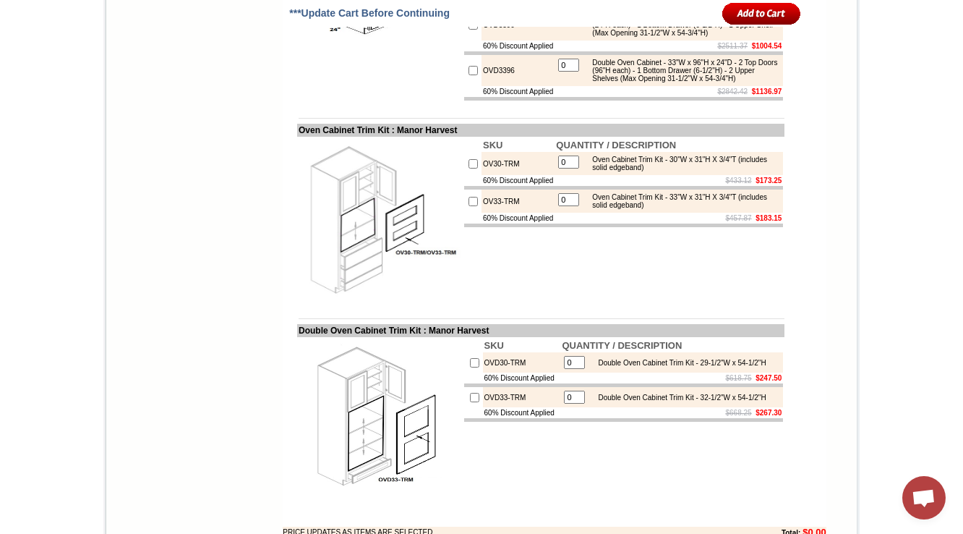
copy div "Double Oven Cabinet - 30"W x 90"H x 24"D - 2 Top Doors (24"H each) - 1 Bottom D…"
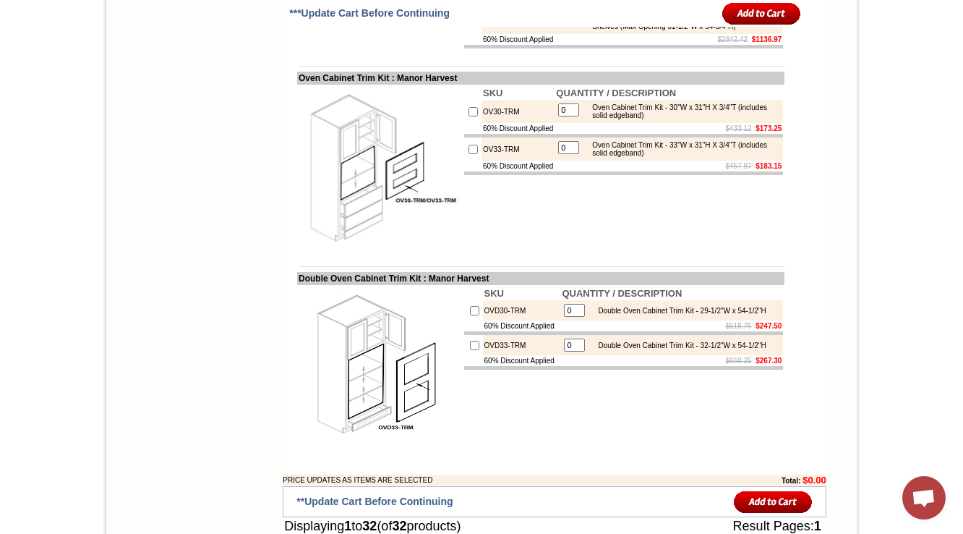
scroll to position [2071, 0]
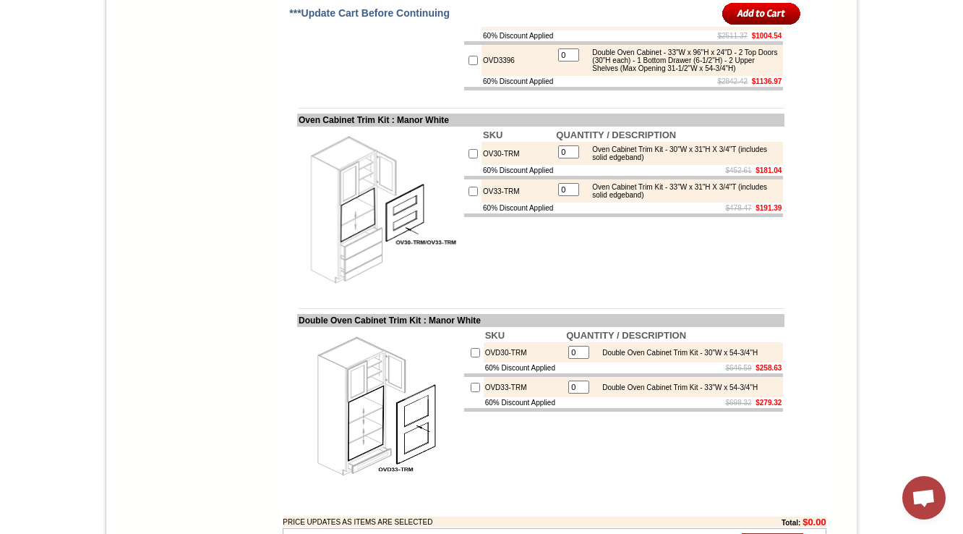
scroll to position [2139, 0]
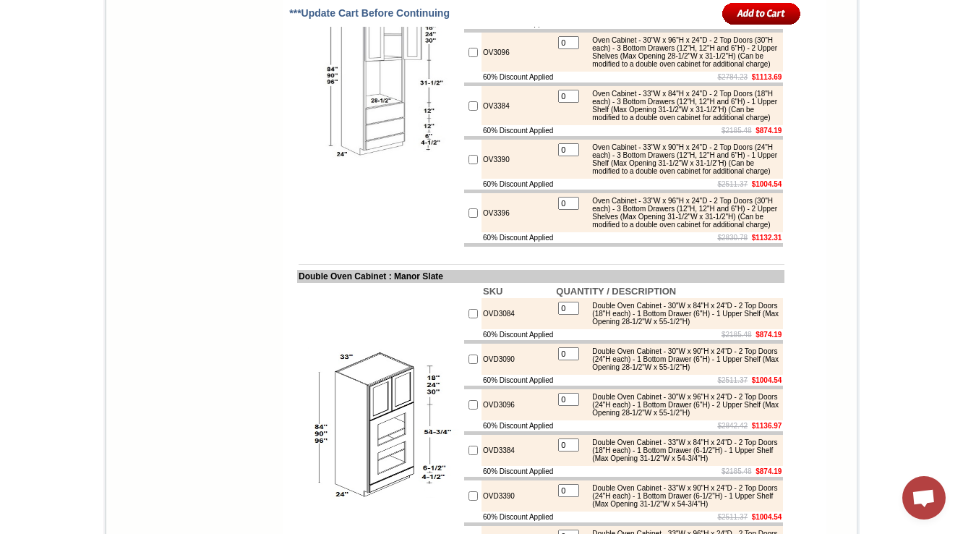
scroll to position [1663, 0]
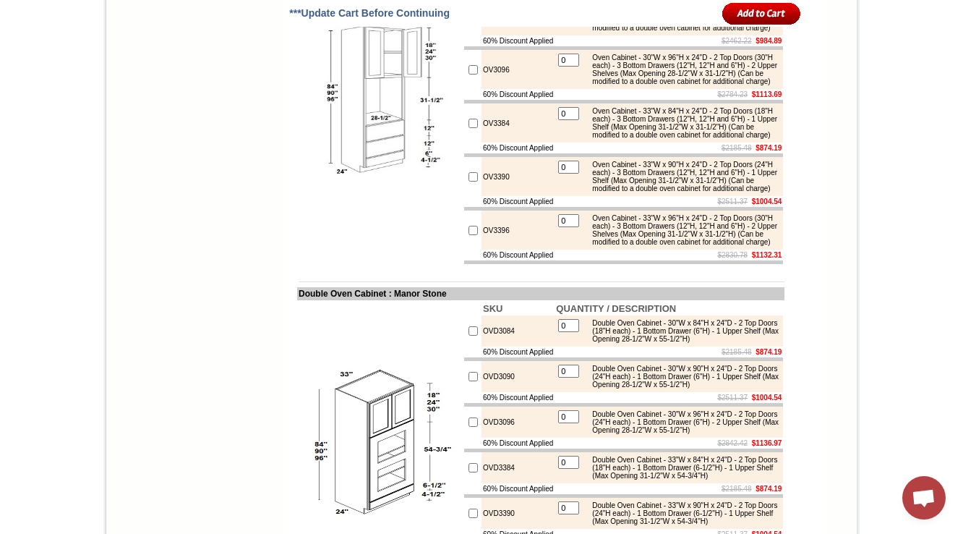
scroll to position [1778, 0]
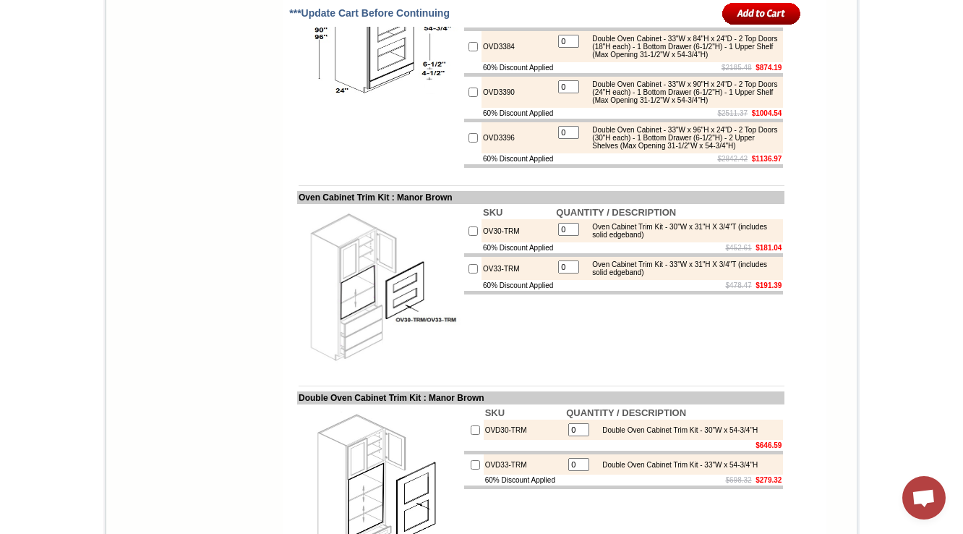
scroll to position [2116, 0]
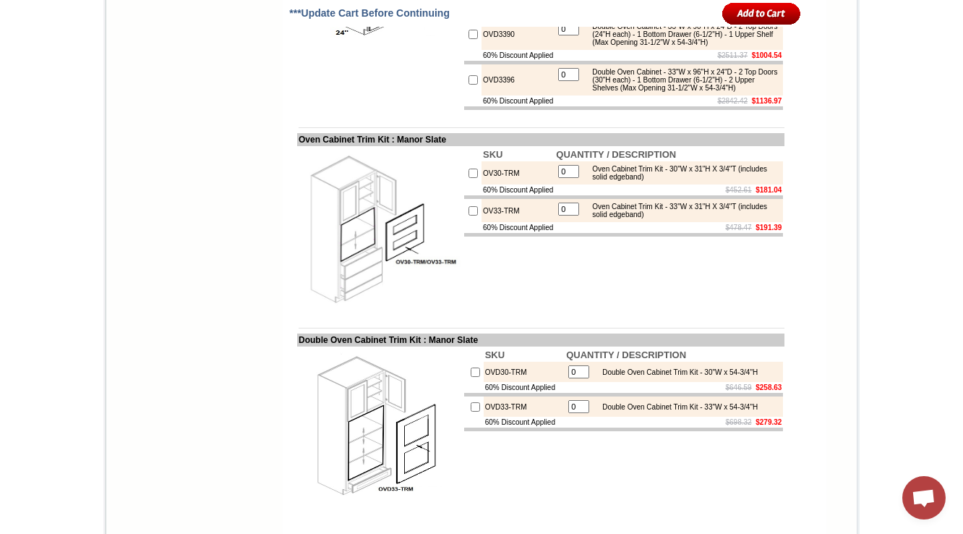
scroll to position [2139, 0]
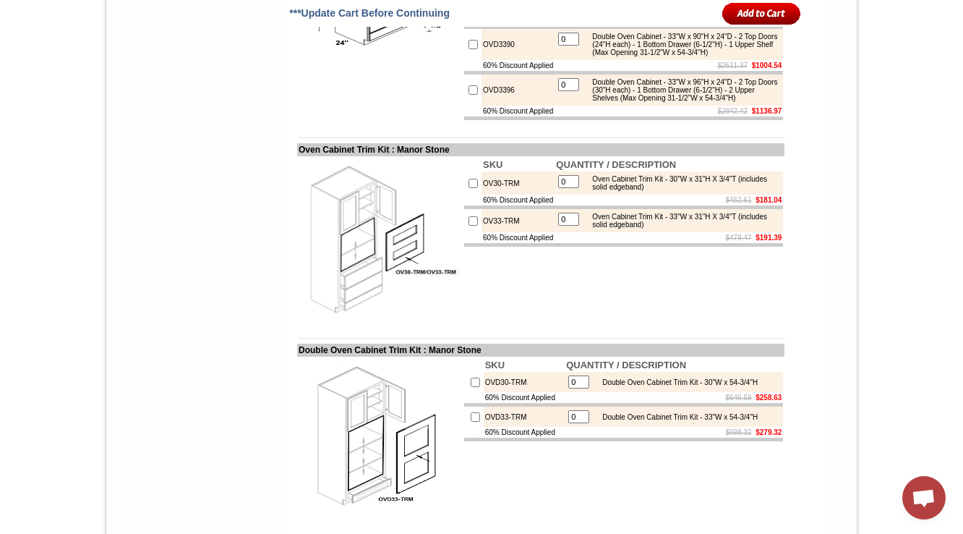
scroll to position [2126, 0]
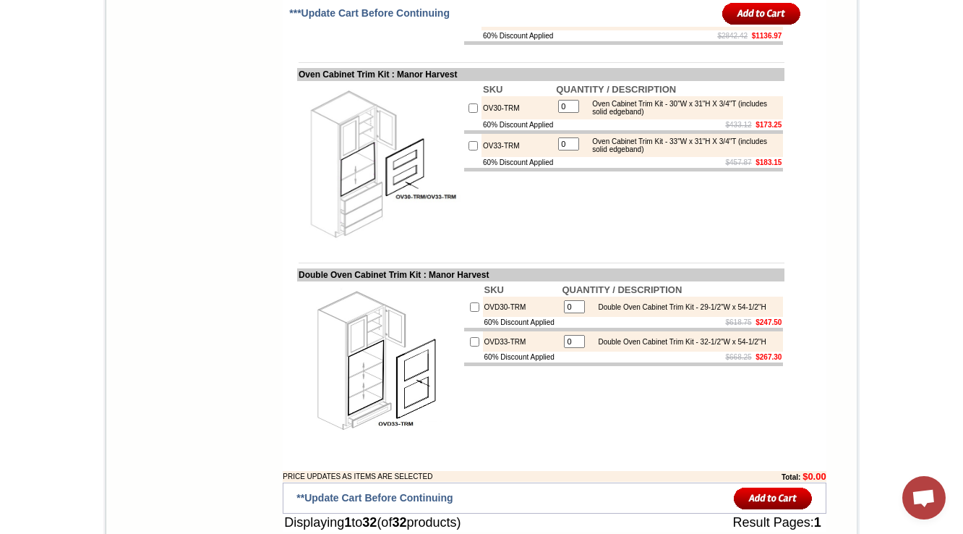
scroll to position [2241, 0]
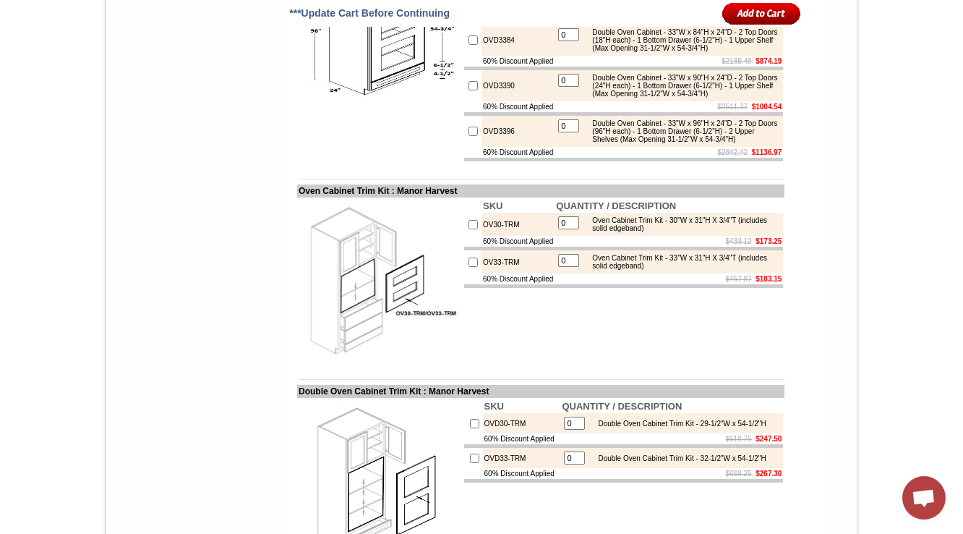
scroll to position [2415, 0]
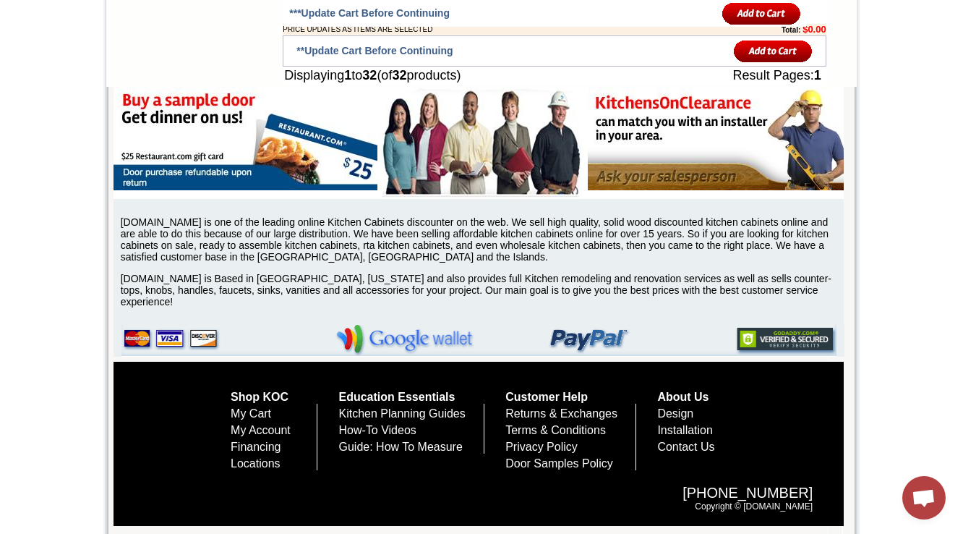
scroll to position [2575, 0]
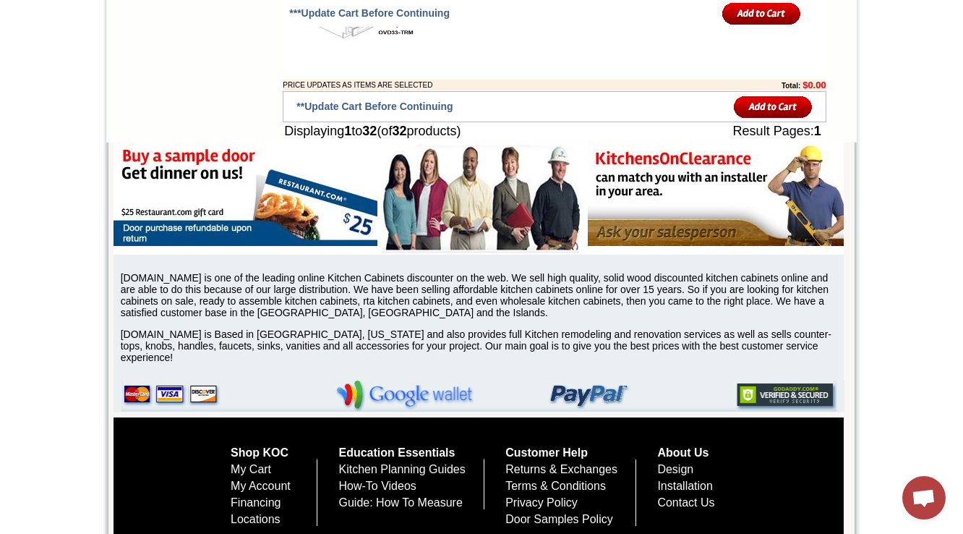
drag, startPoint x: 963, startPoint y: 463, endPoint x: 971, endPoint y: 1, distance: 461.5
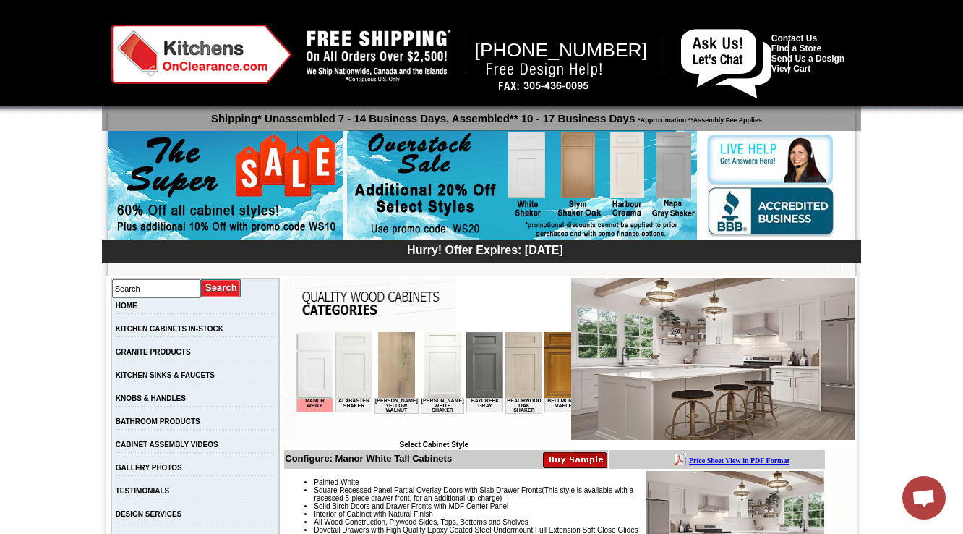
scroll to position [289, 0]
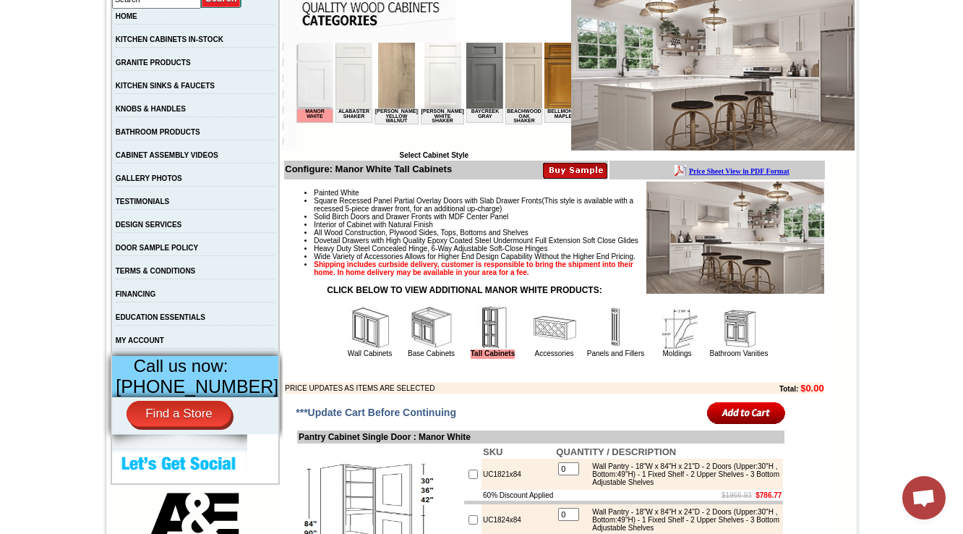
click at [505, 356] on td "Tall Cabinets" at bounding box center [493, 331] width 61 height 54
click at [533, 349] on img at bounding box center [554, 327] width 43 height 43
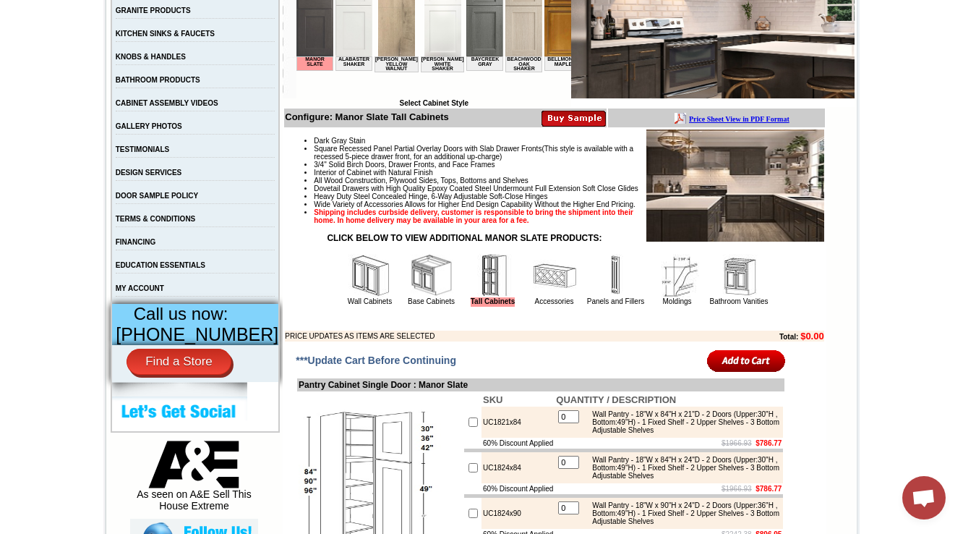
scroll to position [347, 0]
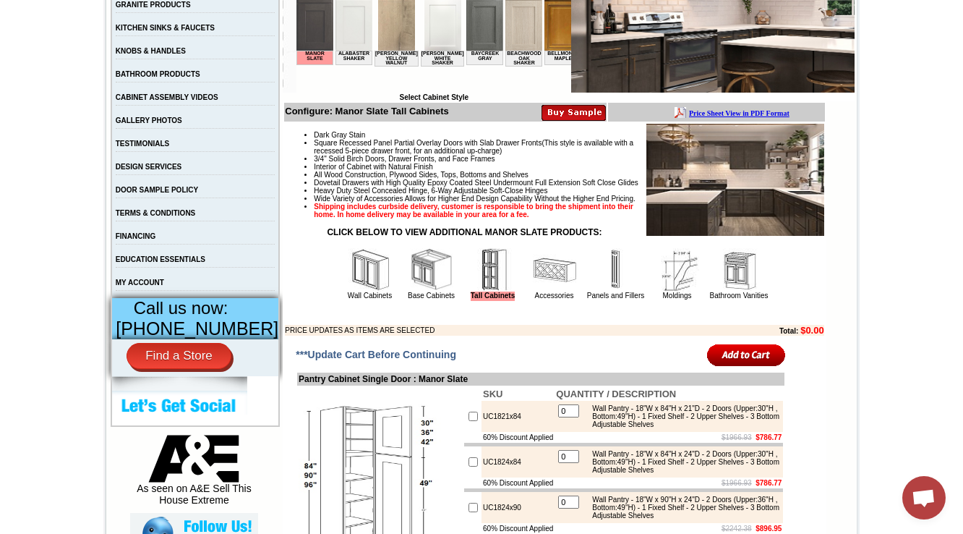
drag, startPoint x: 532, startPoint y: 309, endPoint x: 519, endPoint y: 284, distance: 28.1
click at [533, 291] on img at bounding box center [554, 269] width 43 height 43
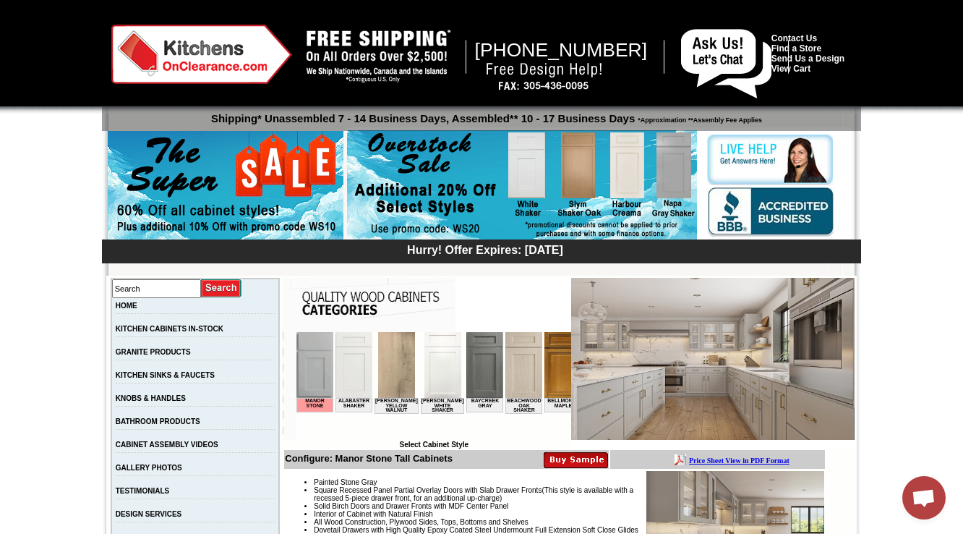
scroll to position [347, 0]
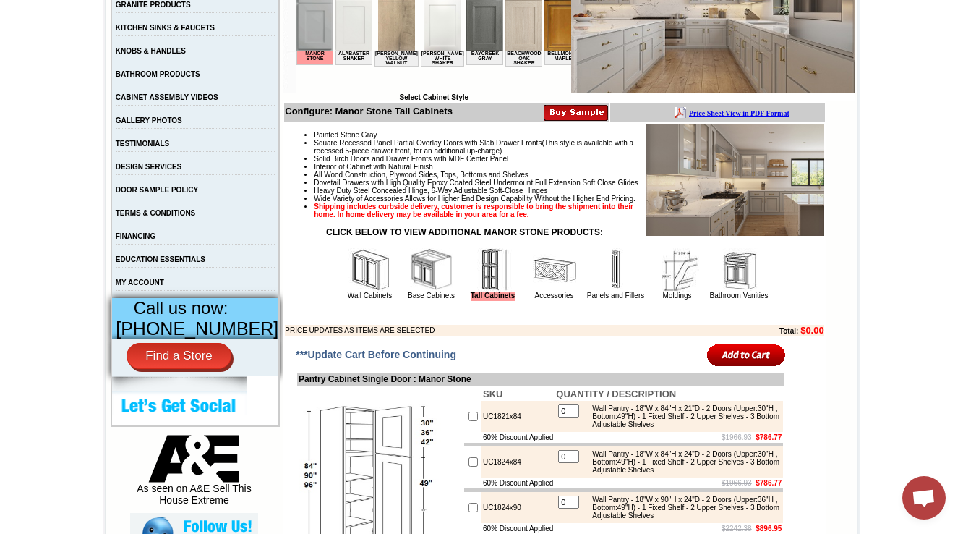
click at [533, 291] on img at bounding box center [554, 269] width 43 height 43
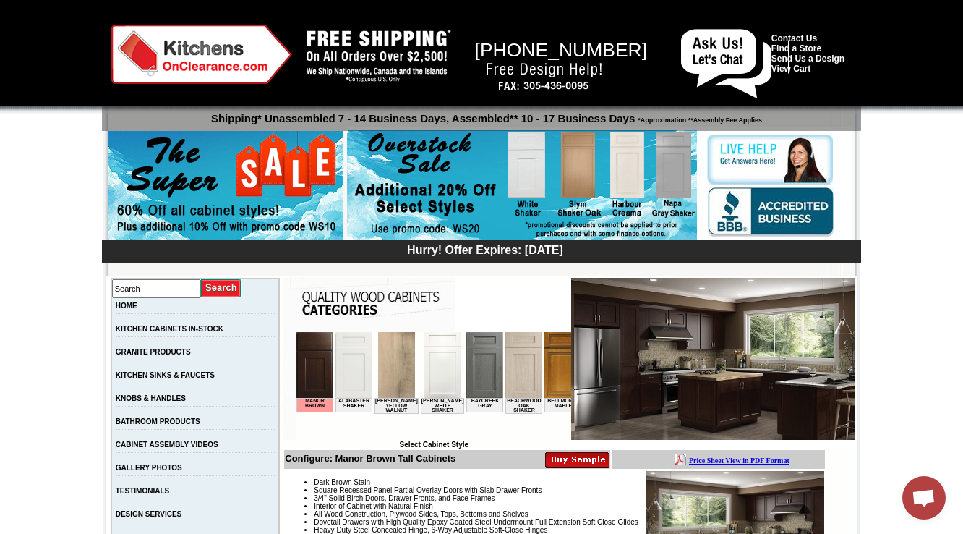
scroll to position [347, 0]
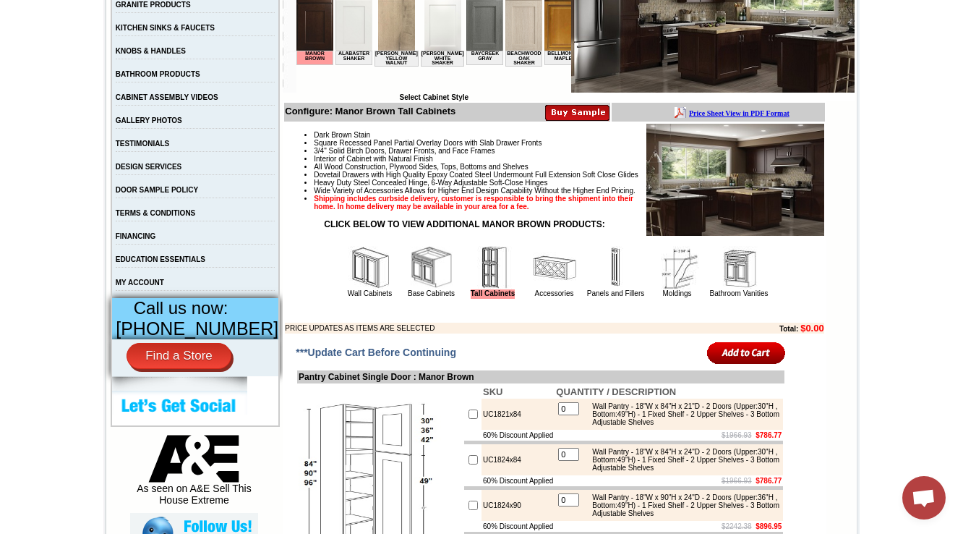
click at [533, 289] on img at bounding box center [554, 267] width 43 height 43
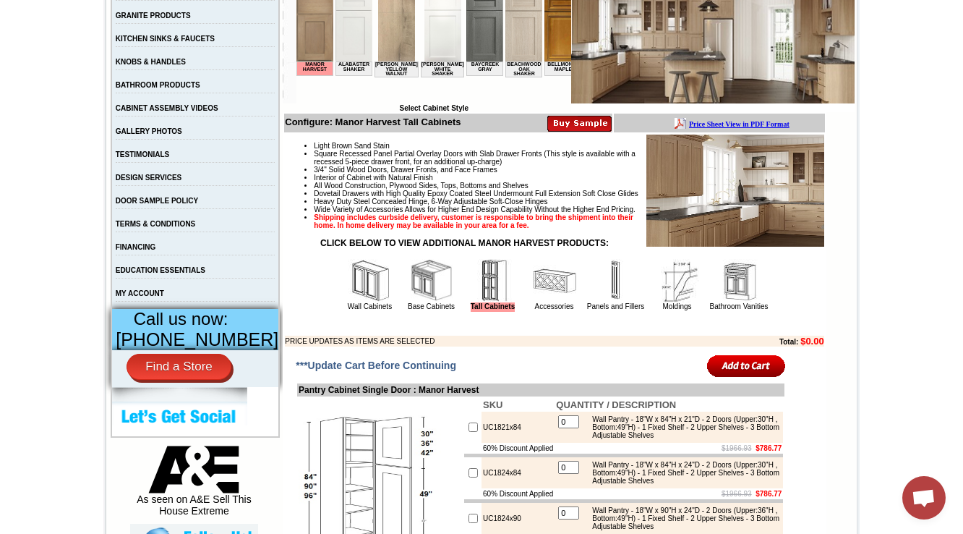
scroll to position [347, 0]
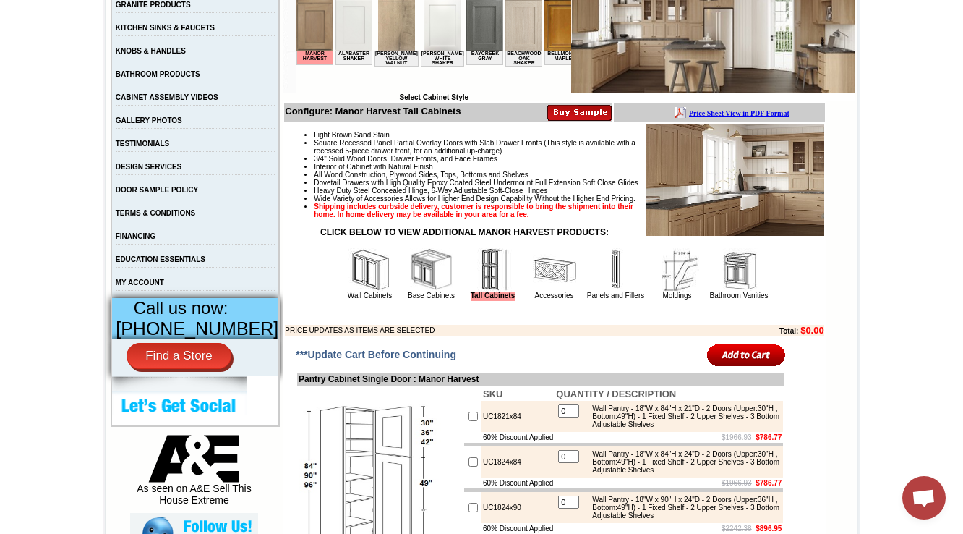
drag, startPoint x: 542, startPoint y: 318, endPoint x: 420, endPoint y: 238, distance: 145.2
click at [542, 291] on img at bounding box center [554, 269] width 43 height 43
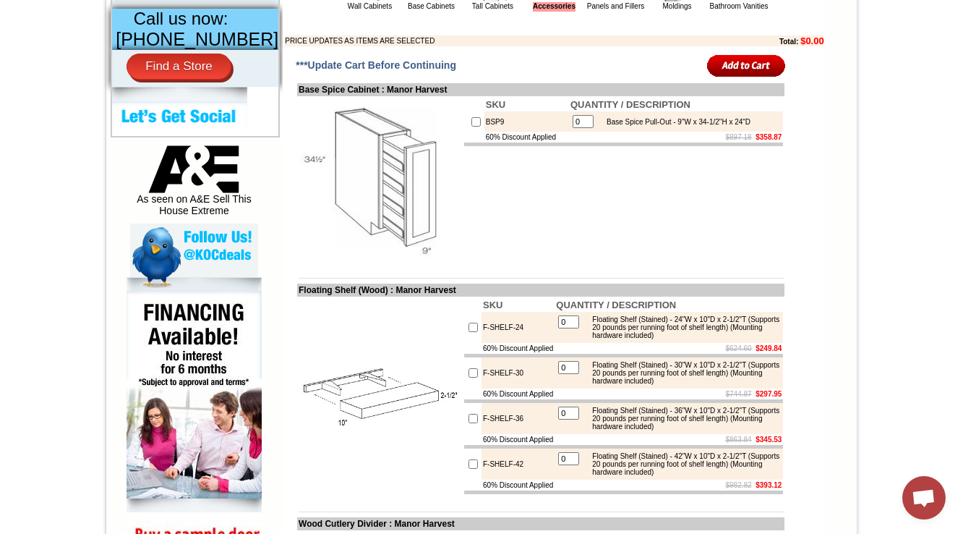
scroll to position [2769, 0]
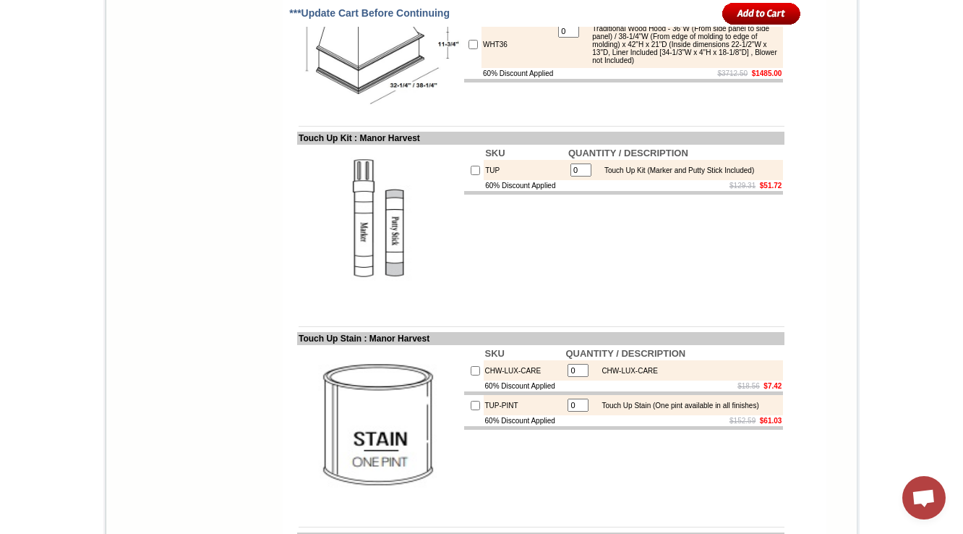
scroll to position [3521, 0]
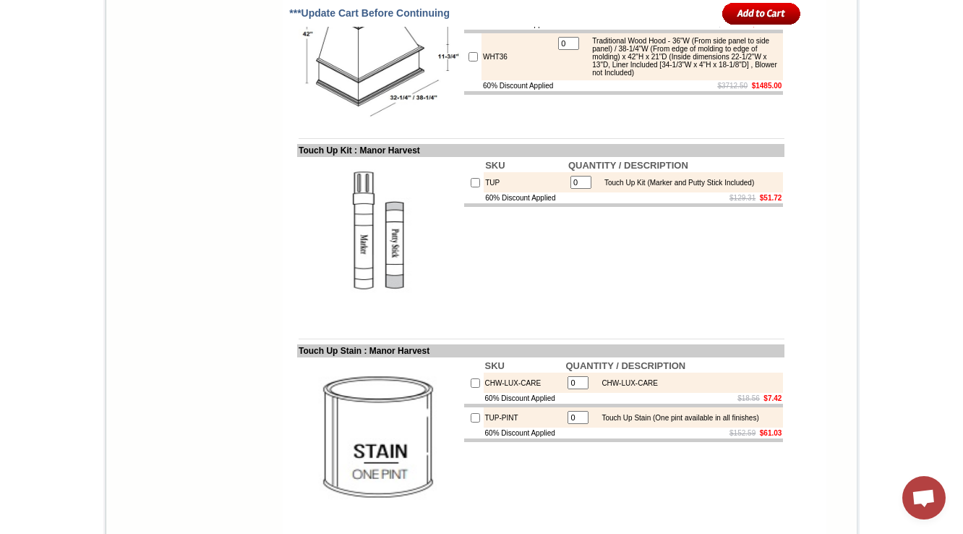
drag, startPoint x: 587, startPoint y: 151, endPoint x: 639, endPoint y: 196, distance: 68.7
copy div "Traditional Wood Hood - 30"W (From side panel to side panel) / 32-1/4"W (From e…"
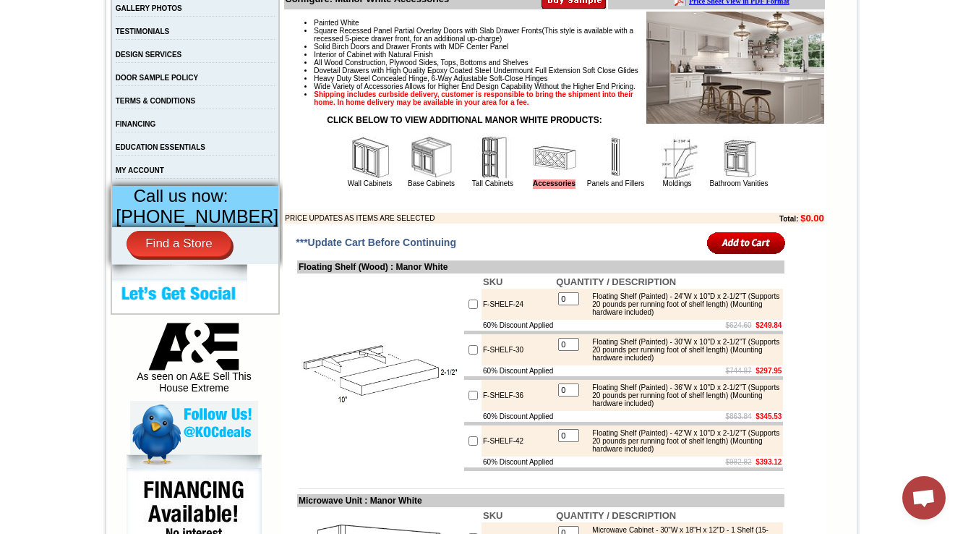
scroll to position [463, 0]
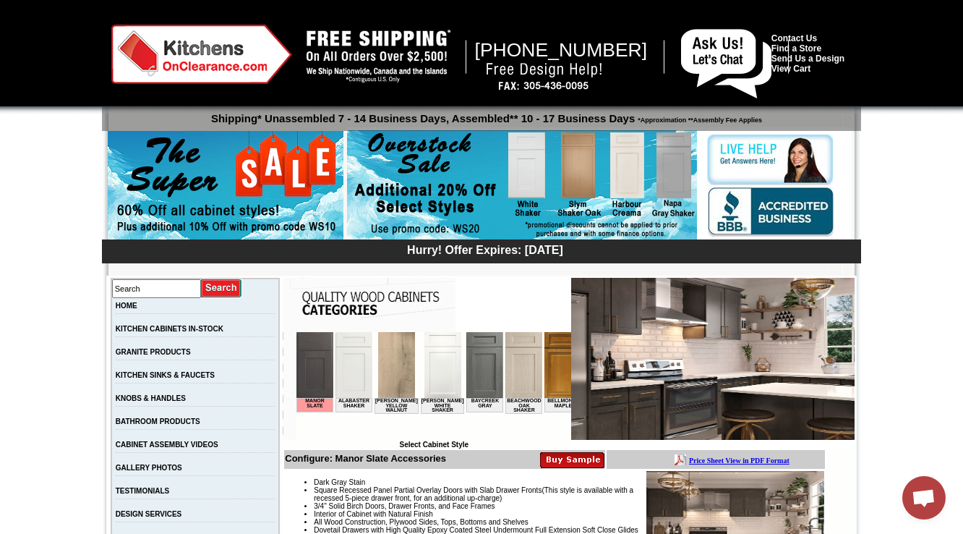
scroll to position [405, 0]
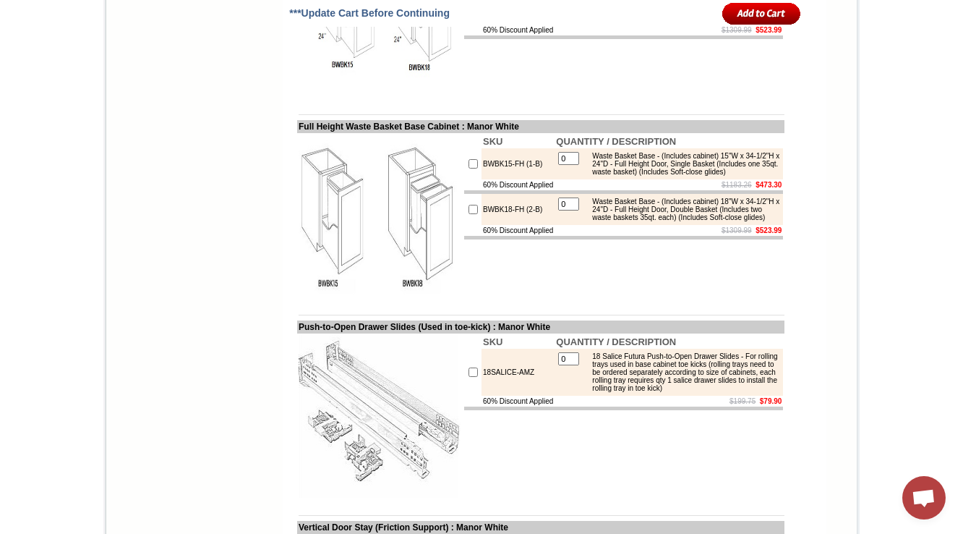
scroll to position [2400, 0]
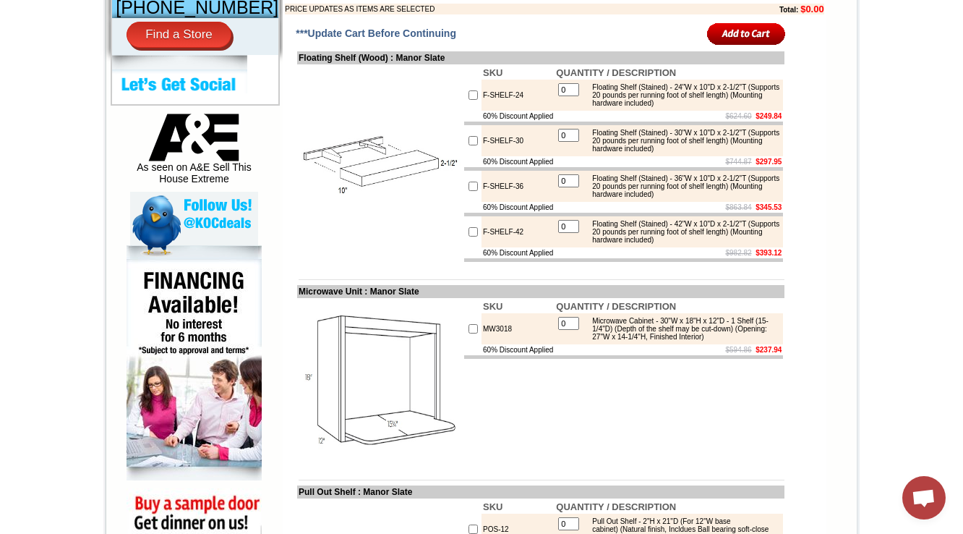
scroll to position [664, 0]
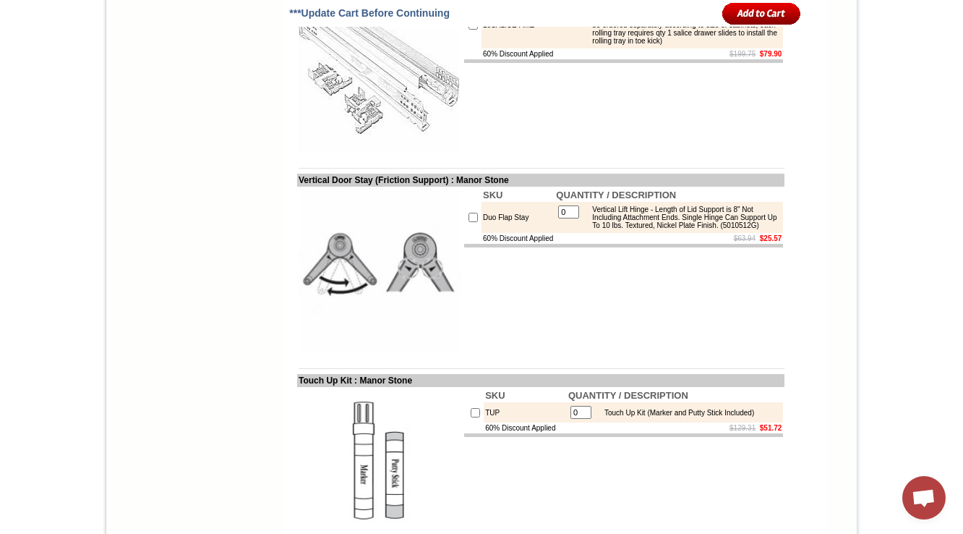
scroll to position [2515, 0]
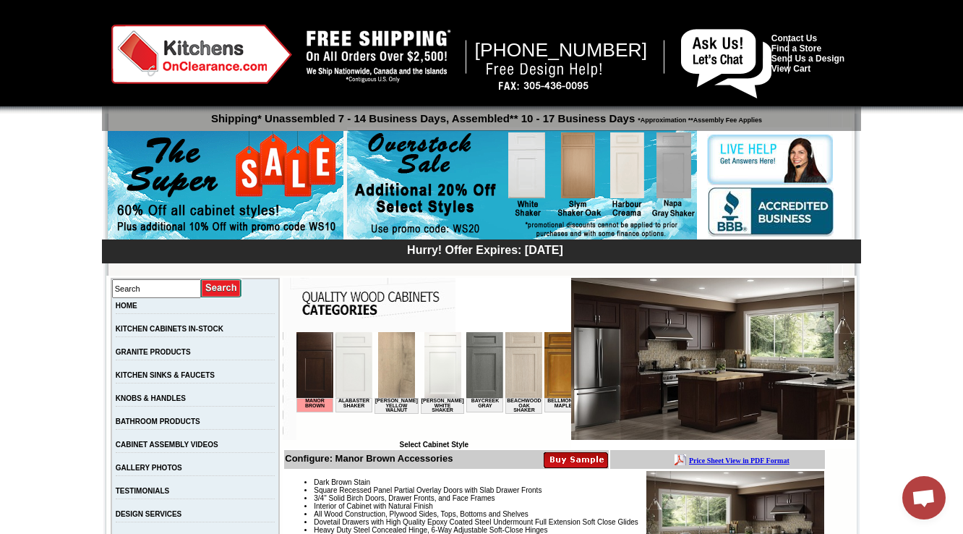
scroll to position [405, 0]
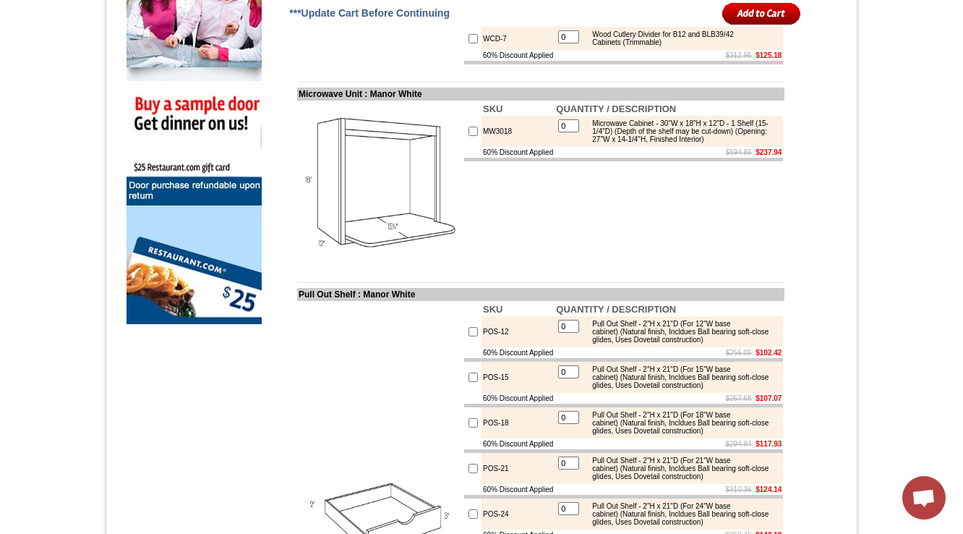
scroll to position [1069, 0]
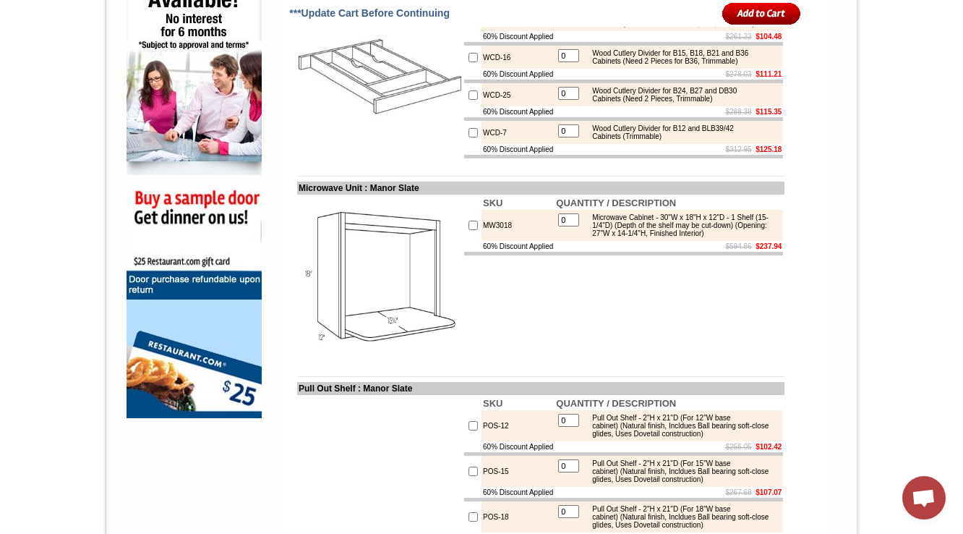
scroll to position [953, 0]
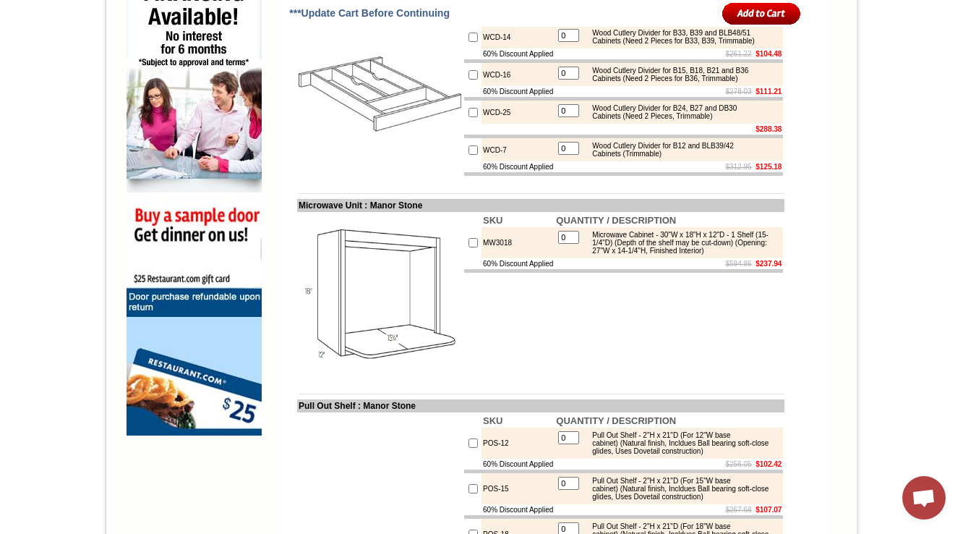
scroll to position [1014, 0]
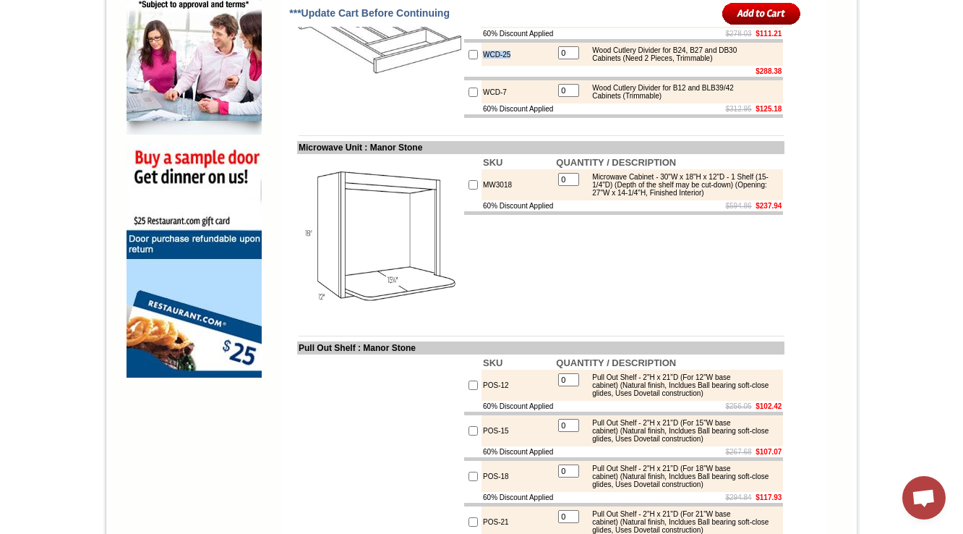
drag, startPoint x: 502, startPoint y: 124, endPoint x: 469, endPoint y: 130, distance: 33.8
click at [482, 66] on td "WCD-25" at bounding box center [518, 54] width 73 height 23
copy td "WCD-25"
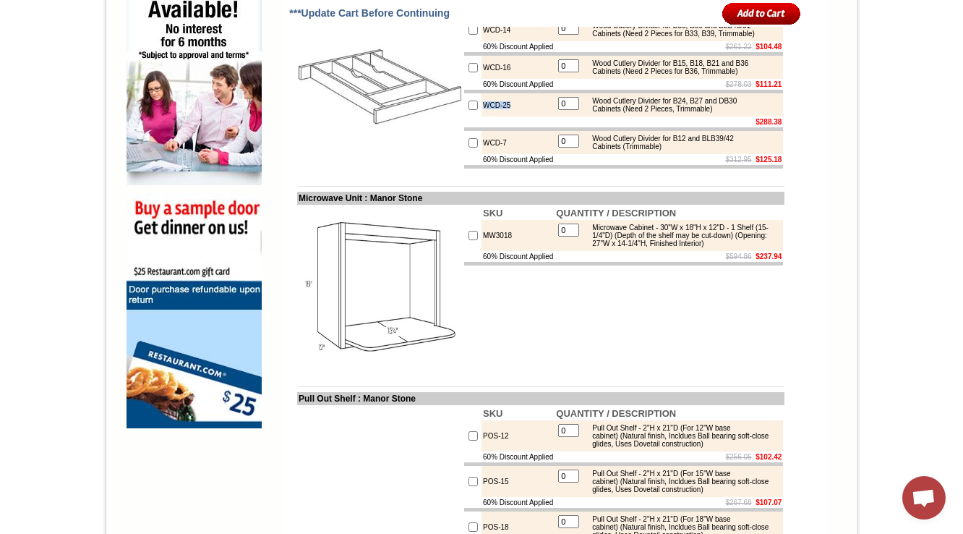
scroll to position [956, 0]
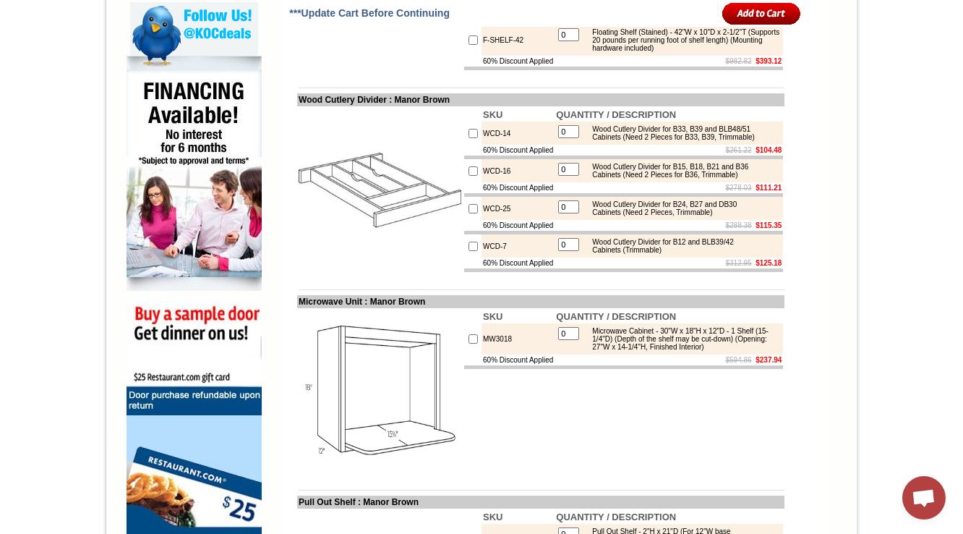
scroll to position [871, 0]
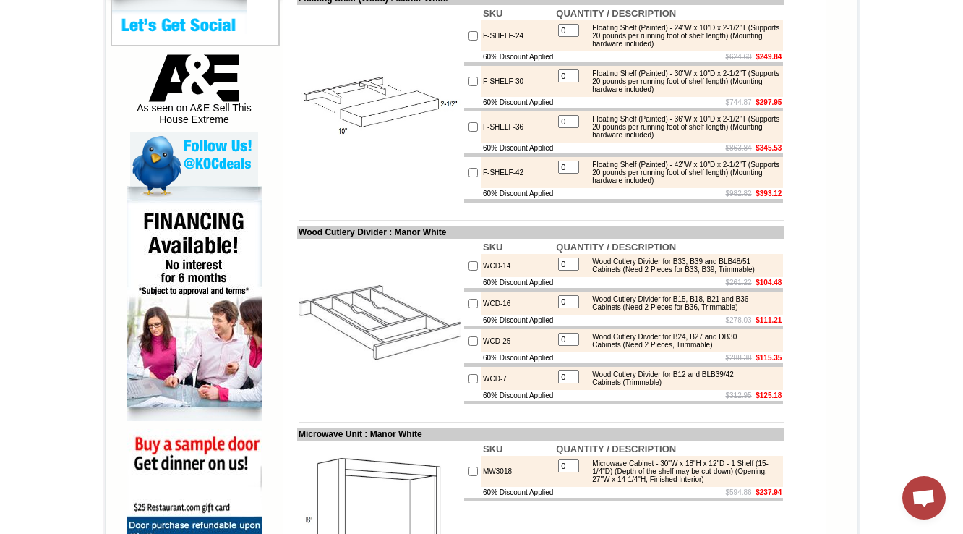
scroll to position [707, 0]
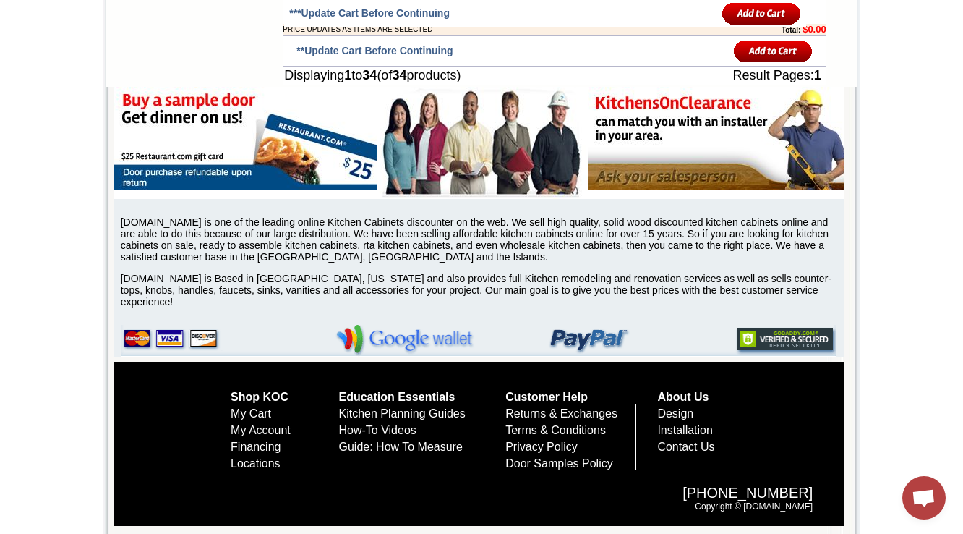
scroll to position [4031, 0]
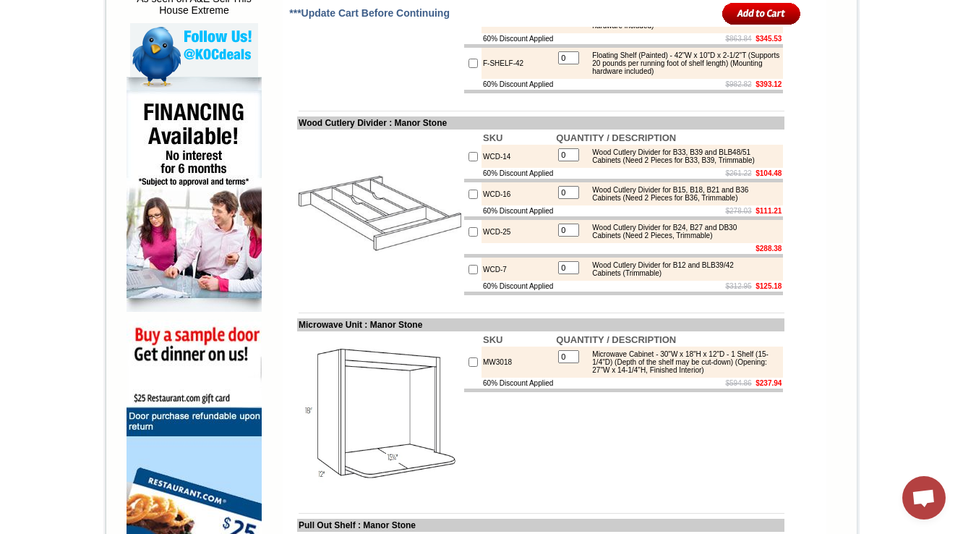
scroll to position [1013, 0]
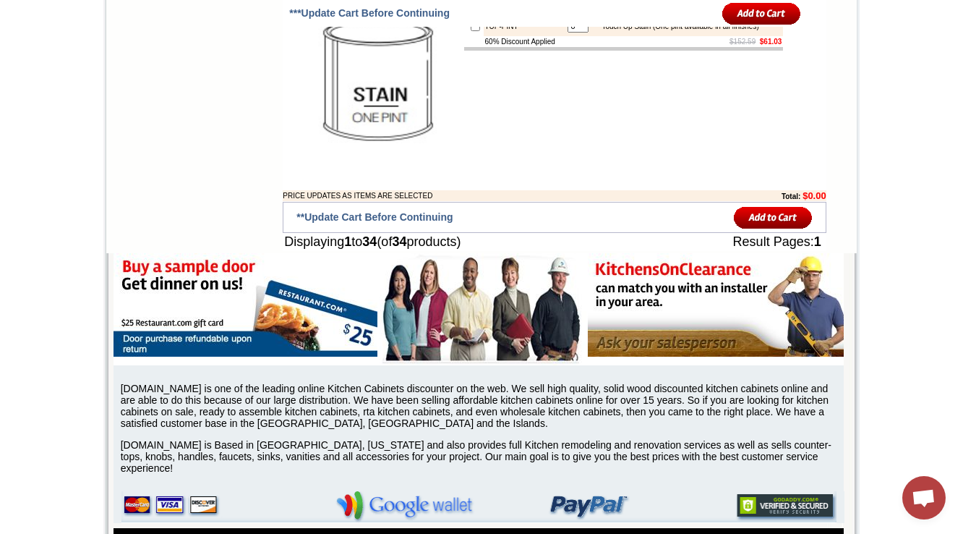
scroll to position [3675, 0]
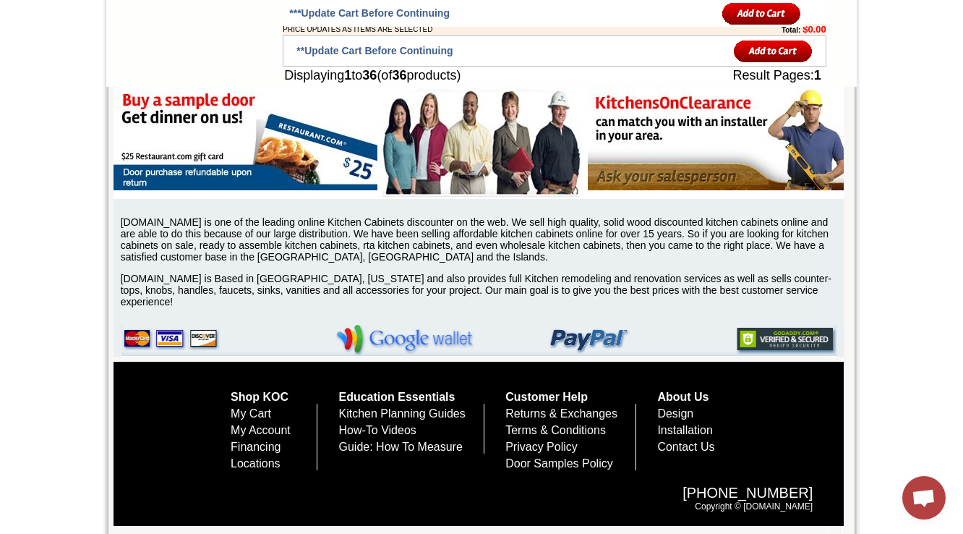
scroll to position [4435, 0]
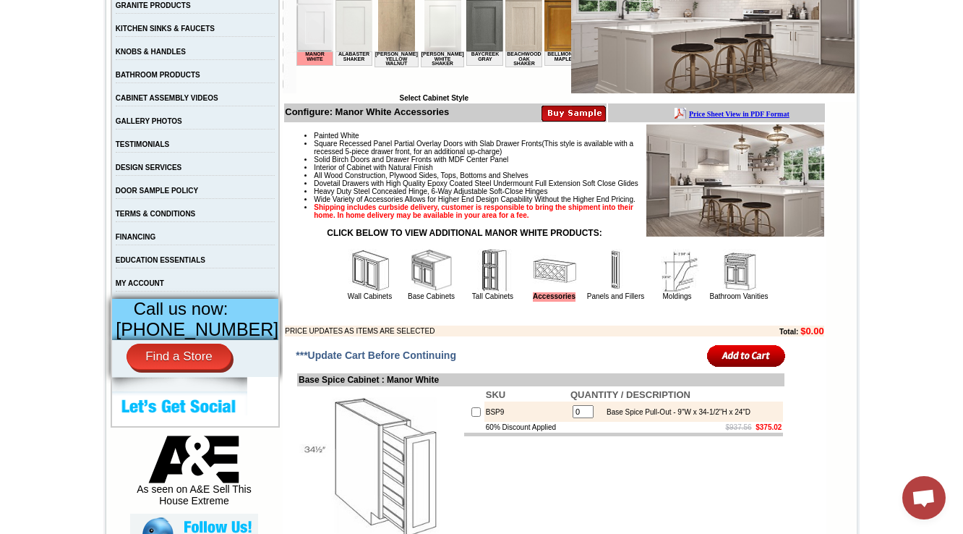
scroll to position [405, 0]
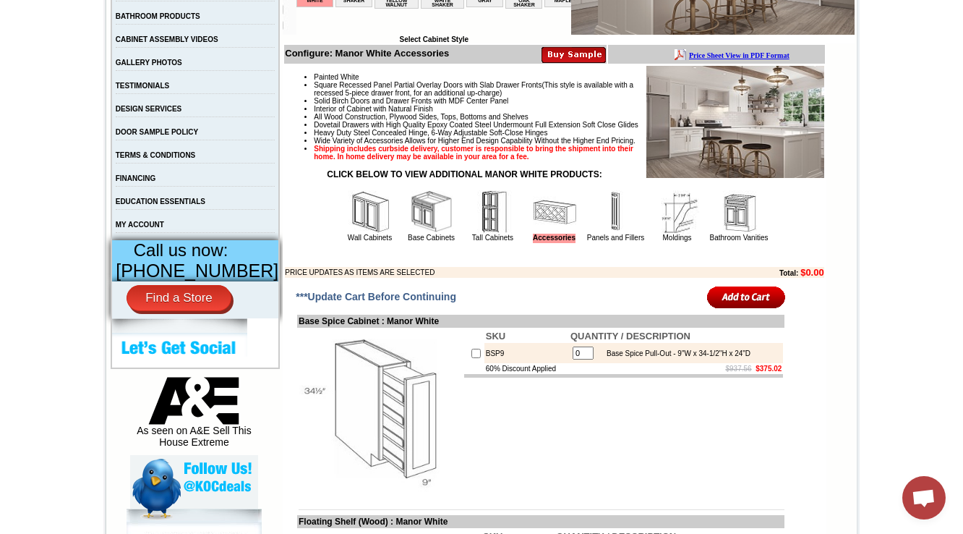
click at [602, 234] on img at bounding box center [616, 211] width 43 height 43
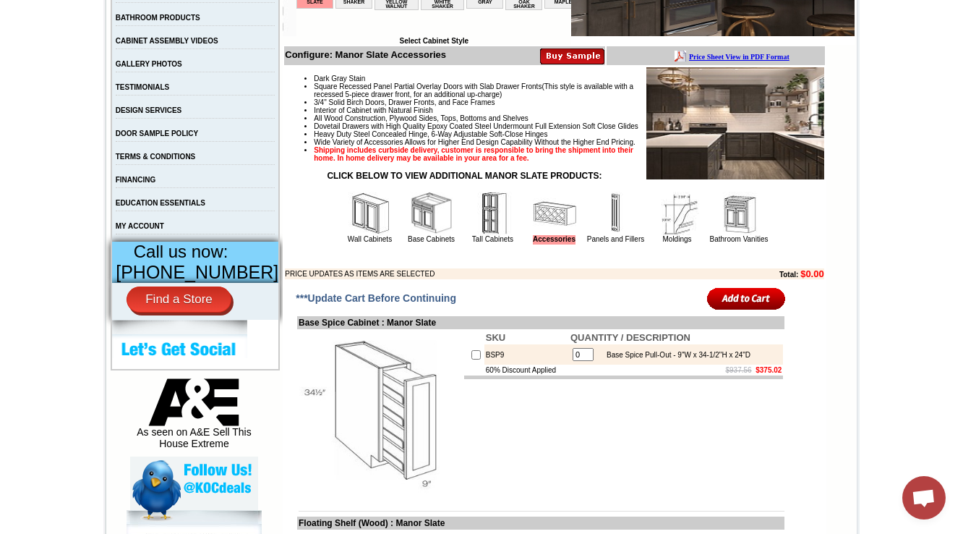
scroll to position [405, 0]
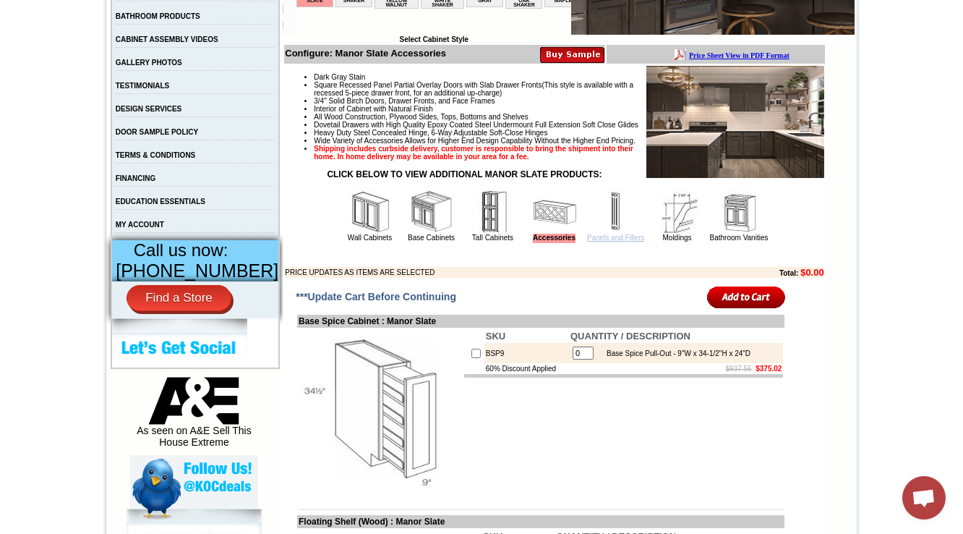
click at [616, 242] on link "Panels and Fillers" at bounding box center [615, 238] width 57 height 8
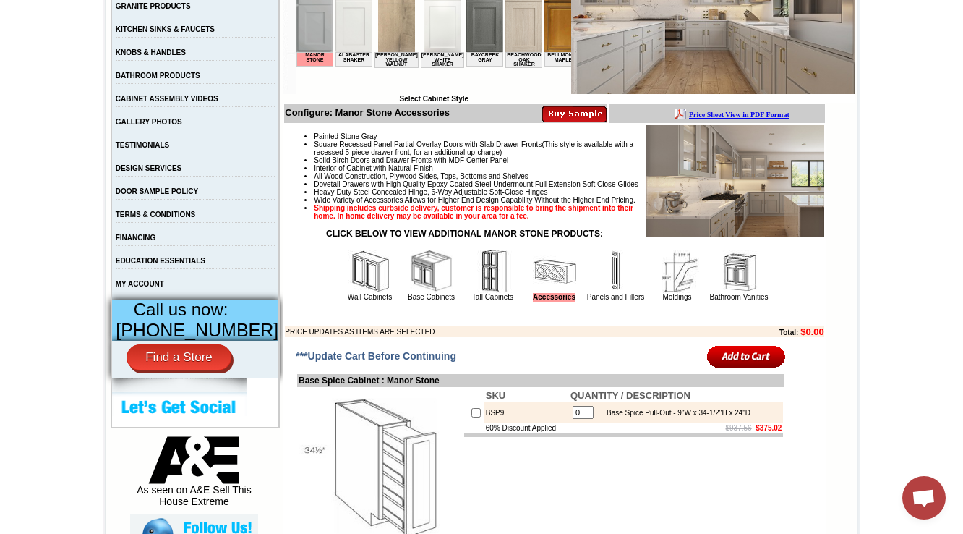
scroll to position [405, 0]
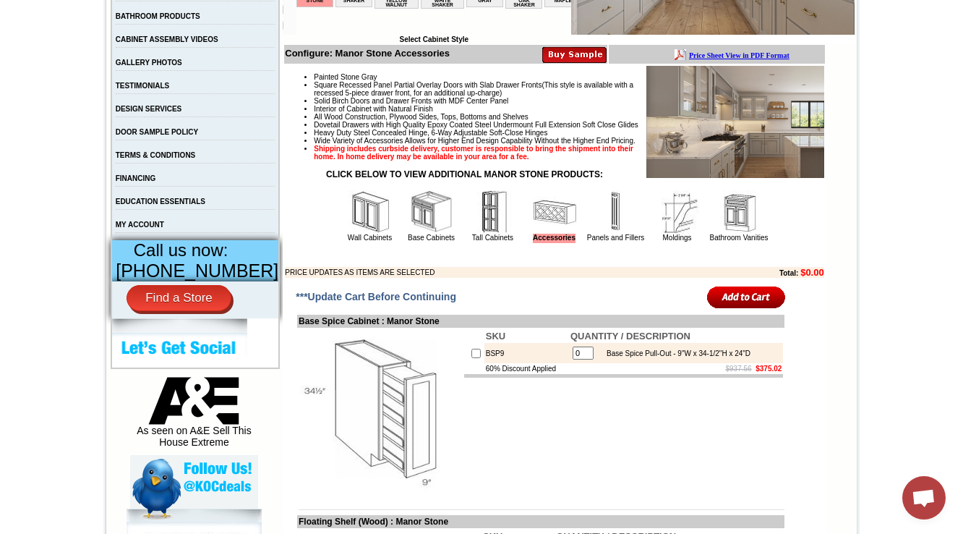
click at [605, 234] on img at bounding box center [616, 211] width 43 height 43
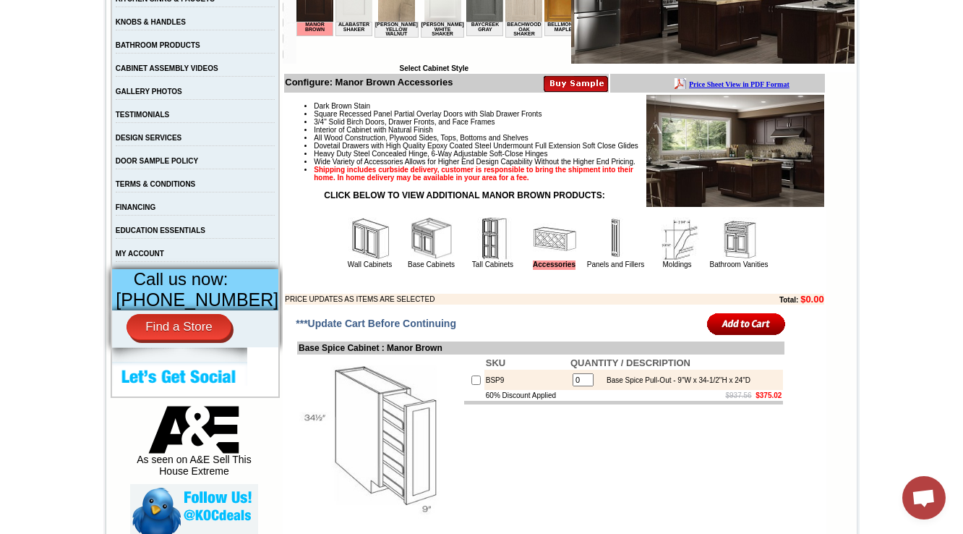
scroll to position [375, 0]
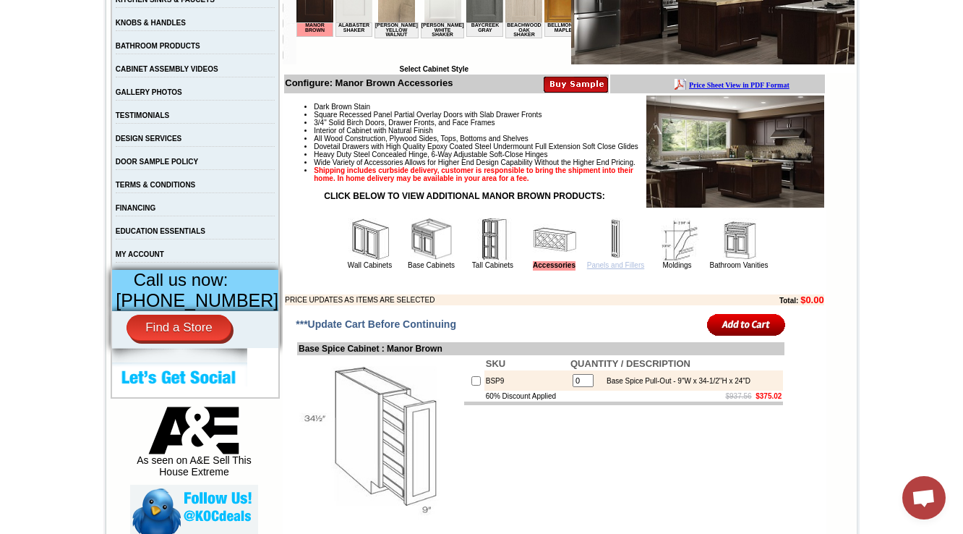
click at [602, 269] on link "Panels and Fillers" at bounding box center [615, 265] width 57 height 8
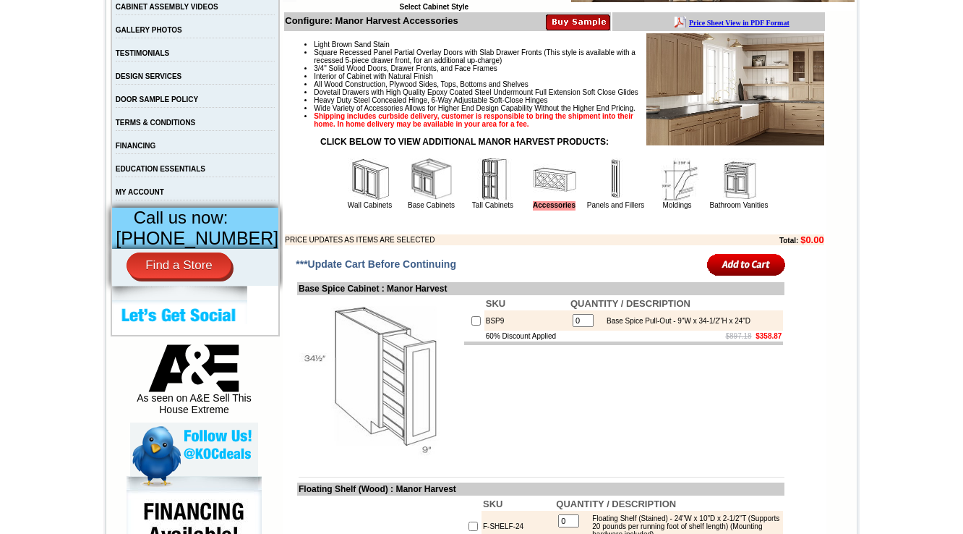
click at [595, 201] on img at bounding box center [616, 179] width 43 height 43
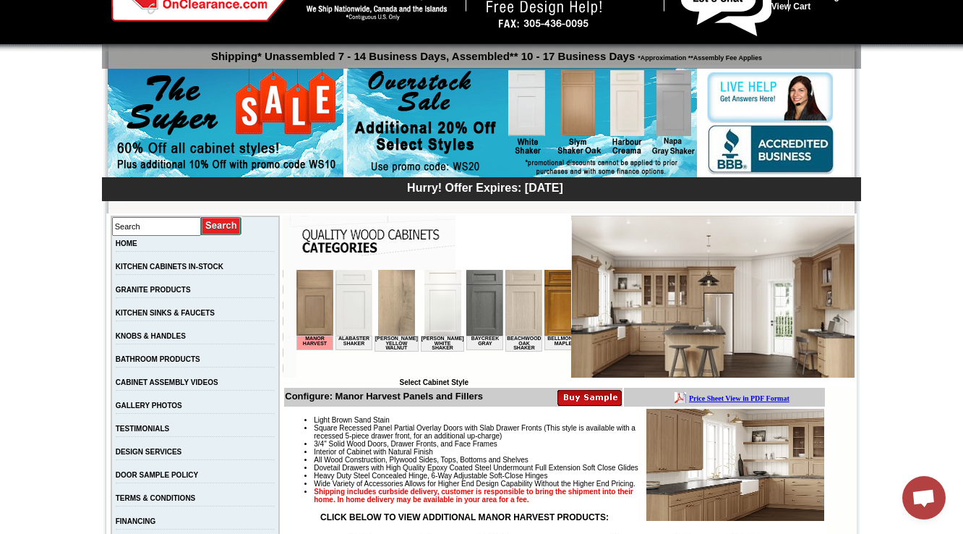
scroll to position [43, 0]
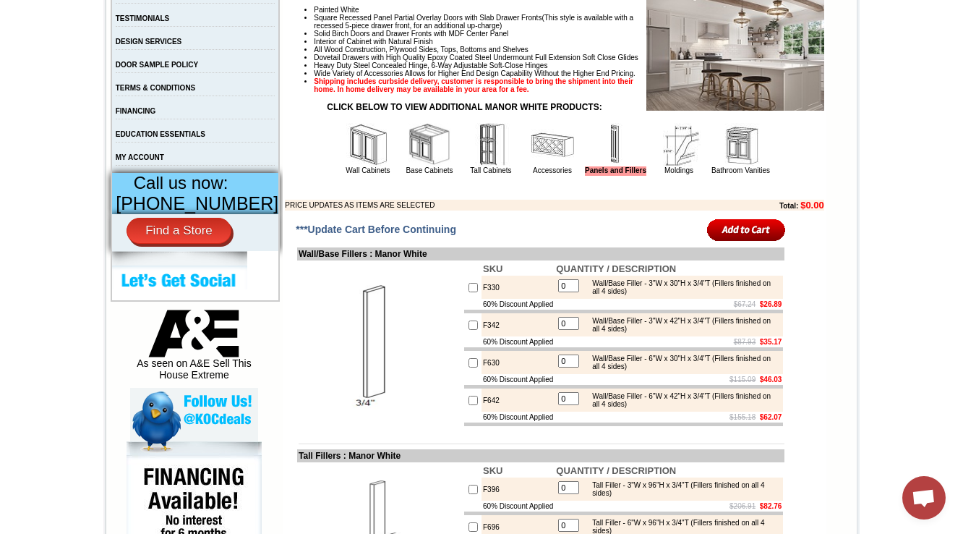
scroll to position [579, 0]
